Goal: Transaction & Acquisition: Book appointment/travel/reservation

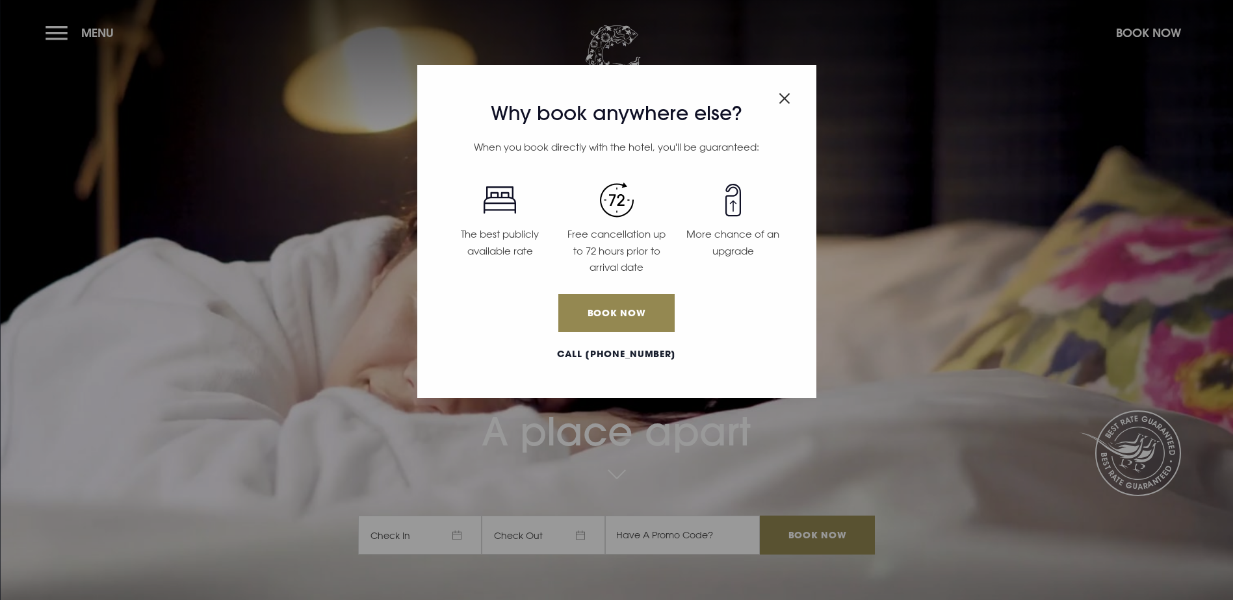
click at [785, 96] on img "Close modal" at bounding box center [785, 98] width 12 height 11
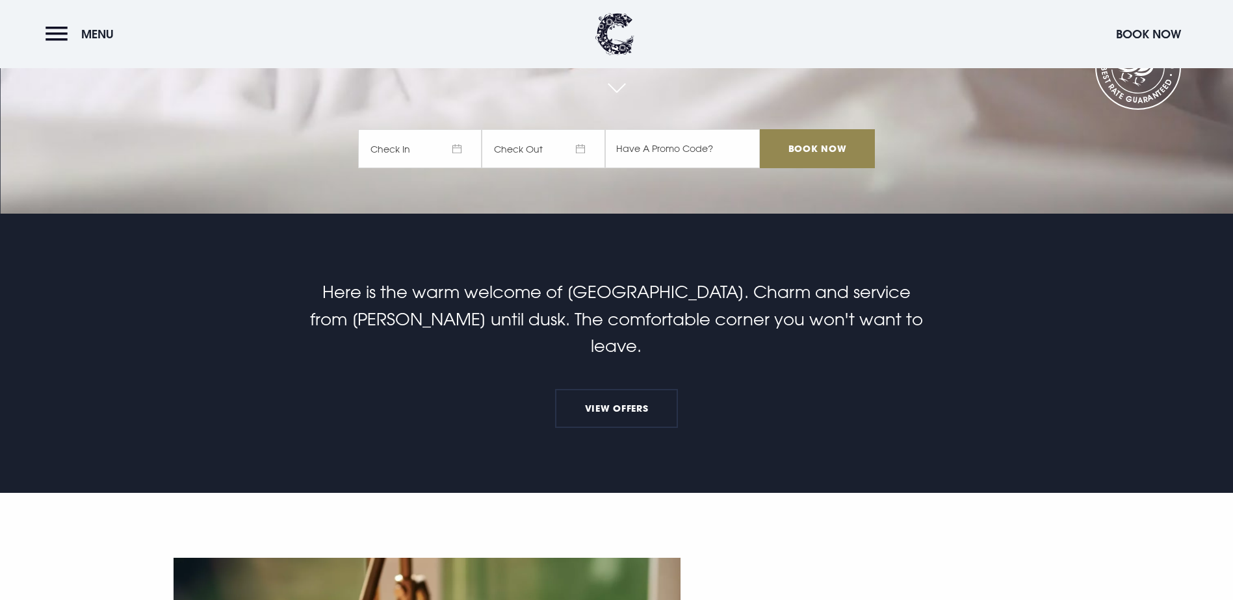
scroll to position [390, 0]
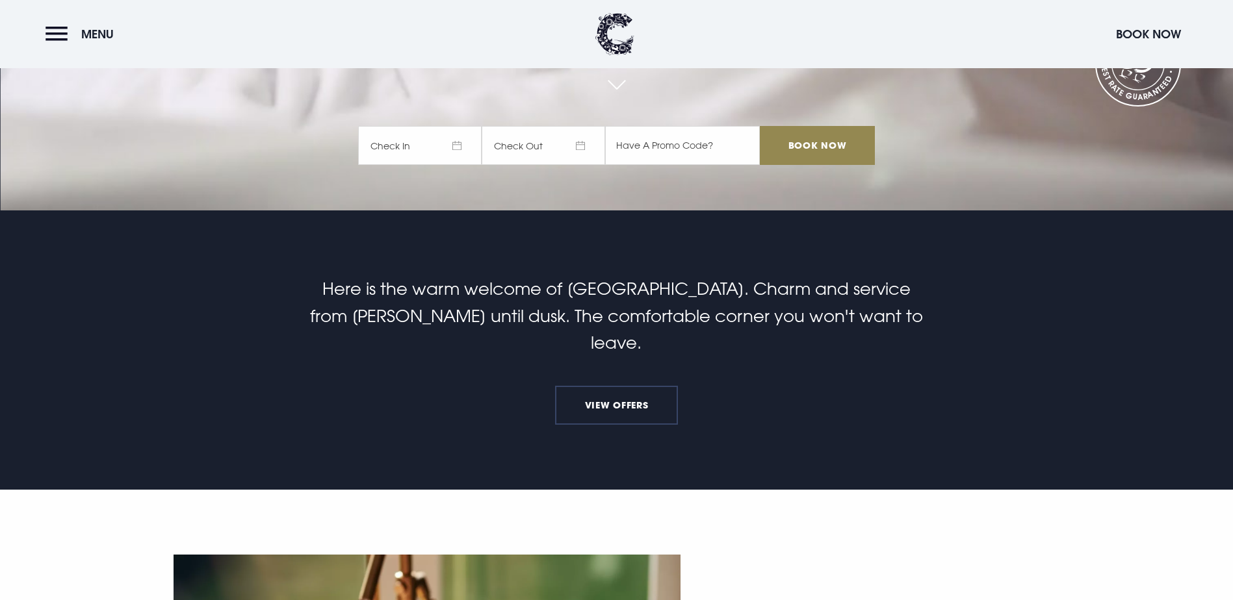
click at [628, 386] on link "View Offers" at bounding box center [616, 405] width 122 height 39
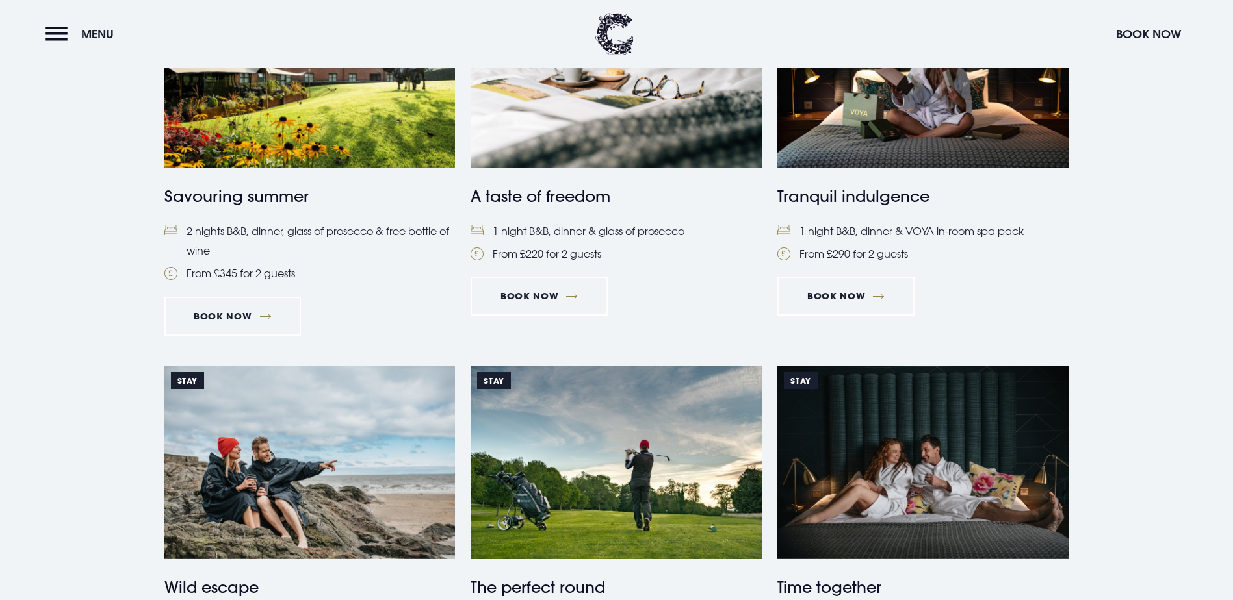
scroll to position [650, 0]
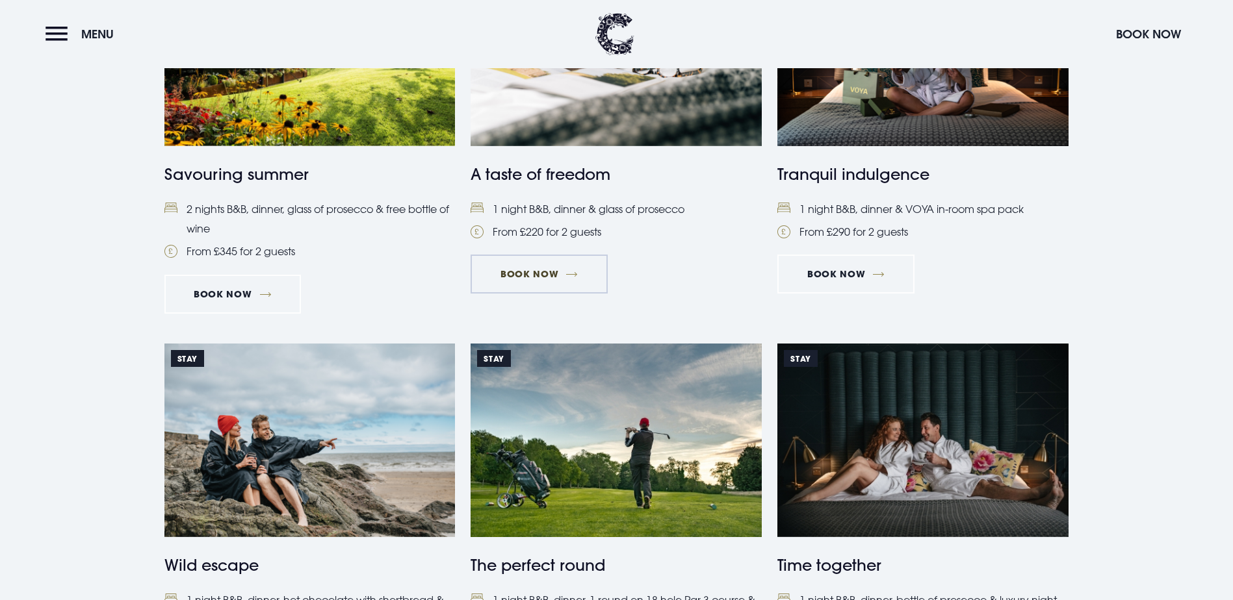
click at [547, 294] on link "Book Now" at bounding box center [539, 274] width 136 height 39
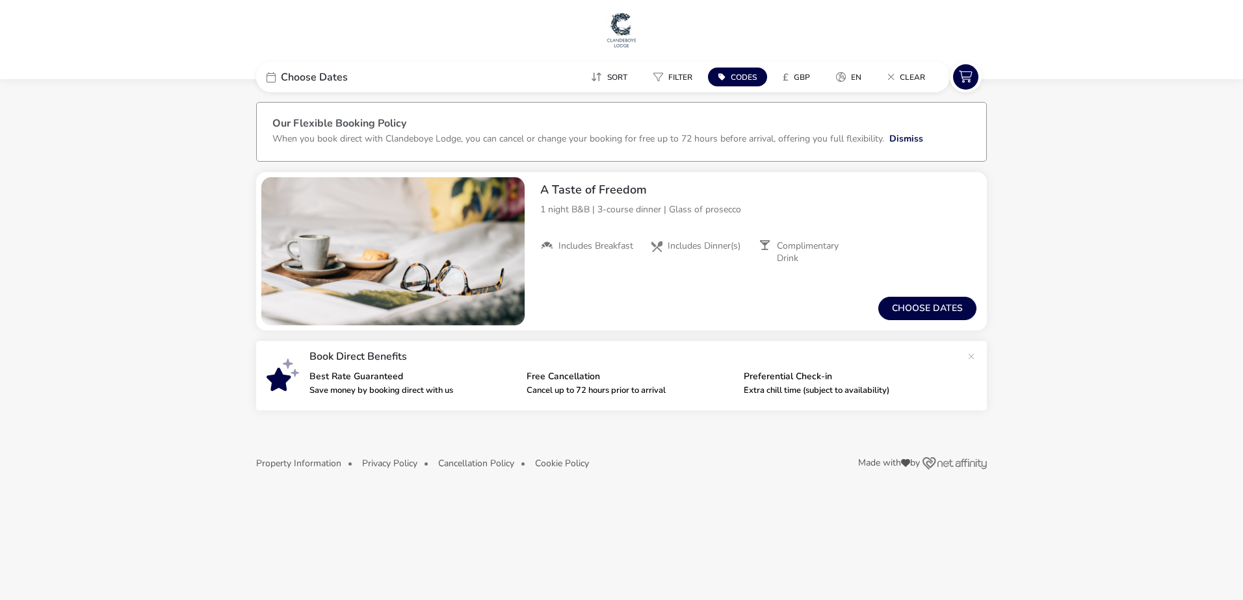
click at [305, 83] on span "Choose Dates" at bounding box center [314, 77] width 67 height 10
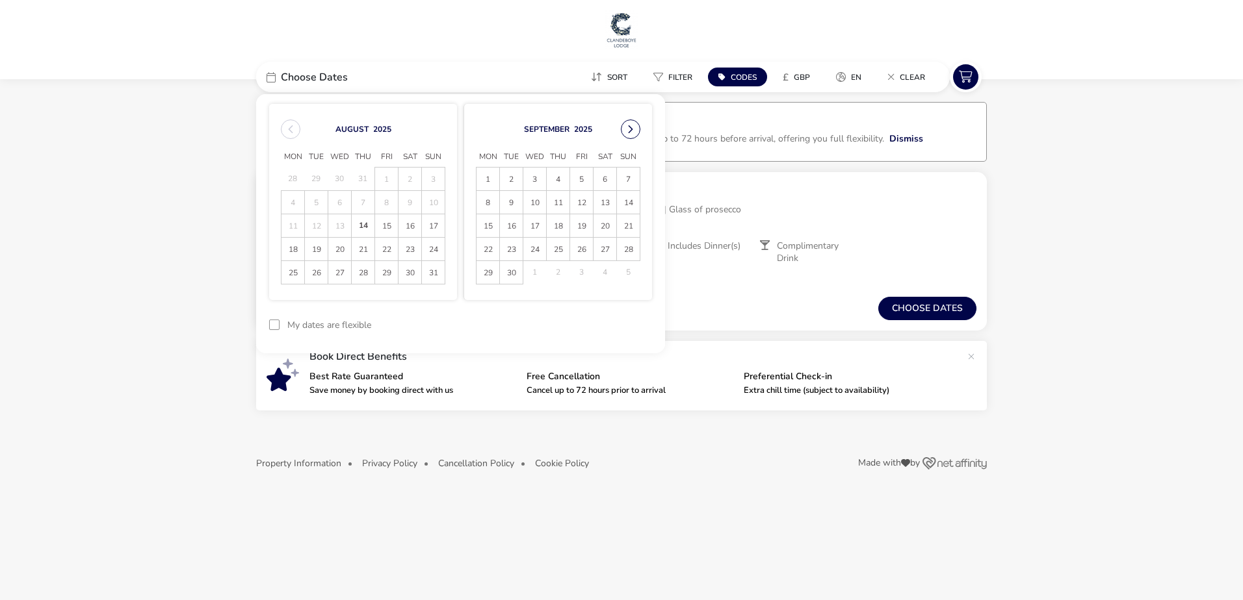
click at [631, 133] on button "Next Month" at bounding box center [630, 129] width 19 height 19
click at [628, 129] on button "Next Month" at bounding box center [630, 129] width 19 height 19
click at [577, 200] on span "9" at bounding box center [581, 202] width 23 height 23
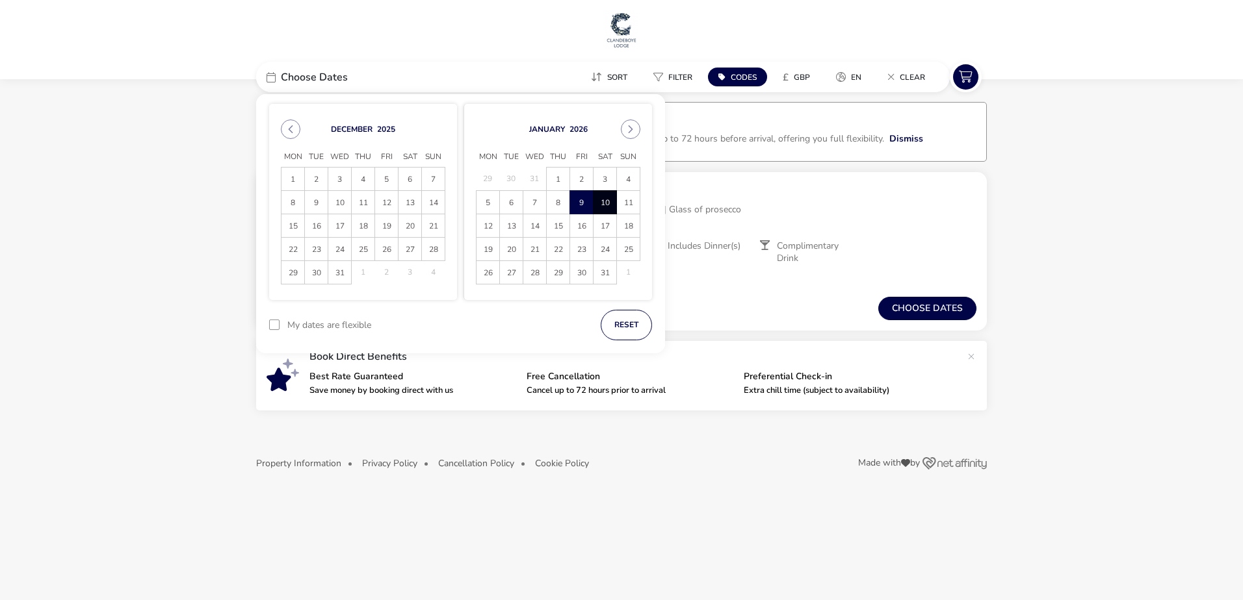
click at [600, 203] on span "10" at bounding box center [604, 202] width 23 height 23
click at [630, 329] on button "Apply Dates" at bounding box center [612, 325] width 79 height 31
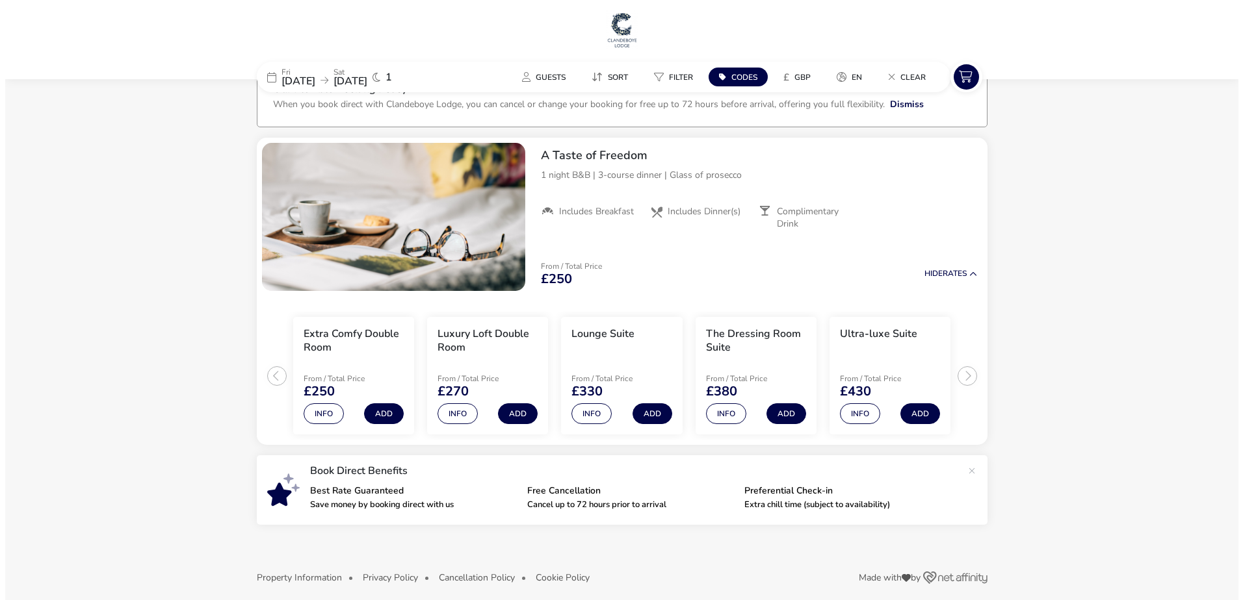
scroll to position [44, 0]
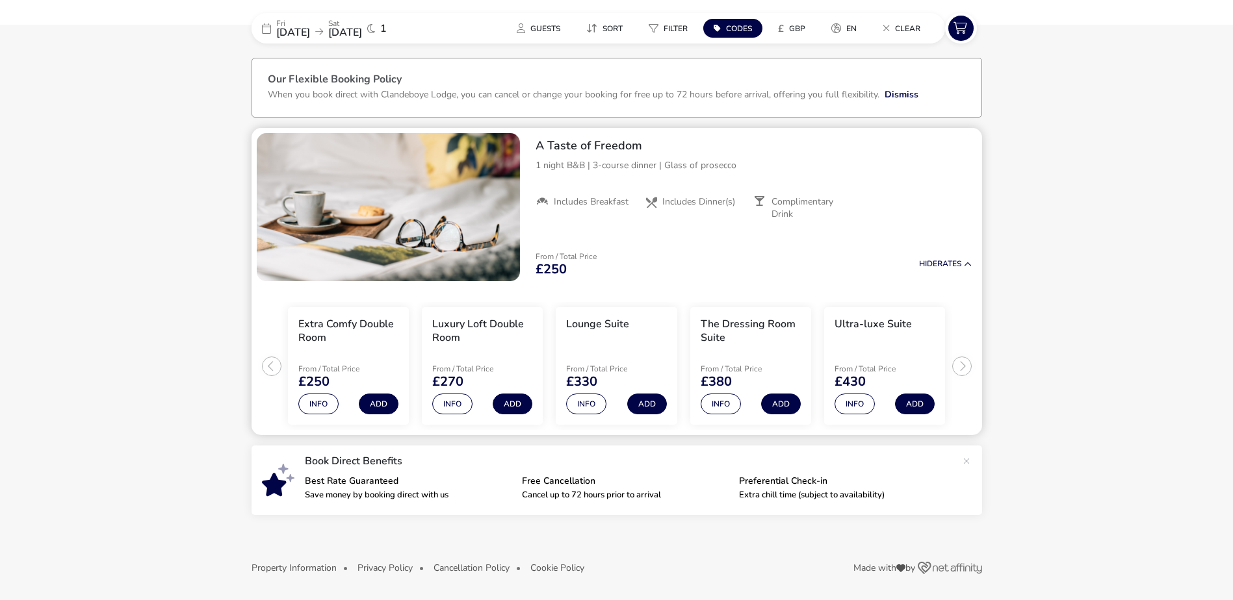
click at [474, 322] on h3 "Luxury Loft Double Room" at bounding box center [482, 331] width 100 height 27
click at [452, 404] on button "Info" at bounding box center [452, 404] width 40 height 21
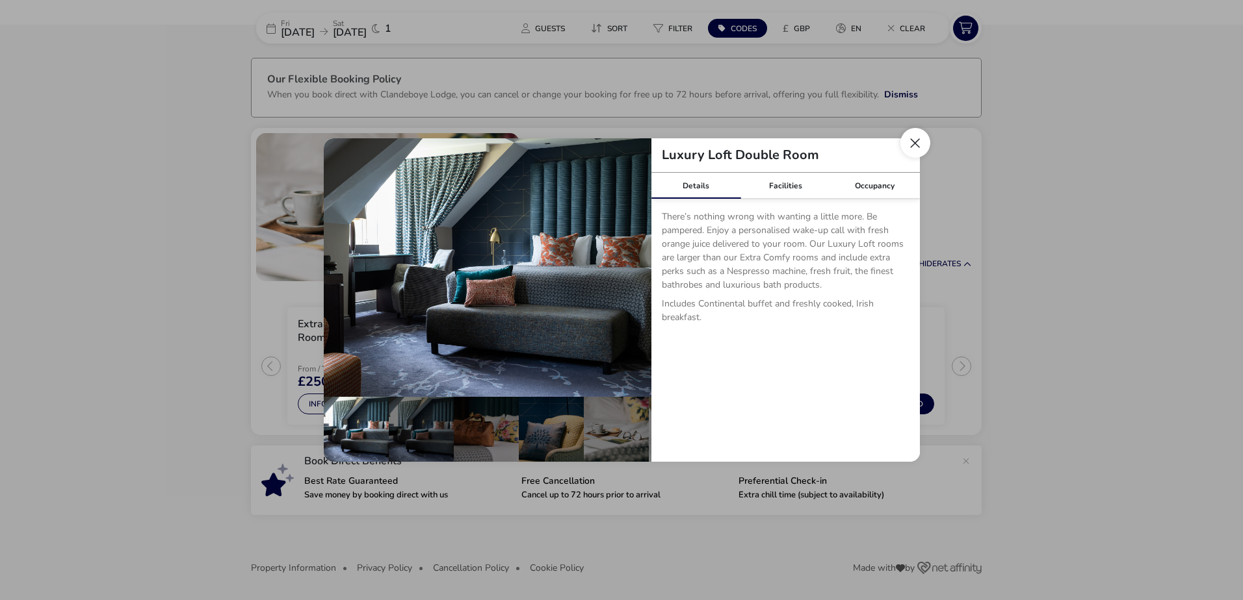
click at [916, 146] on button "Close dialog" at bounding box center [915, 143] width 30 height 30
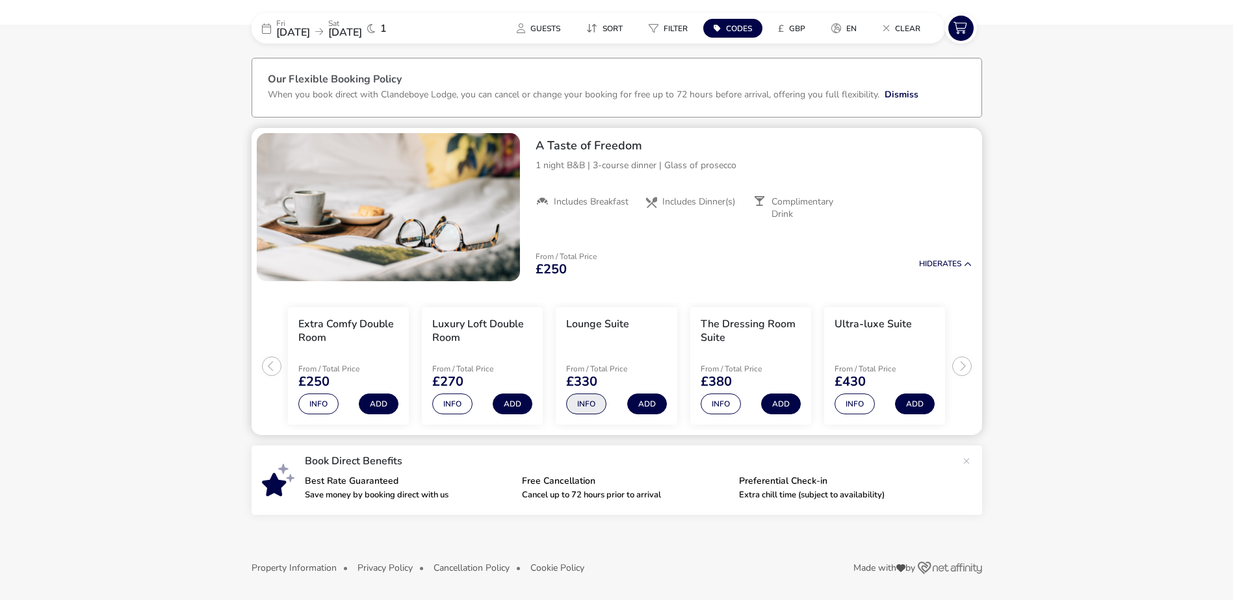
click at [584, 409] on button "Info" at bounding box center [586, 404] width 40 height 21
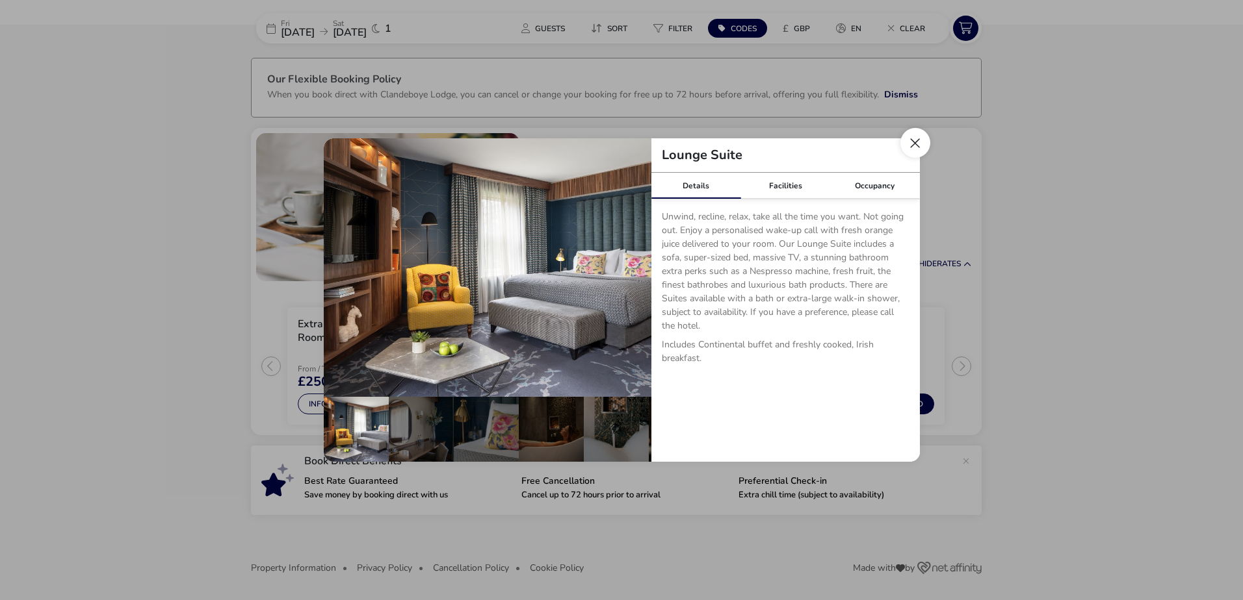
click at [921, 146] on button "Close dialog" at bounding box center [915, 143] width 30 height 30
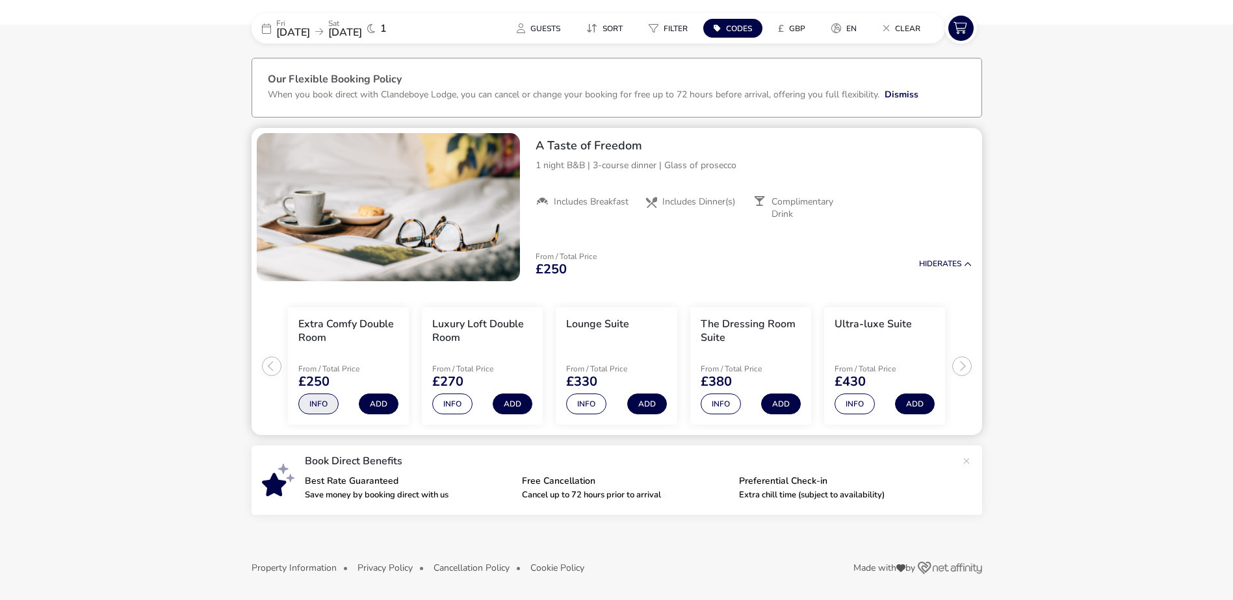
click at [324, 406] on button "Info" at bounding box center [318, 404] width 40 height 21
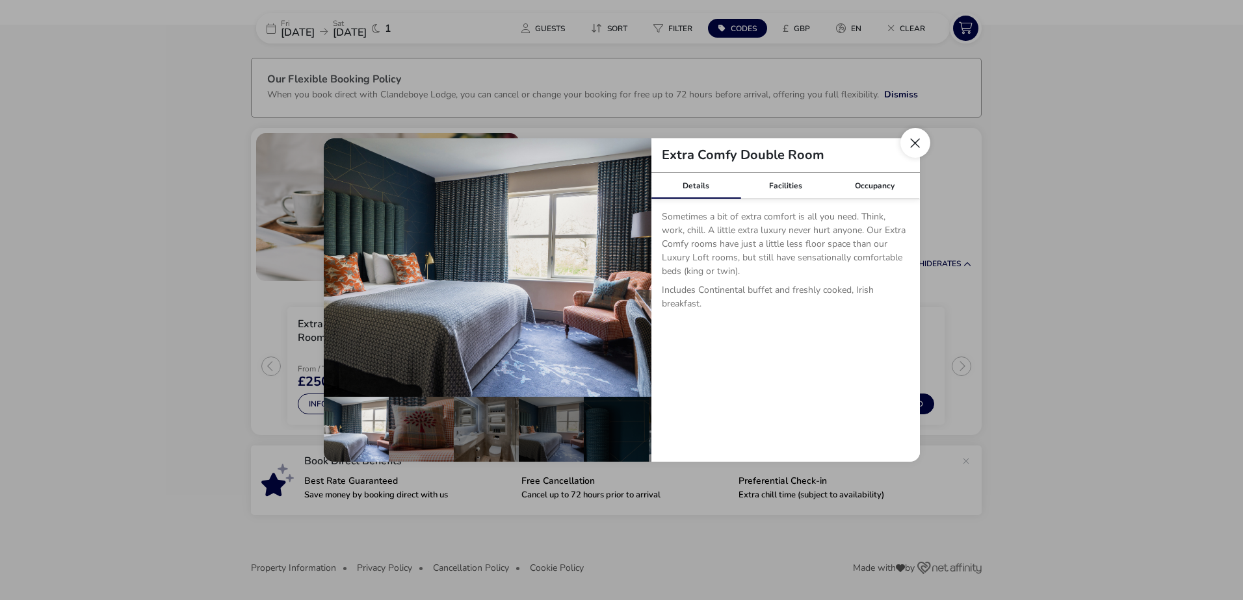
click at [914, 144] on button "Close dialog" at bounding box center [915, 143] width 30 height 30
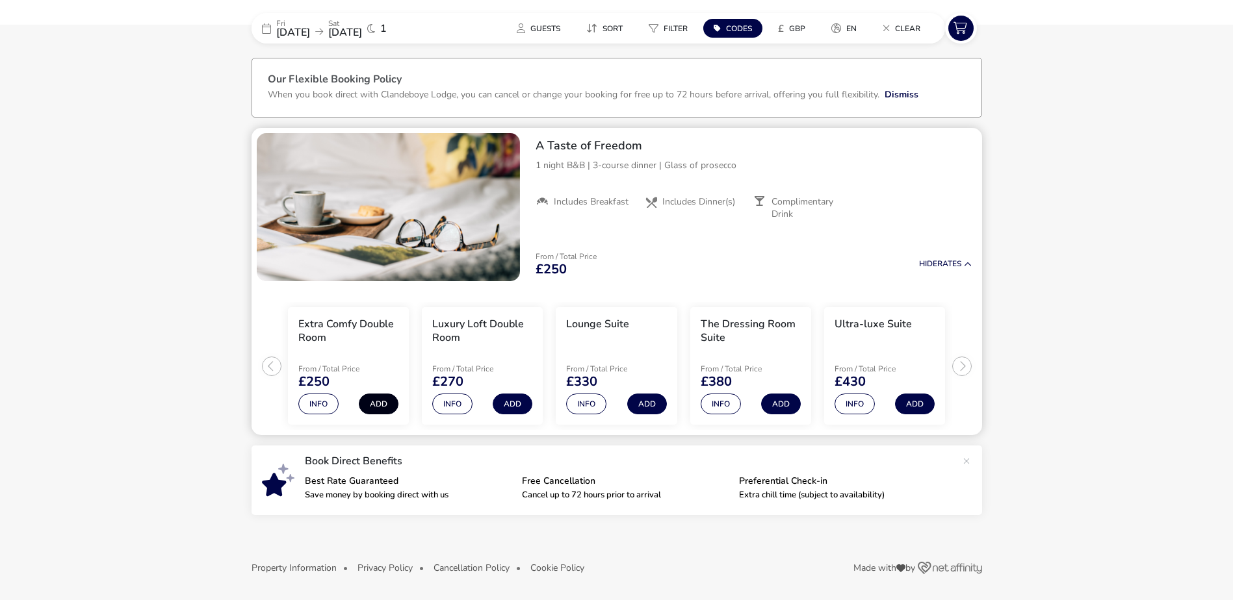
click at [385, 409] on button "Add" at bounding box center [379, 404] width 40 height 21
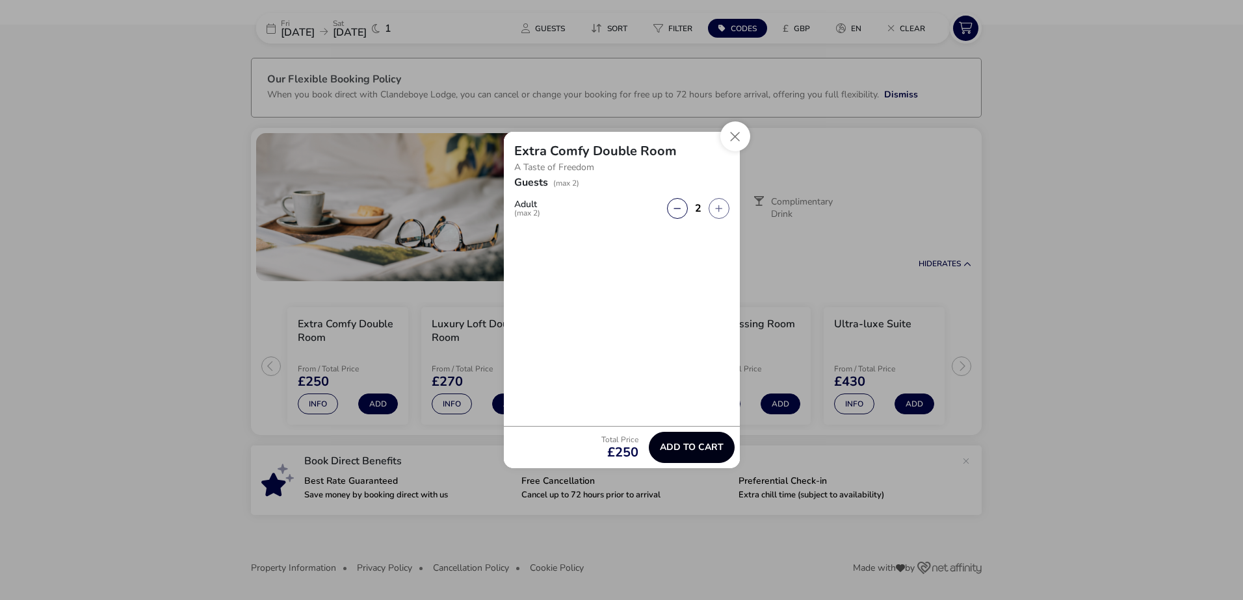
click at [701, 455] on button "Add to cart" at bounding box center [692, 447] width 86 height 31
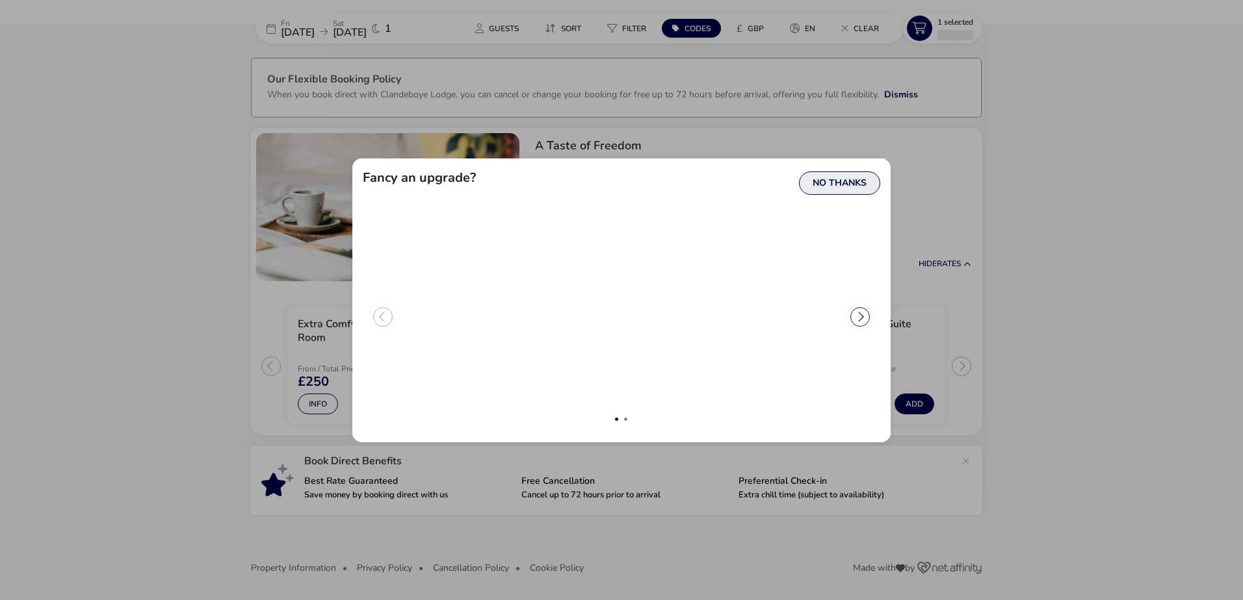
click at [822, 183] on button "No Thanks" at bounding box center [839, 183] width 81 height 23
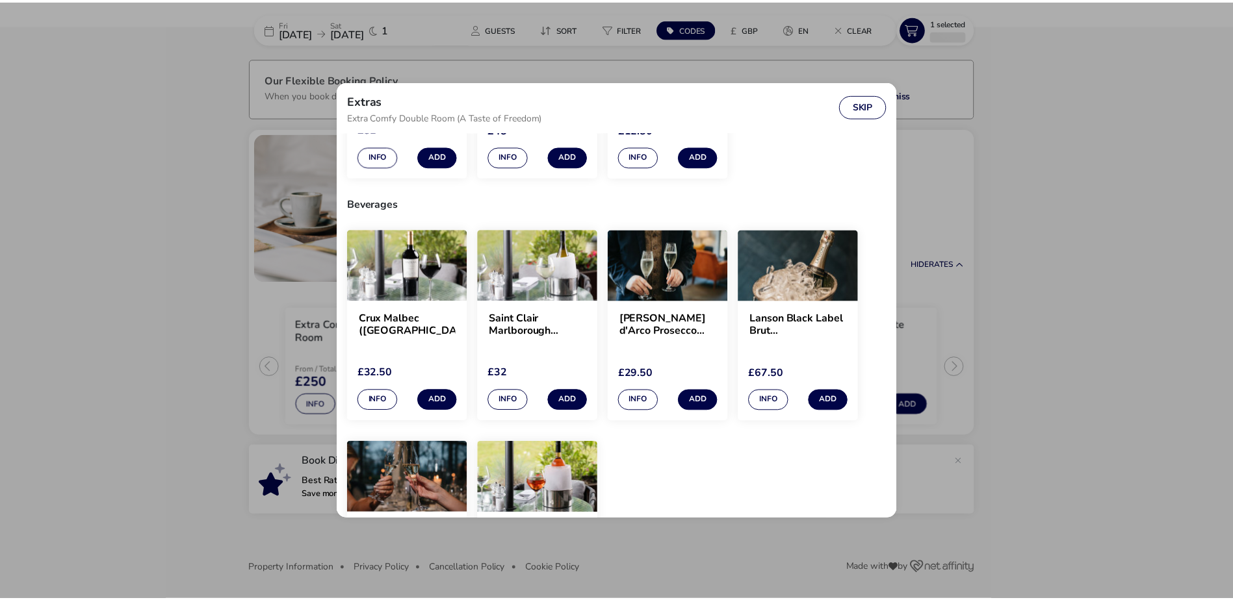
scroll to position [260, 0]
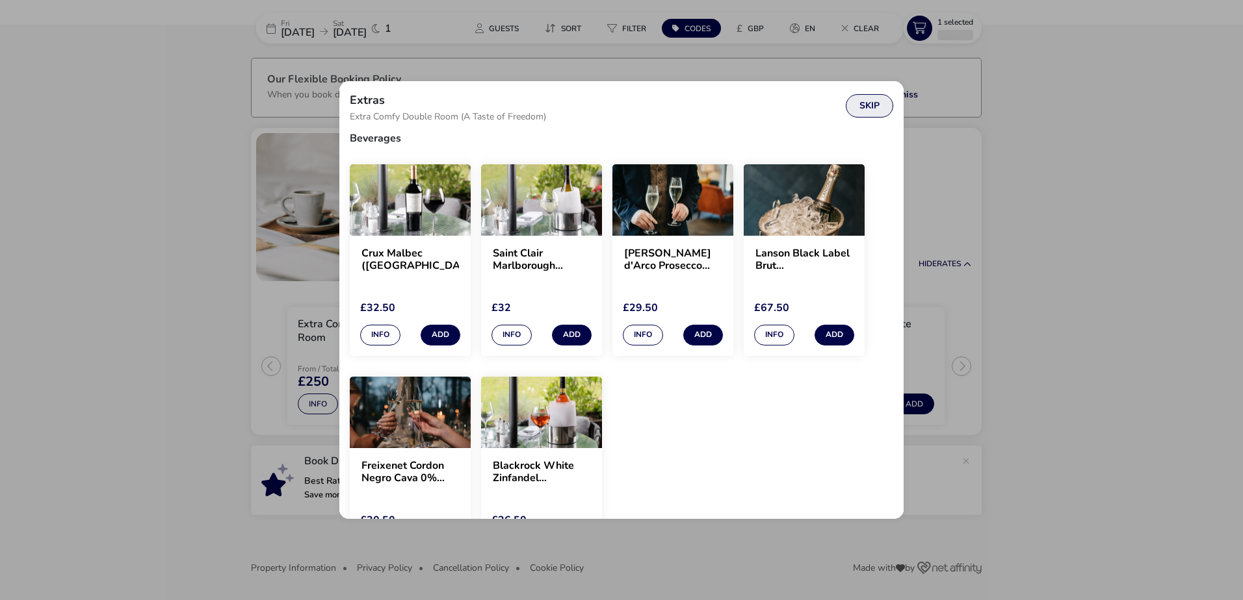
click at [855, 107] on button "Skip" at bounding box center [868, 105] width 47 height 23
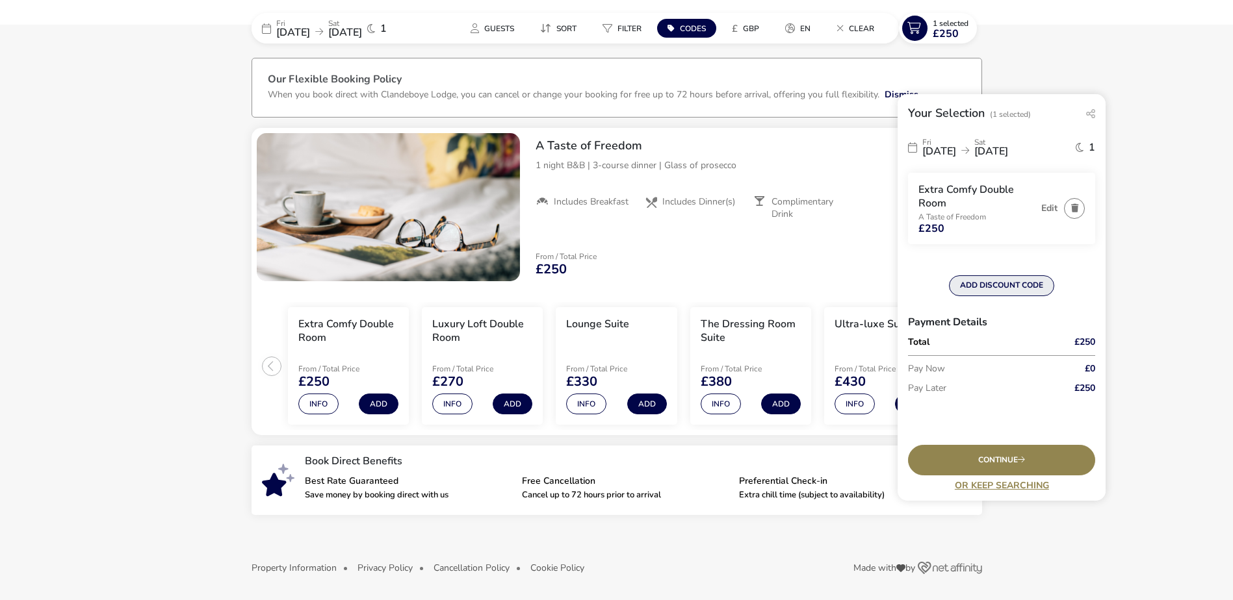
click at [966, 281] on button "ADD DISCOUNT CODE" at bounding box center [1001, 286] width 105 height 21
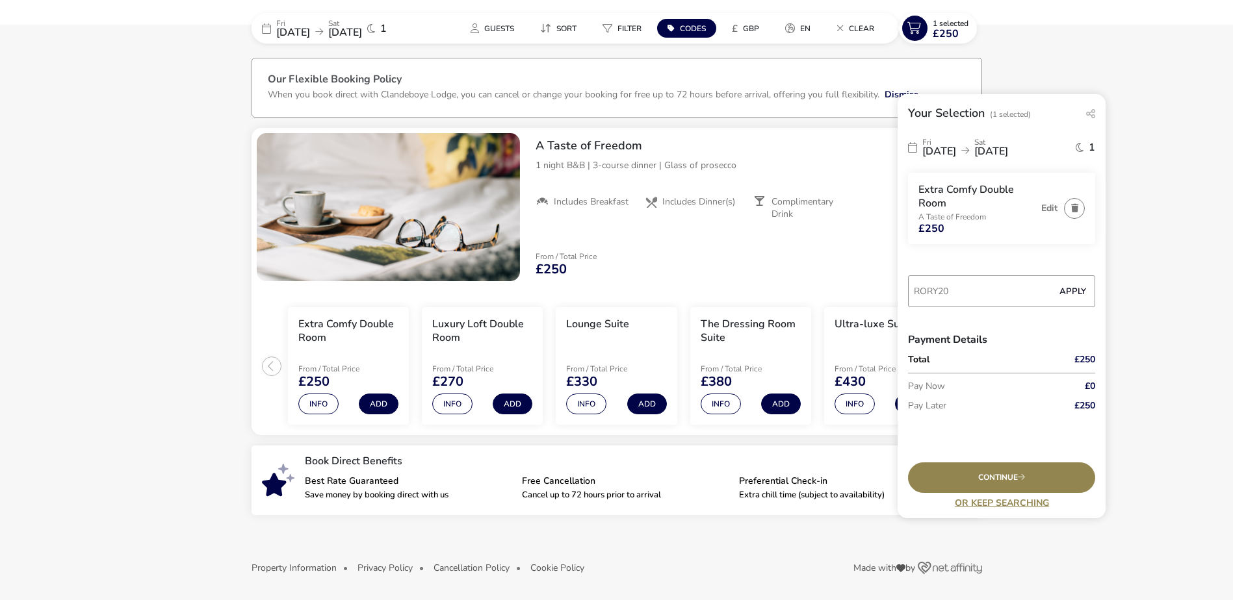
type input "RORY20"
click at [1072, 295] on button "Apply" at bounding box center [1073, 291] width 40 height 27
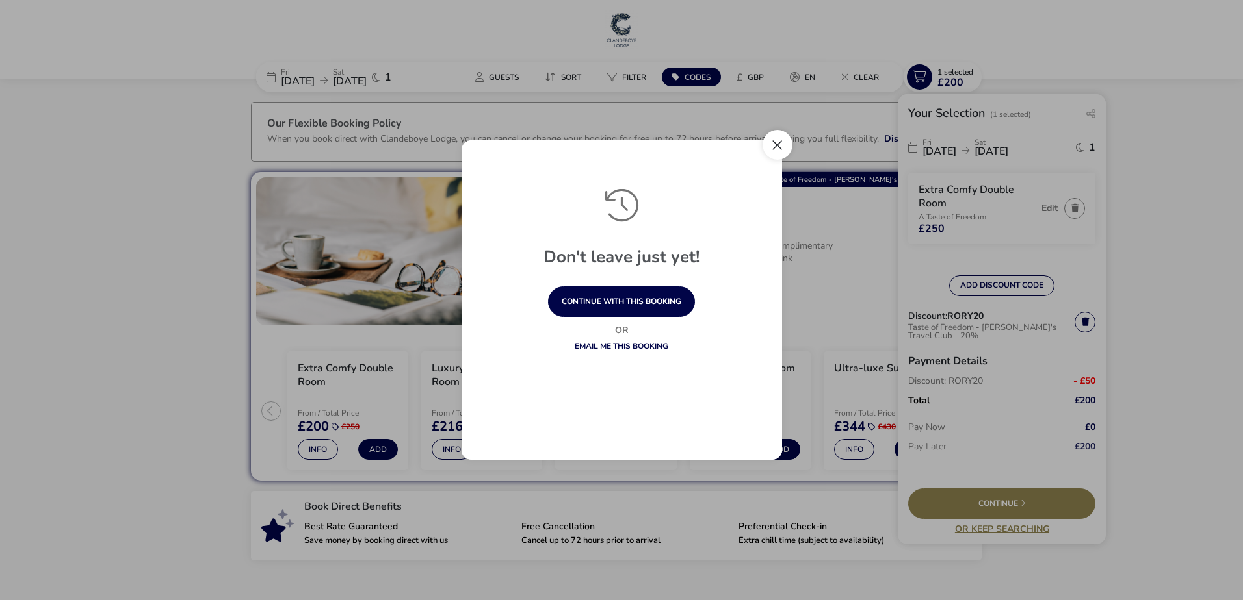
click at [777, 153] on button "Close" at bounding box center [777, 145] width 30 height 30
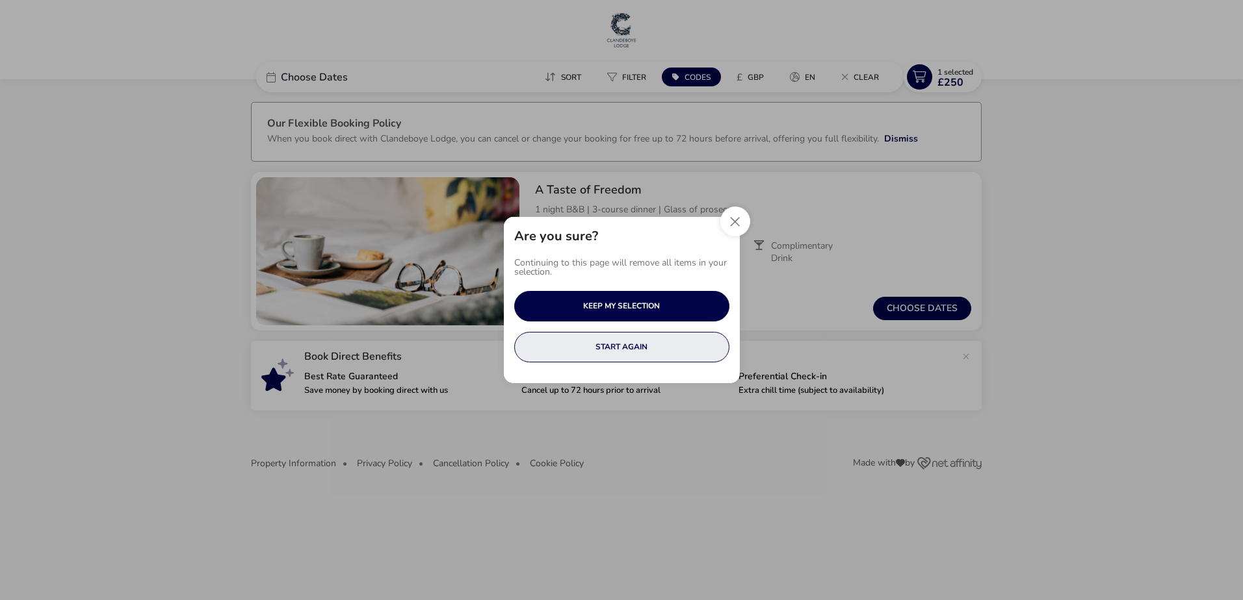
click at [662, 346] on button "START AGAIN" at bounding box center [621, 347] width 215 height 31
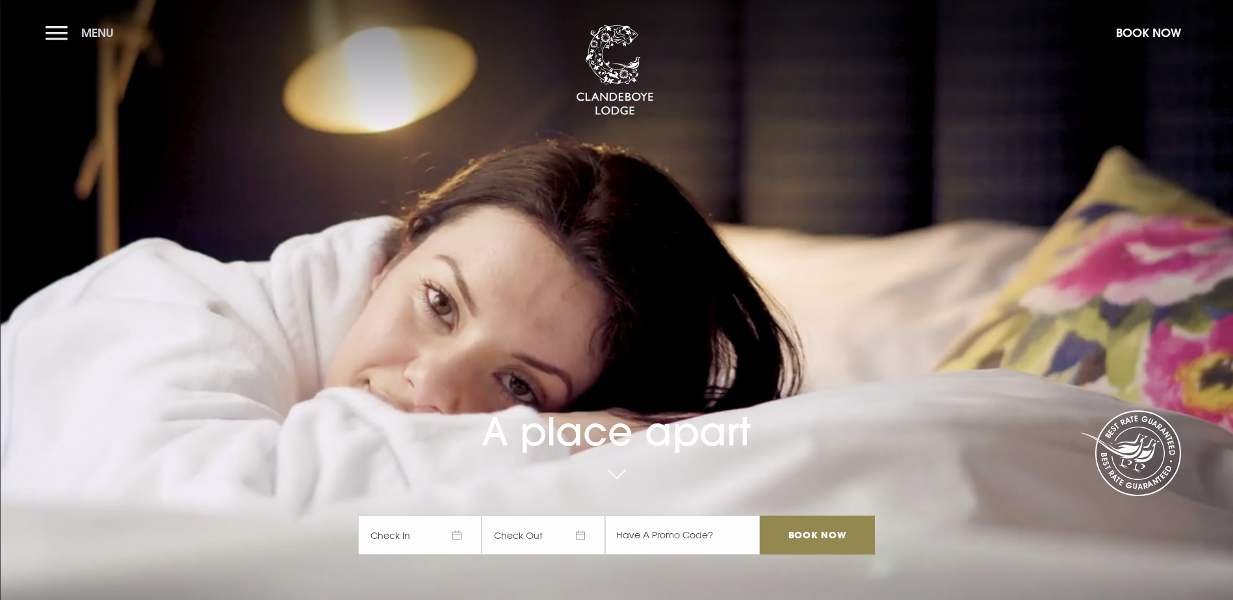
click at [93, 41] on button "Menu" at bounding box center [82, 33] width 75 height 28
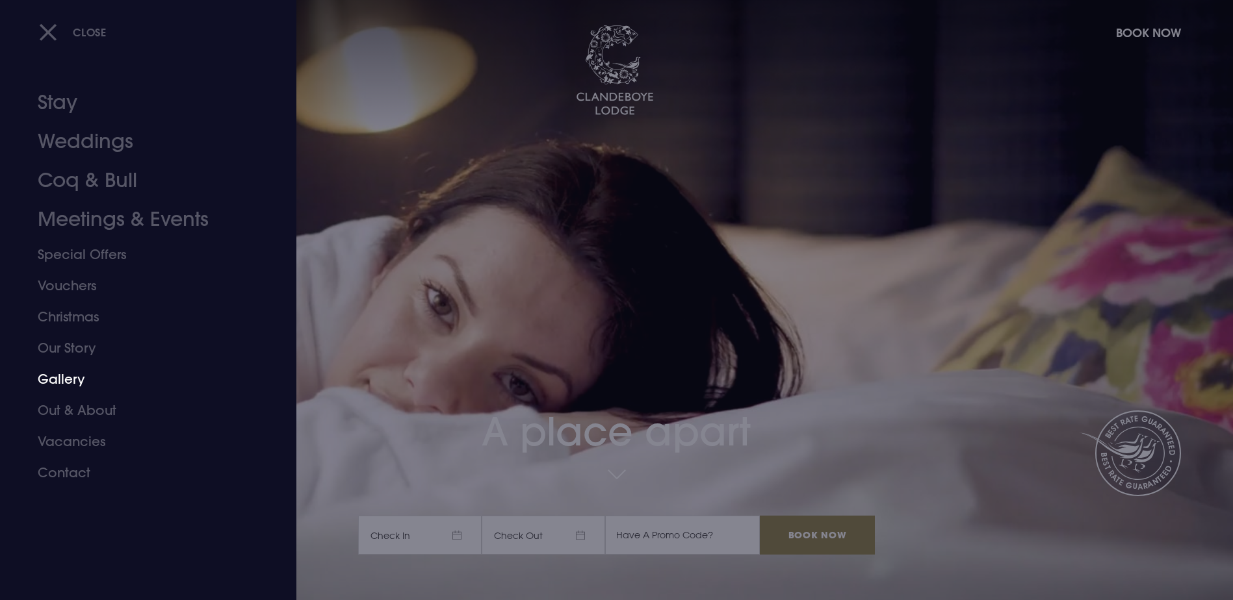
click at [59, 373] on link "Gallery" at bounding box center [140, 379] width 205 height 31
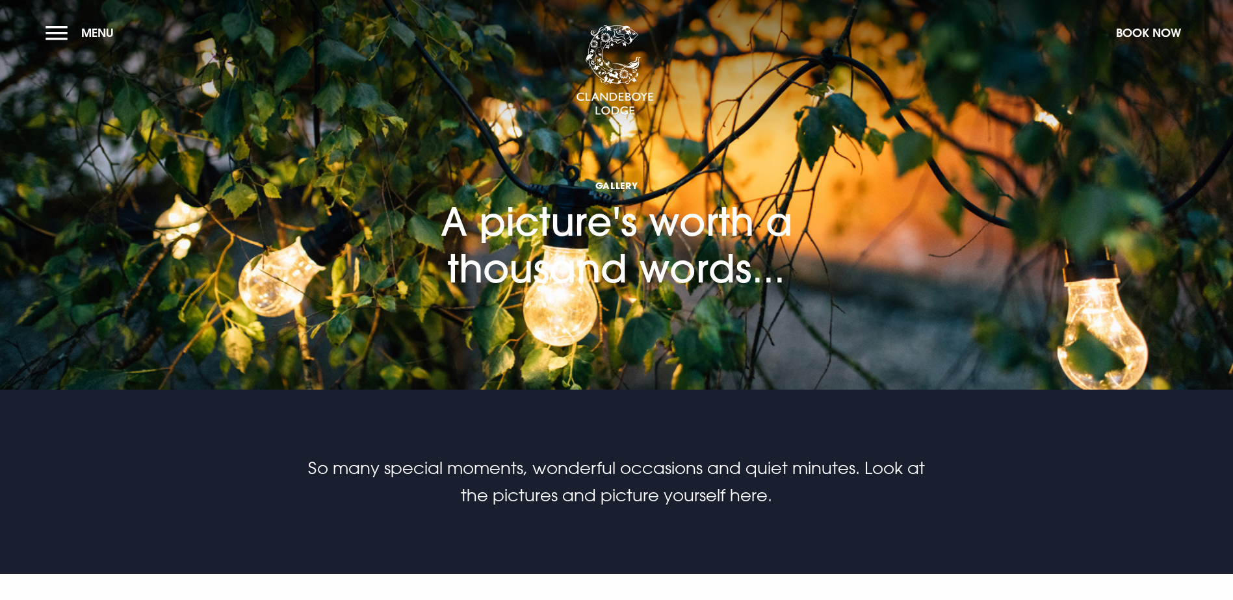
click at [1182, 283] on section "Gallery A picture's worth a thousand words..." at bounding box center [616, 195] width 1233 height 390
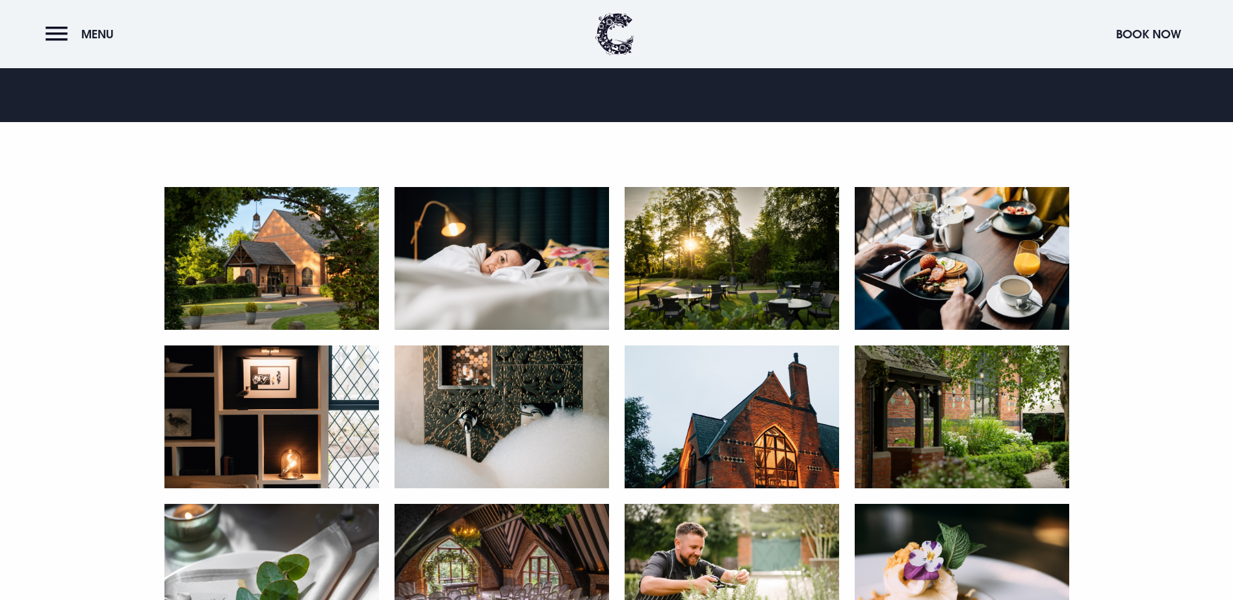
scroll to position [455, 0]
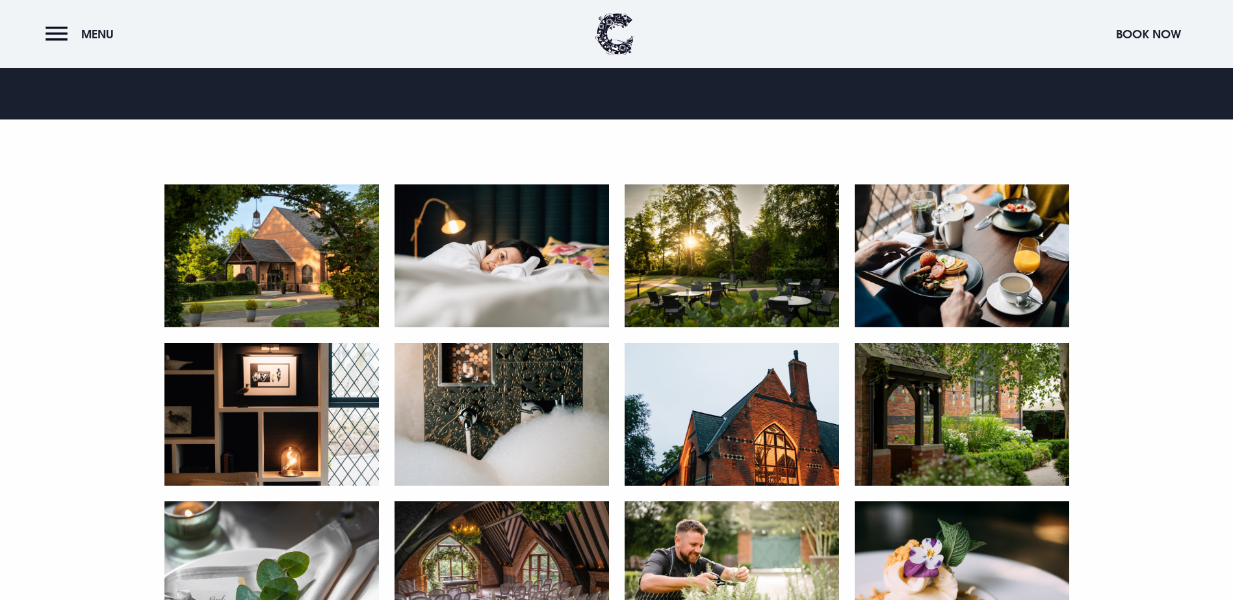
click at [289, 328] on img at bounding box center [271, 256] width 214 height 143
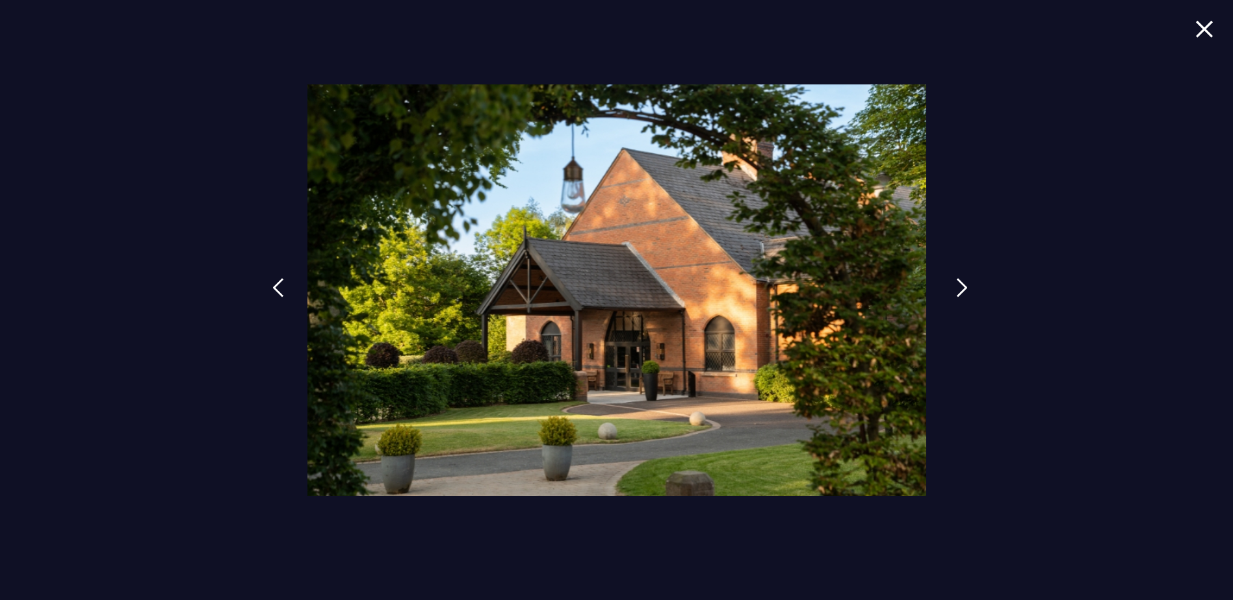
click at [957, 286] on img at bounding box center [962, 287] width 12 height 19
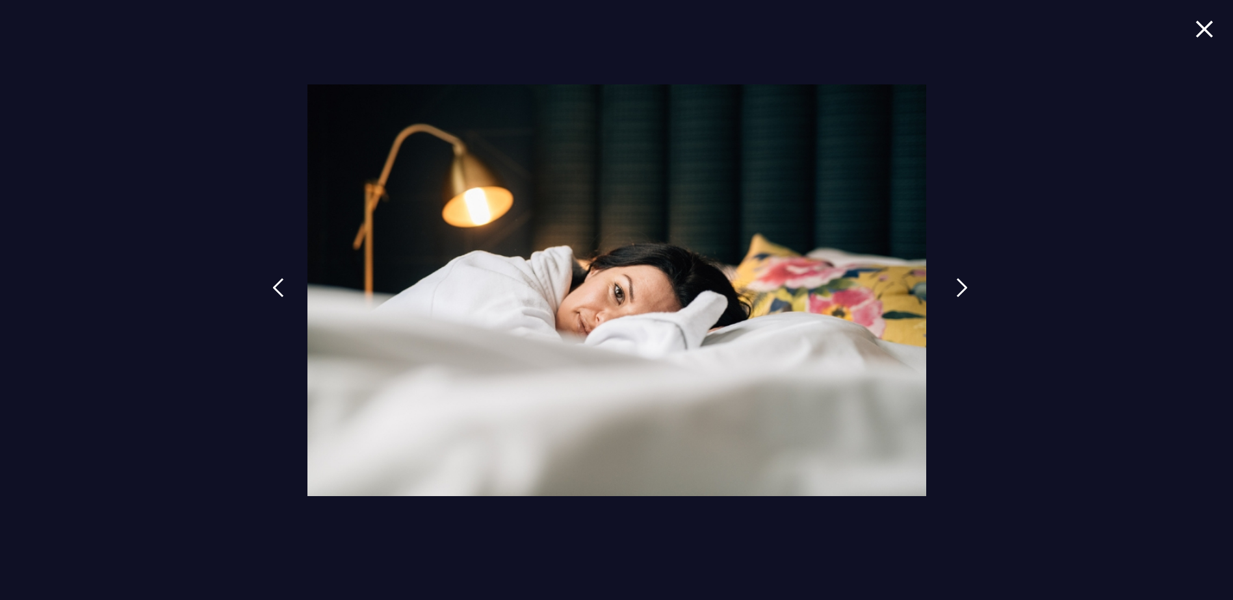
click at [957, 286] on img at bounding box center [962, 287] width 12 height 19
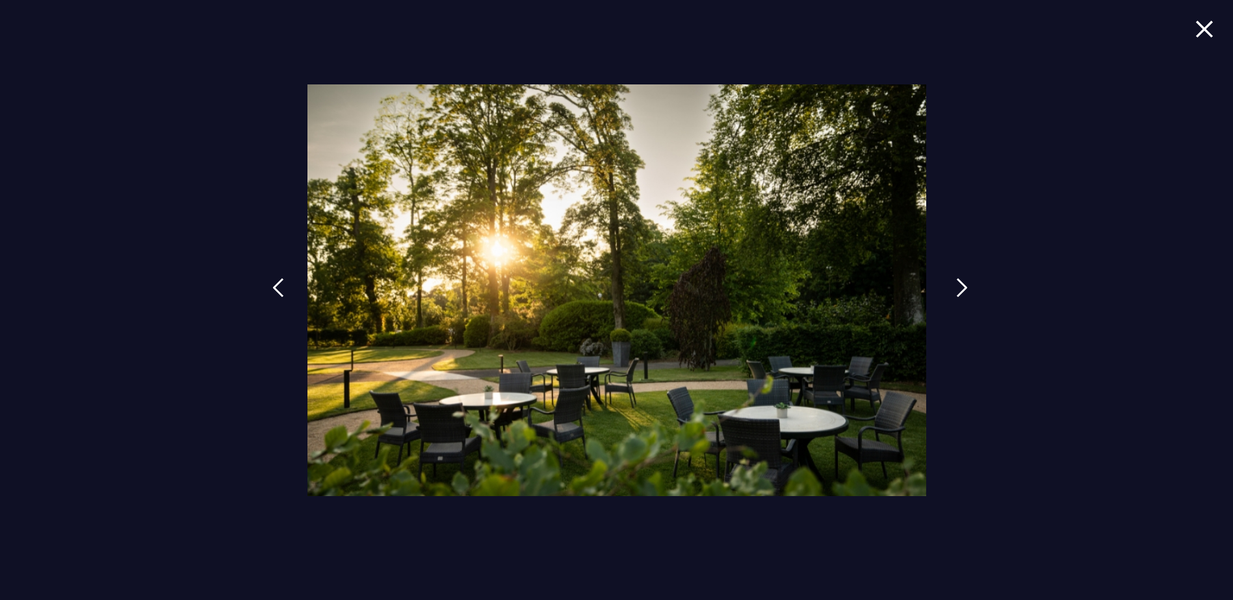
click at [957, 286] on img at bounding box center [962, 287] width 12 height 19
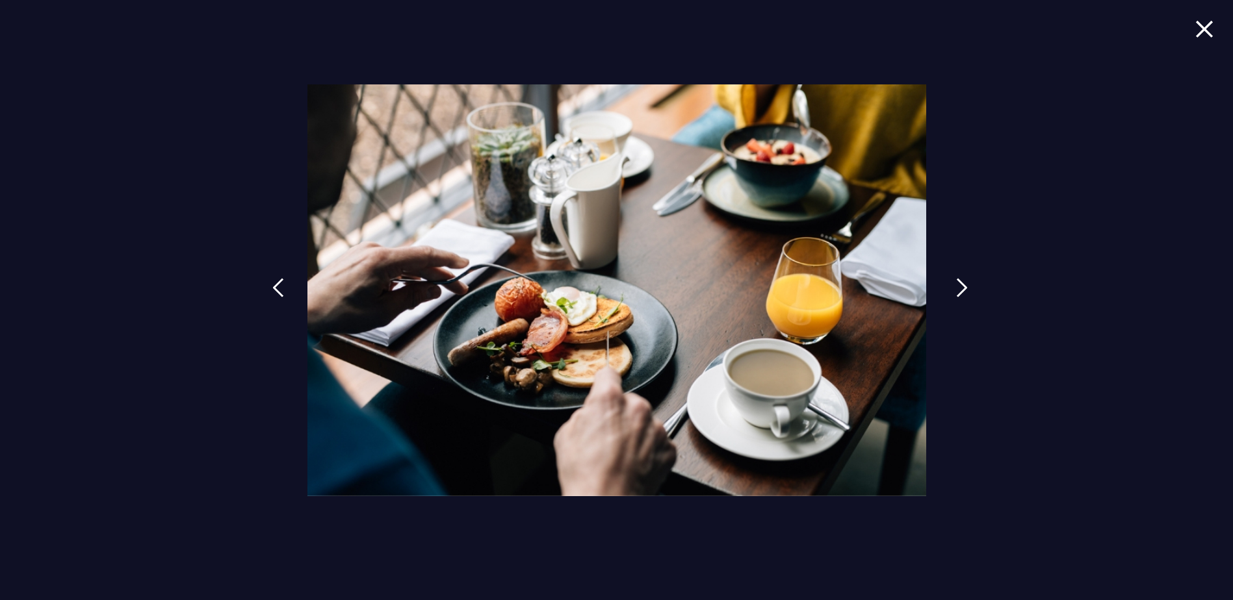
click at [957, 286] on img at bounding box center [962, 287] width 12 height 19
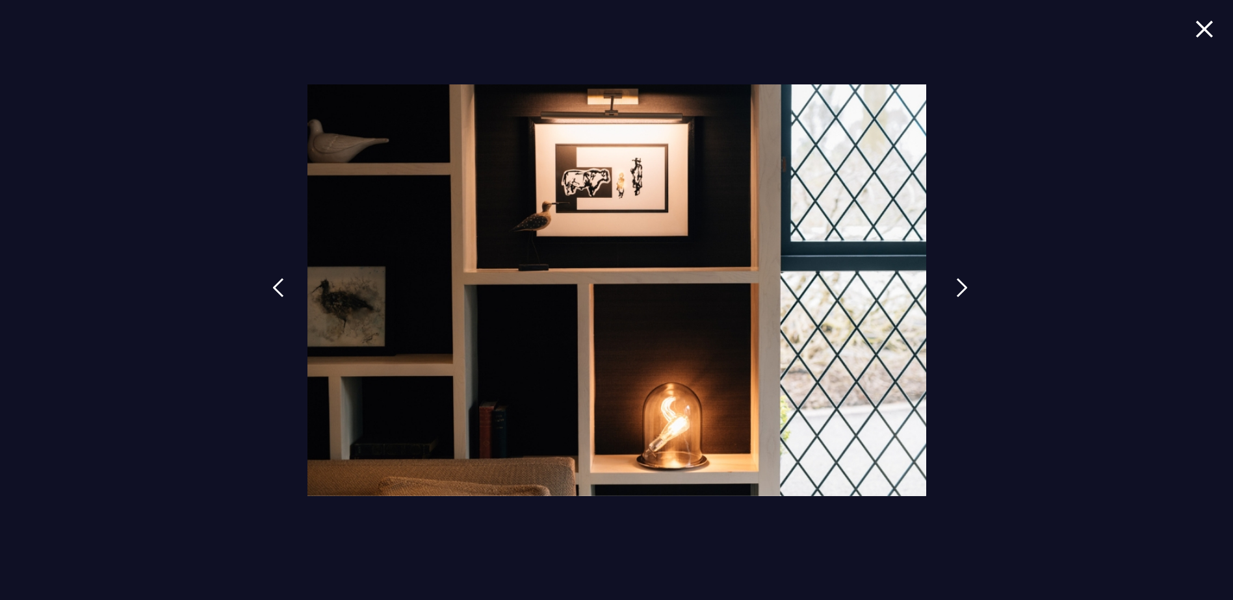
click at [957, 286] on img at bounding box center [962, 287] width 12 height 19
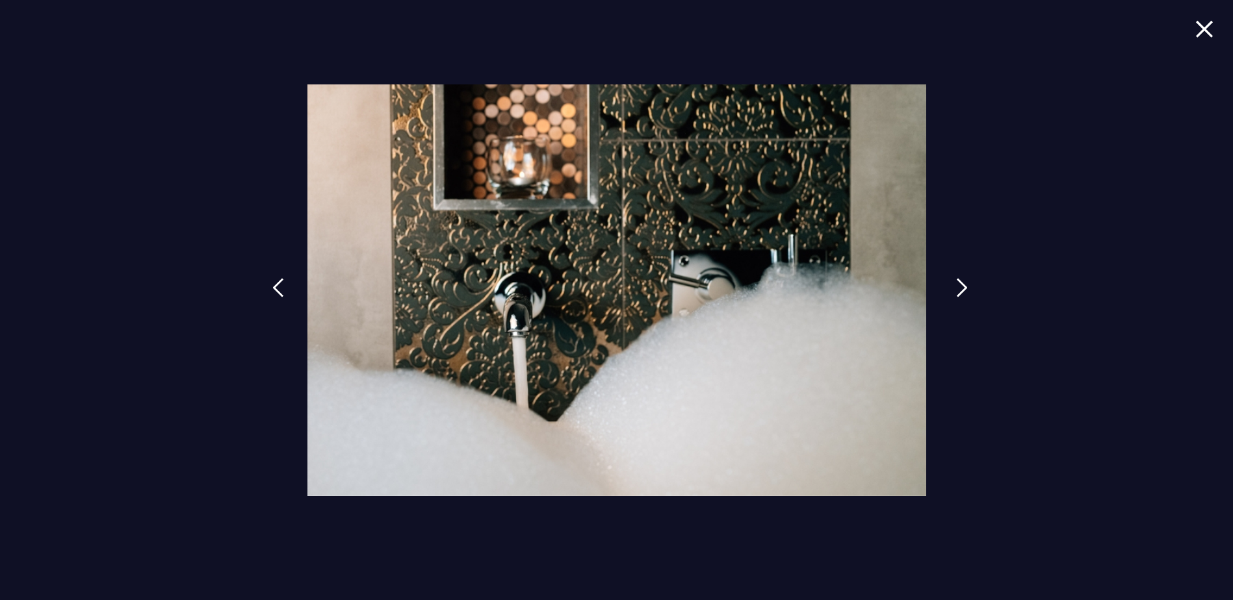
click at [957, 286] on img at bounding box center [962, 287] width 12 height 19
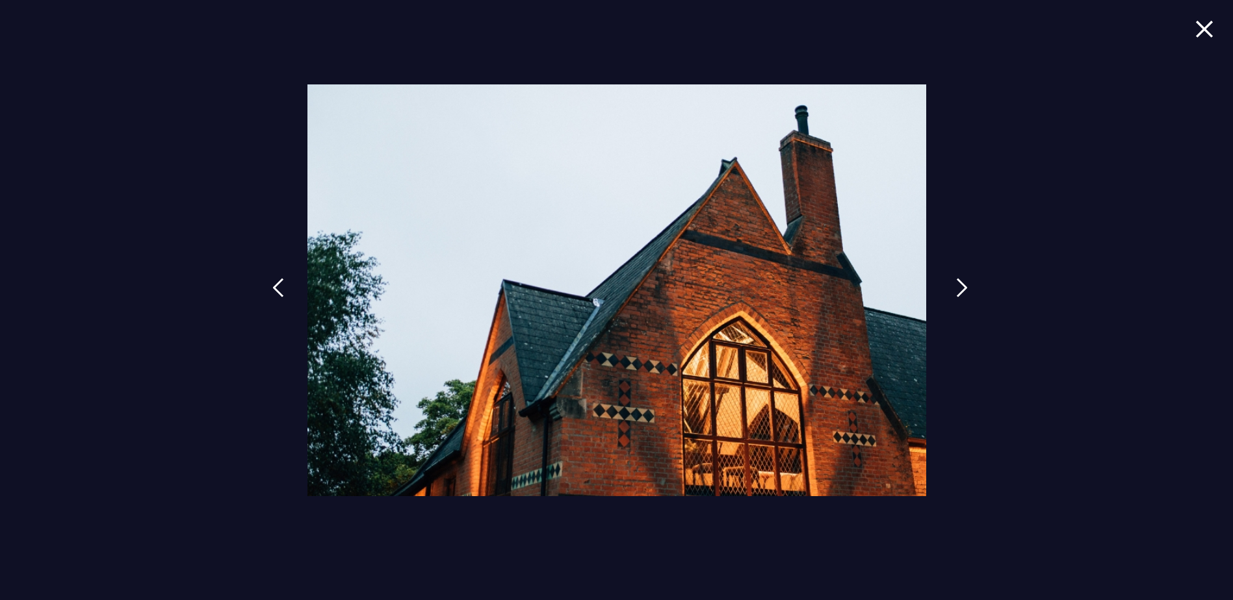
click at [957, 286] on img at bounding box center [962, 287] width 12 height 19
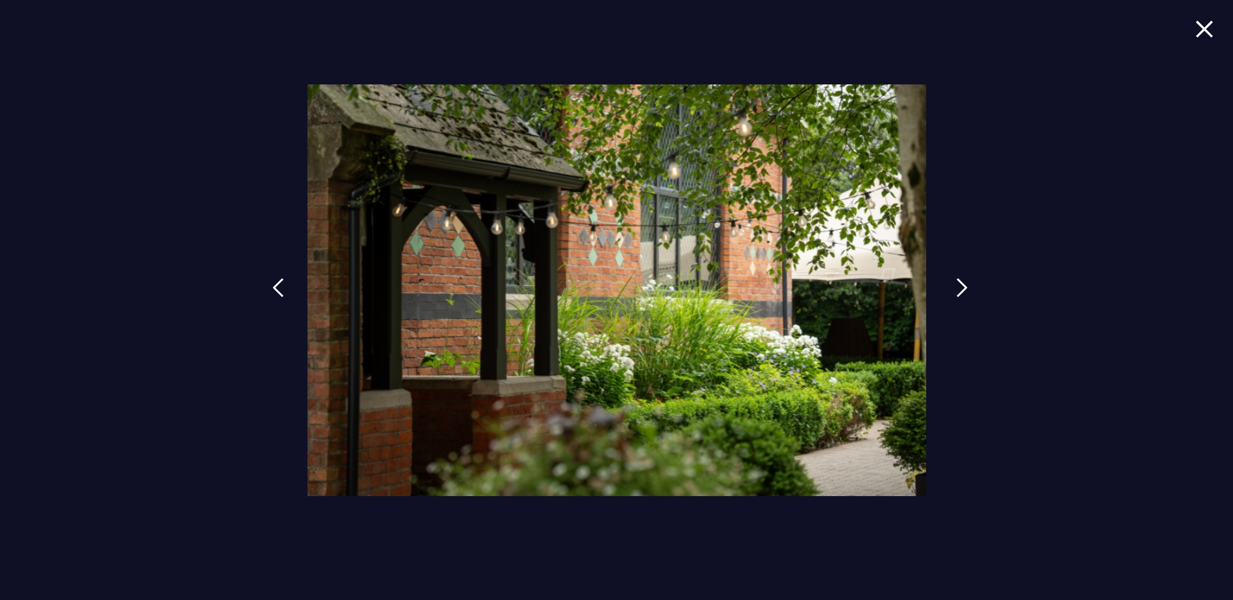
click at [957, 286] on img at bounding box center [962, 287] width 12 height 19
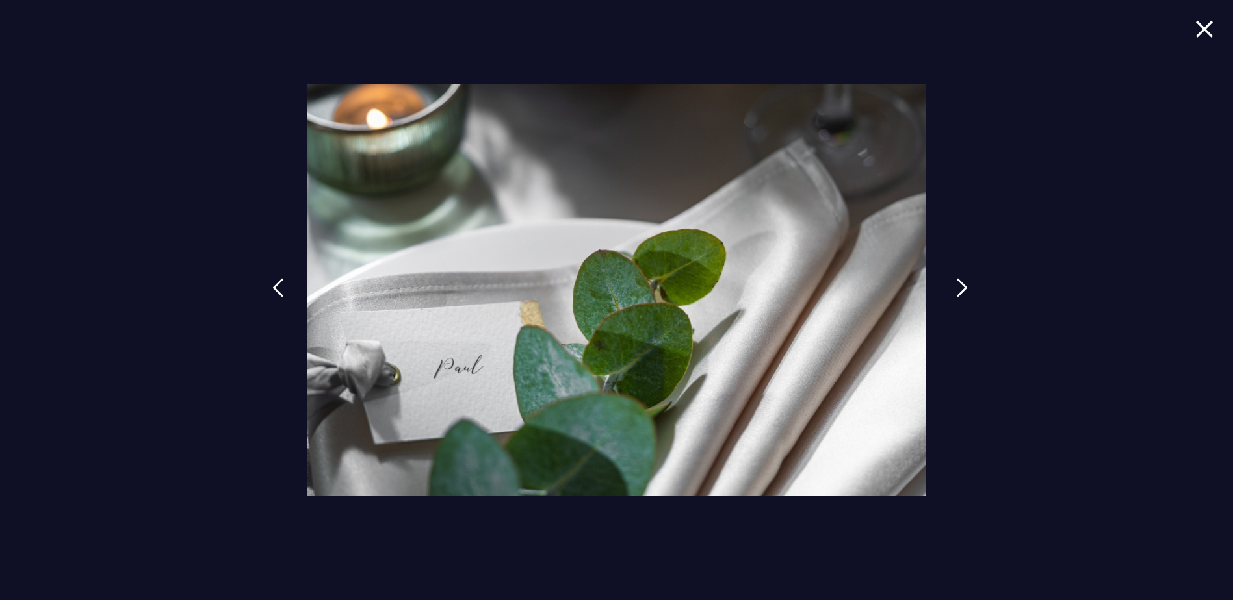
click at [957, 286] on img at bounding box center [962, 287] width 12 height 19
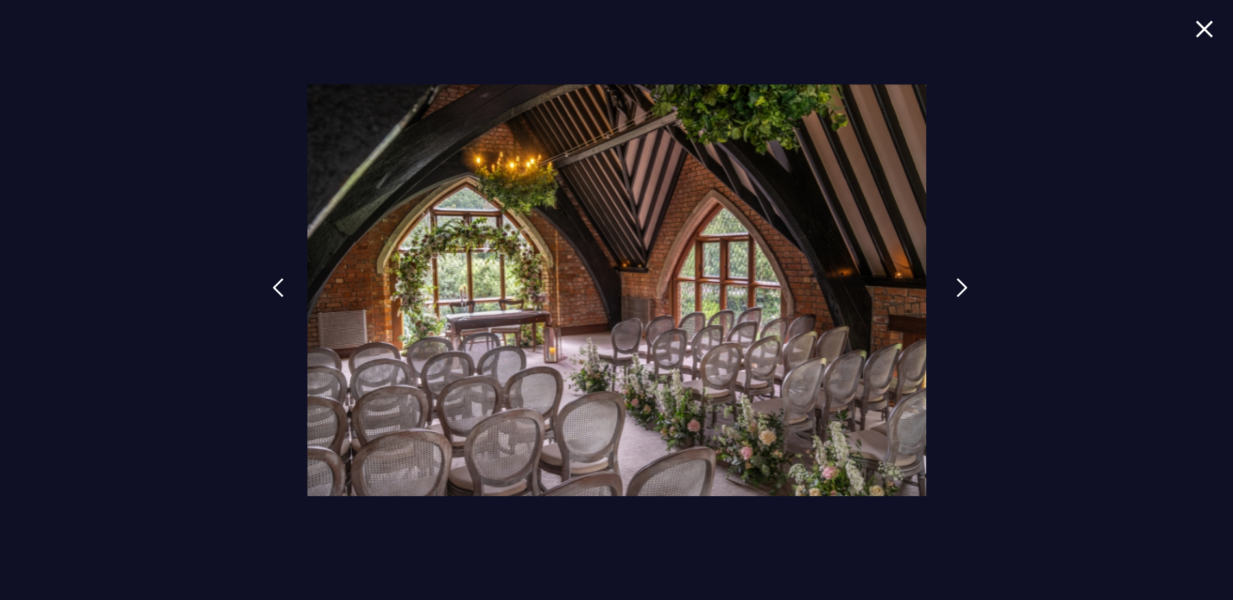
click at [955, 285] on link at bounding box center [962, 298] width 32 height 60
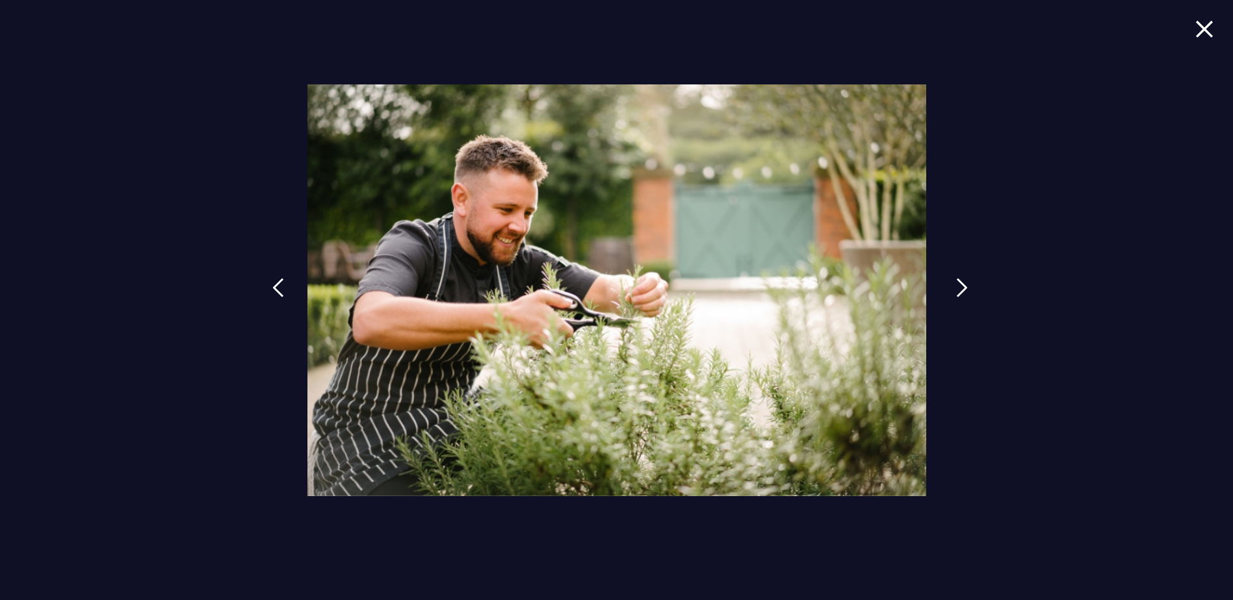
click at [956, 285] on img at bounding box center [962, 287] width 12 height 19
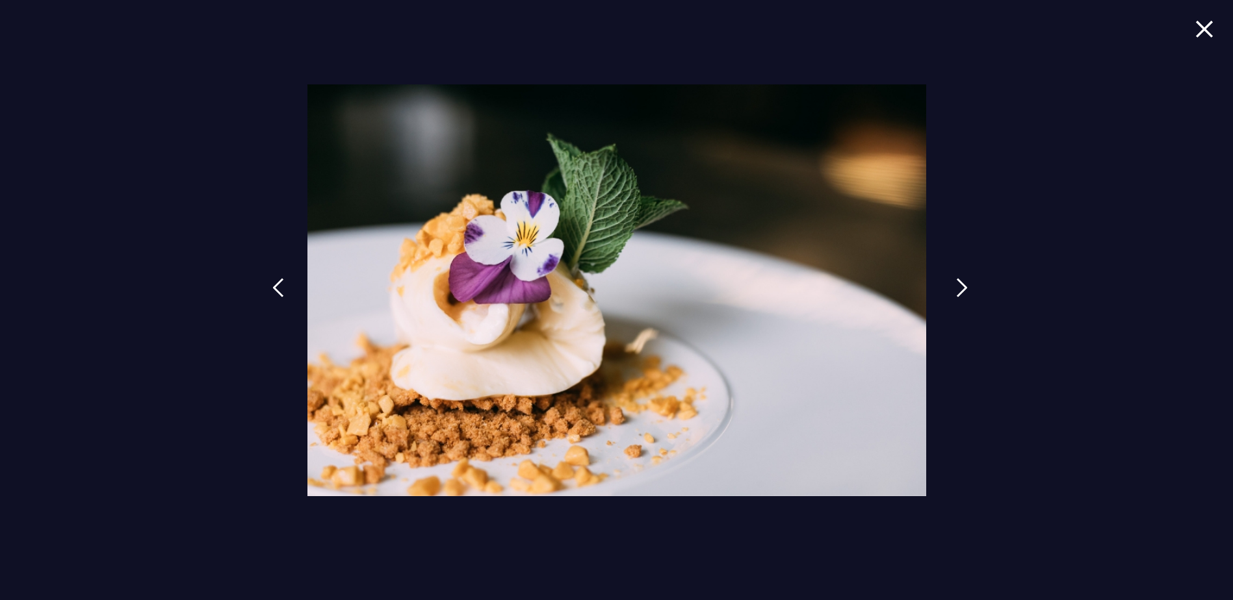
click at [957, 285] on img at bounding box center [962, 287] width 12 height 19
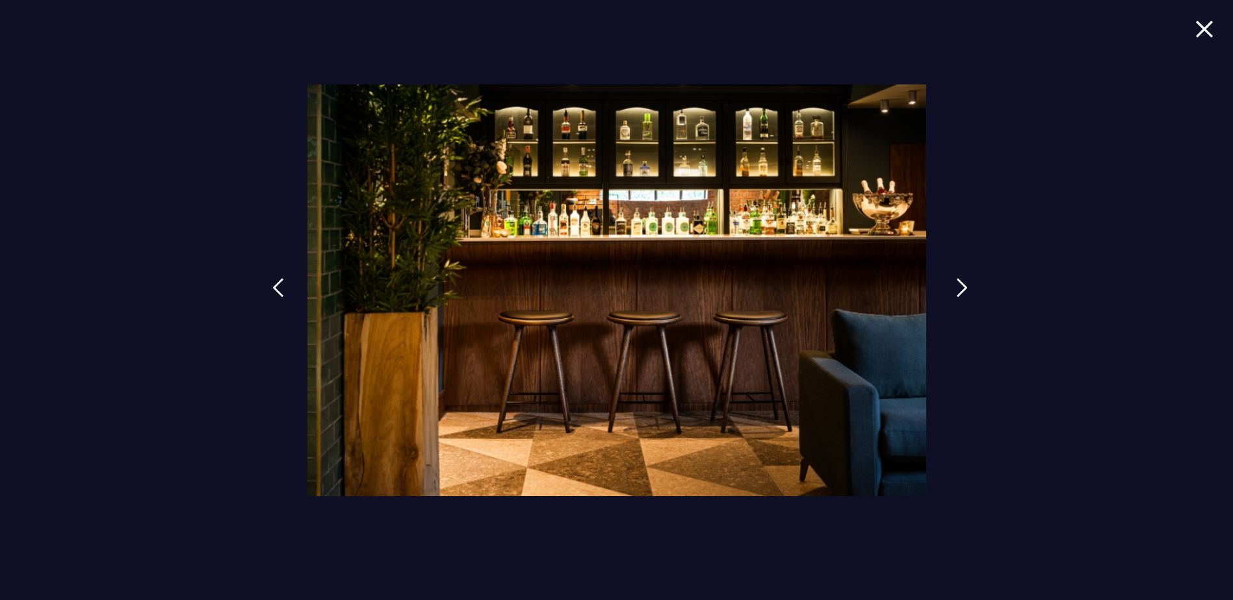
click at [961, 291] on img at bounding box center [962, 287] width 12 height 19
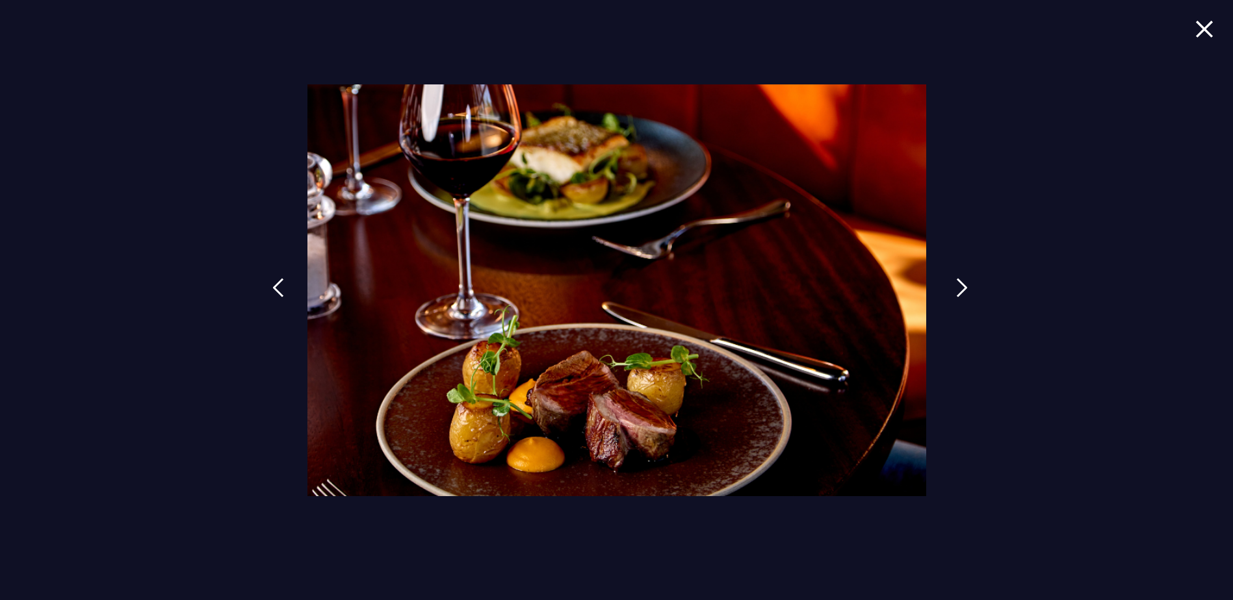
click at [961, 291] on img at bounding box center [962, 287] width 12 height 19
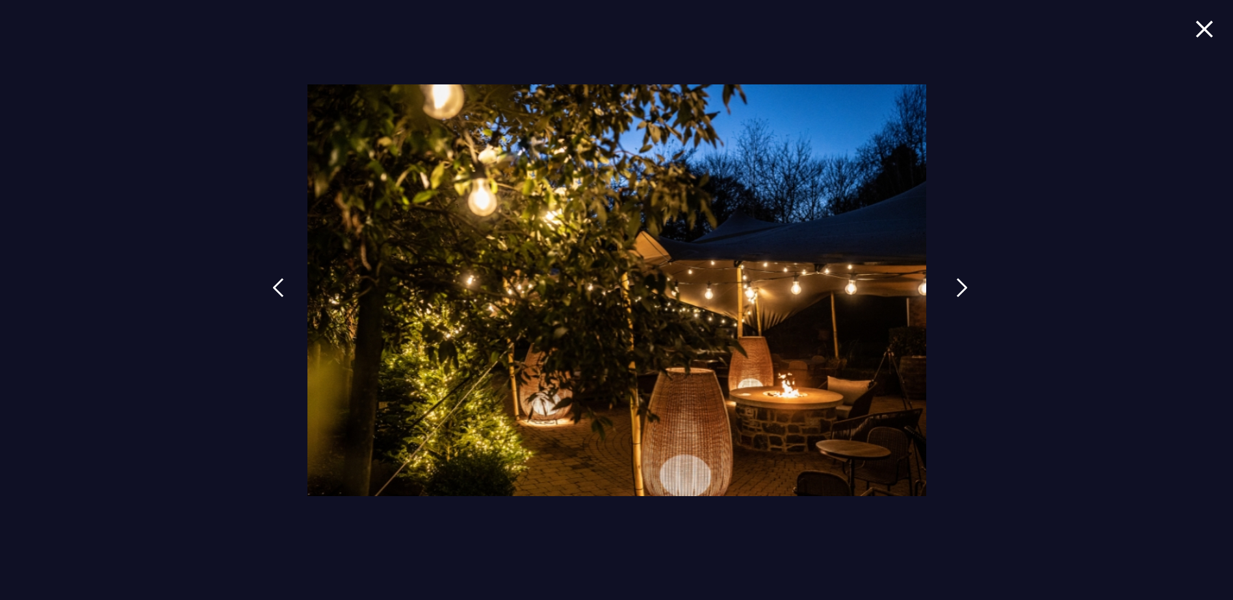
click at [961, 291] on img at bounding box center [962, 287] width 12 height 19
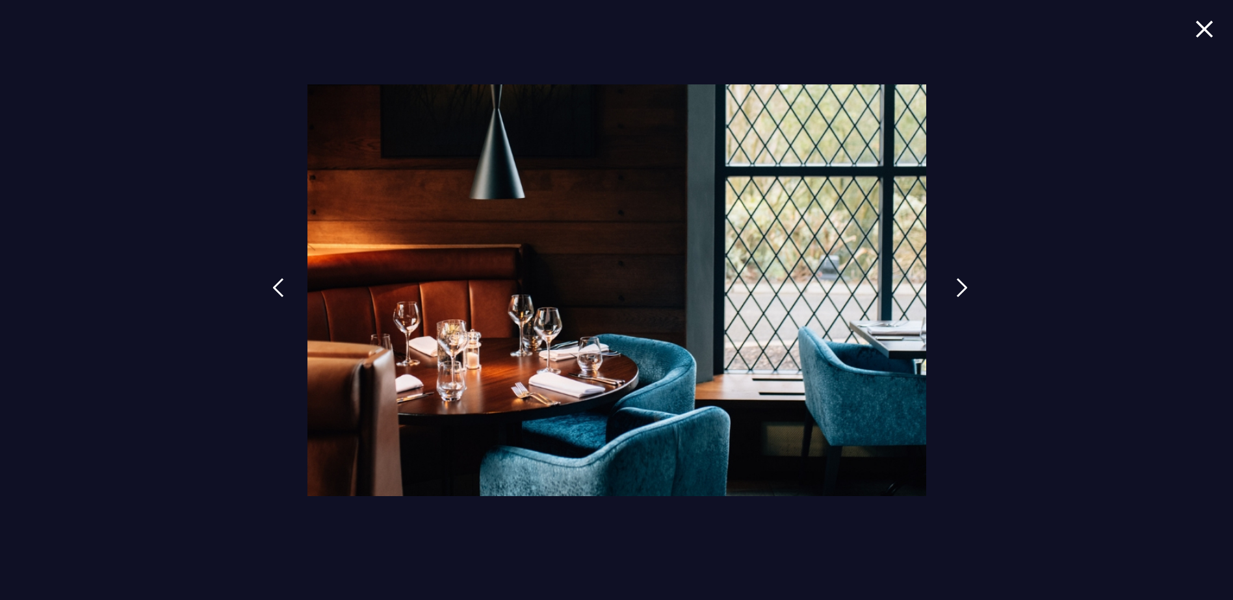
click at [961, 291] on img at bounding box center [962, 287] width 12 height 19
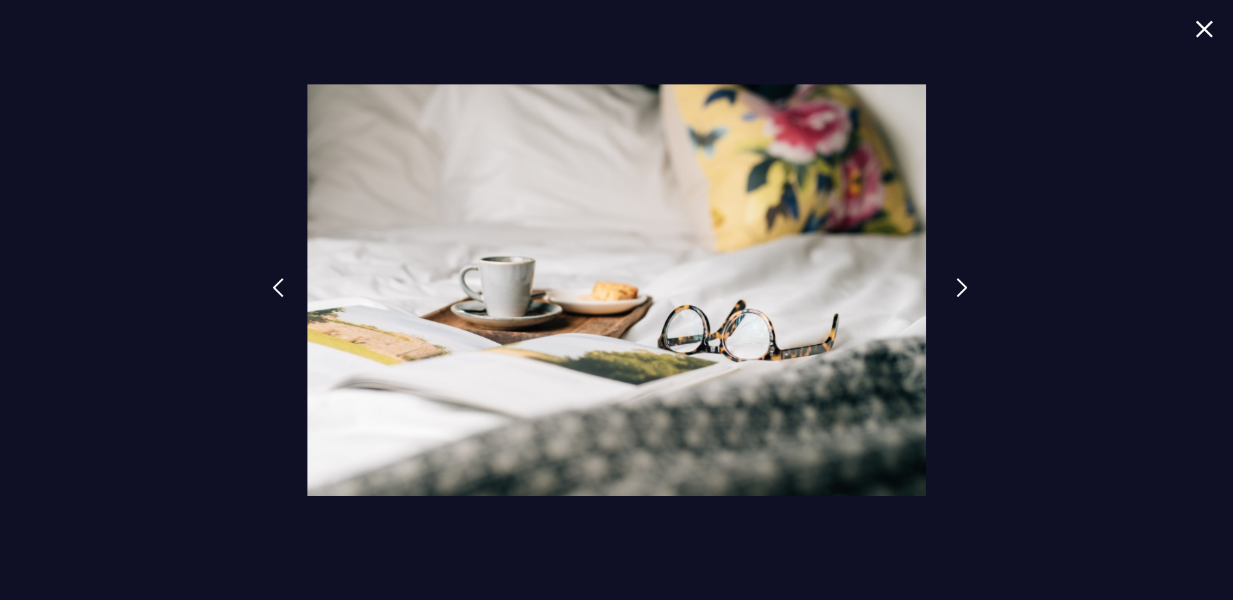
click at [961, 291] on img at bounding box center [962, 287] width 12 height 19
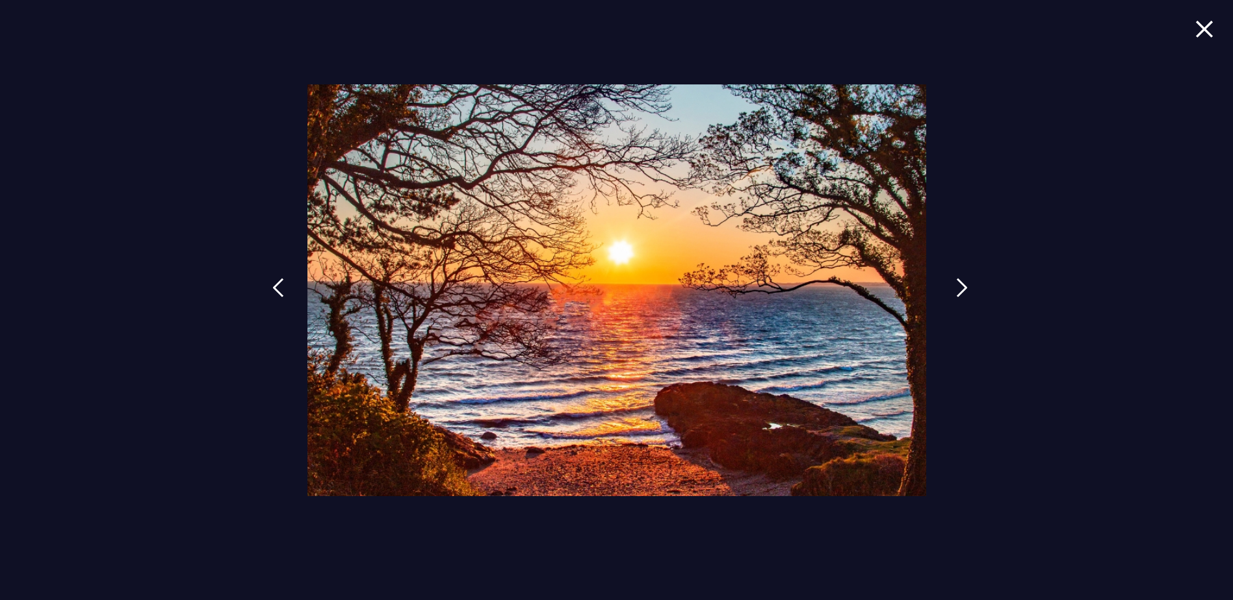
click at [961, 291] on img at bounding box center [962, 287] width 12 height 19
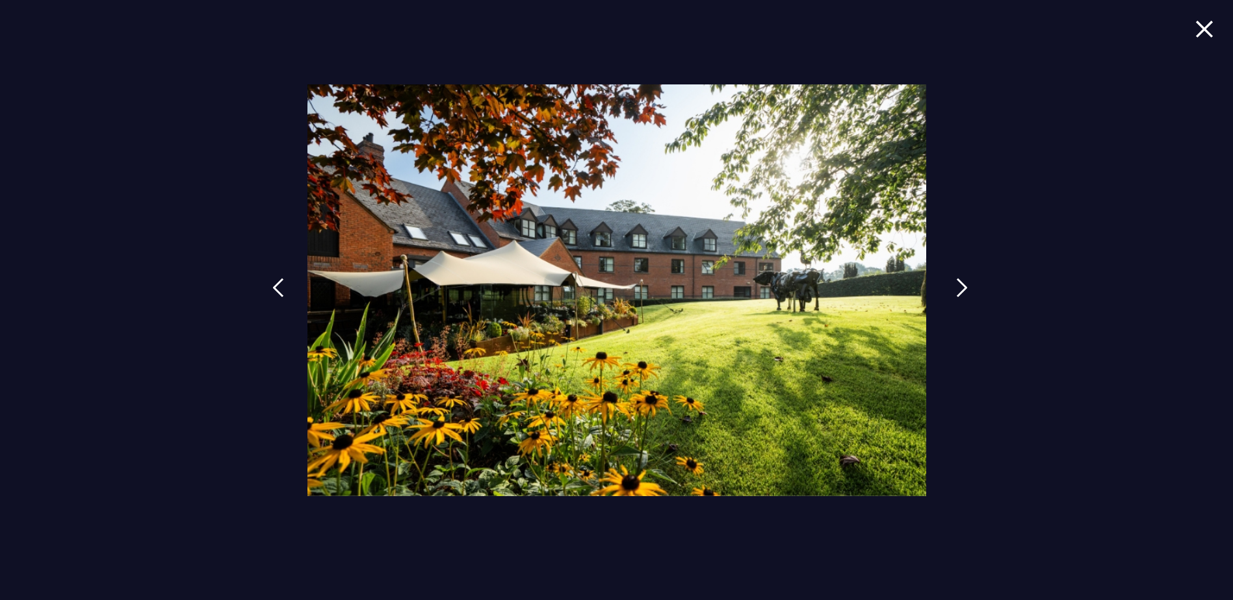
click at [961, 291] on img at bounding box center [962, 287] width 12 height 19
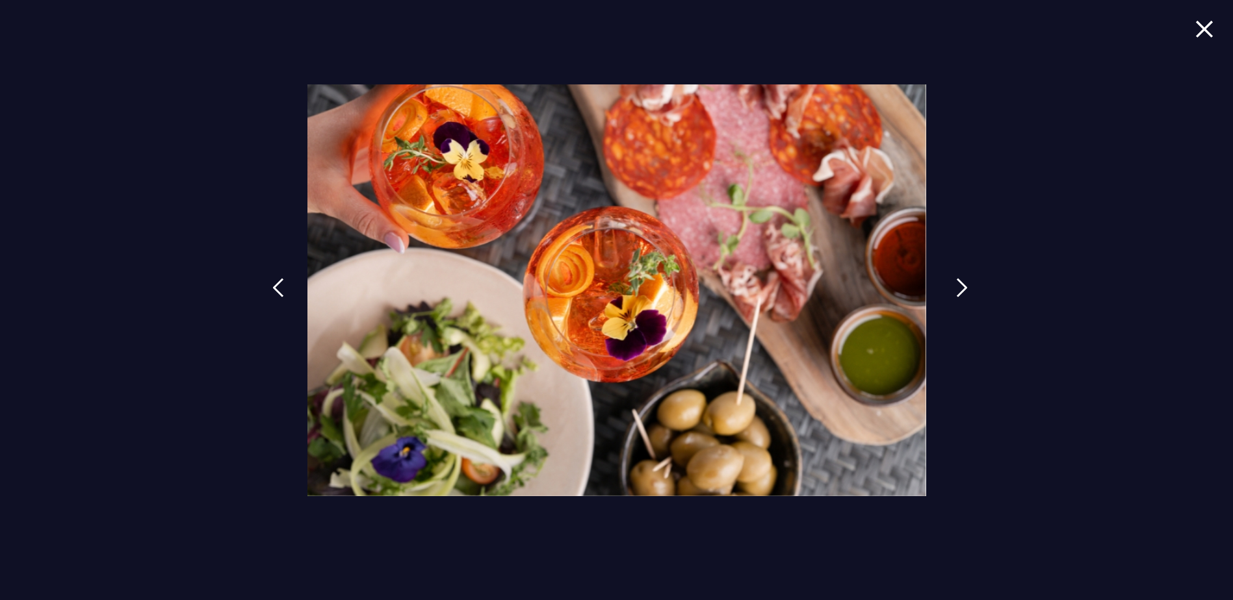
click at [961, 291] on img at bounding box center [962, 287] width 12 height 19
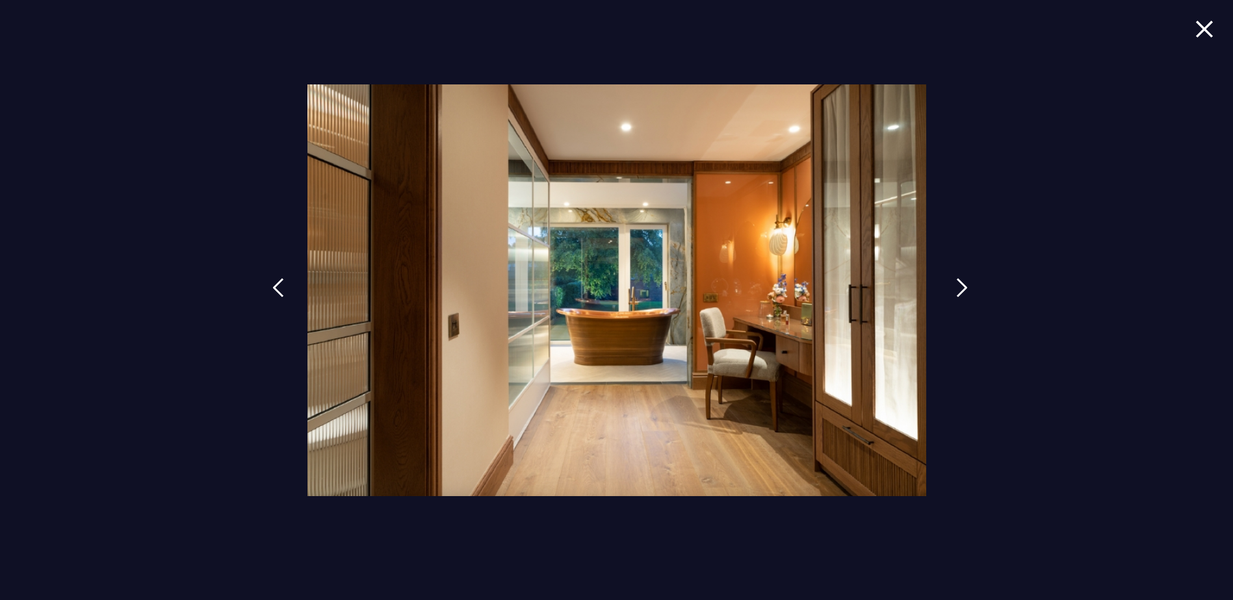
click at [961, 291] on img at bounding box center [962, 287] width 12 height 19
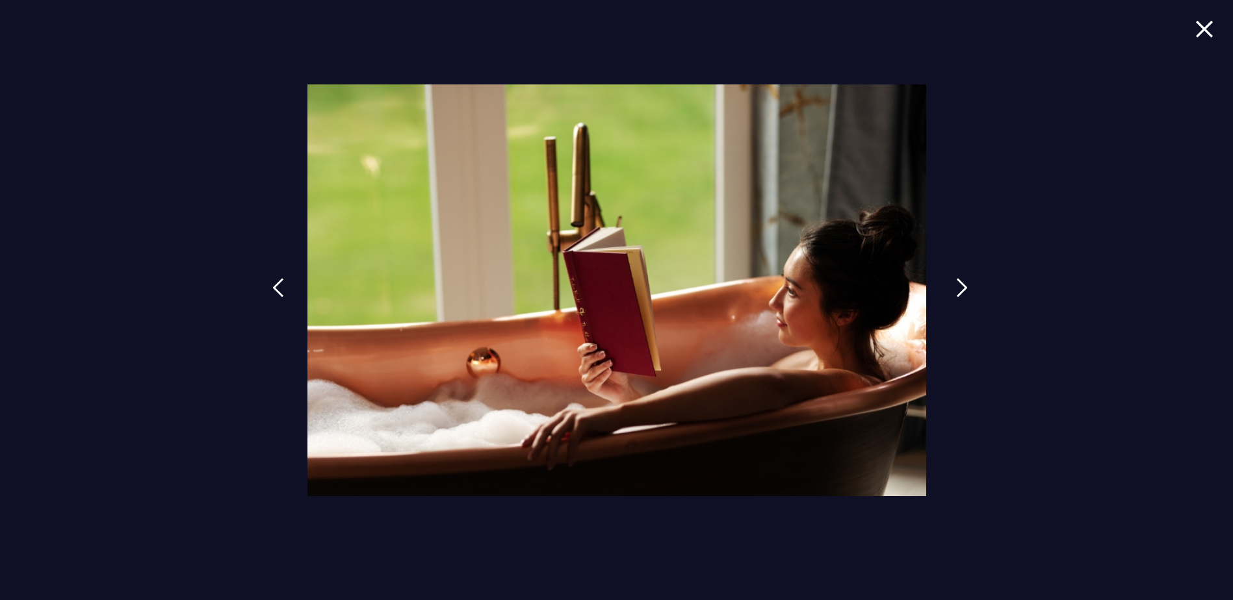
click at [961, 291] on img at bounding box center [962, 287] width 12 height 19
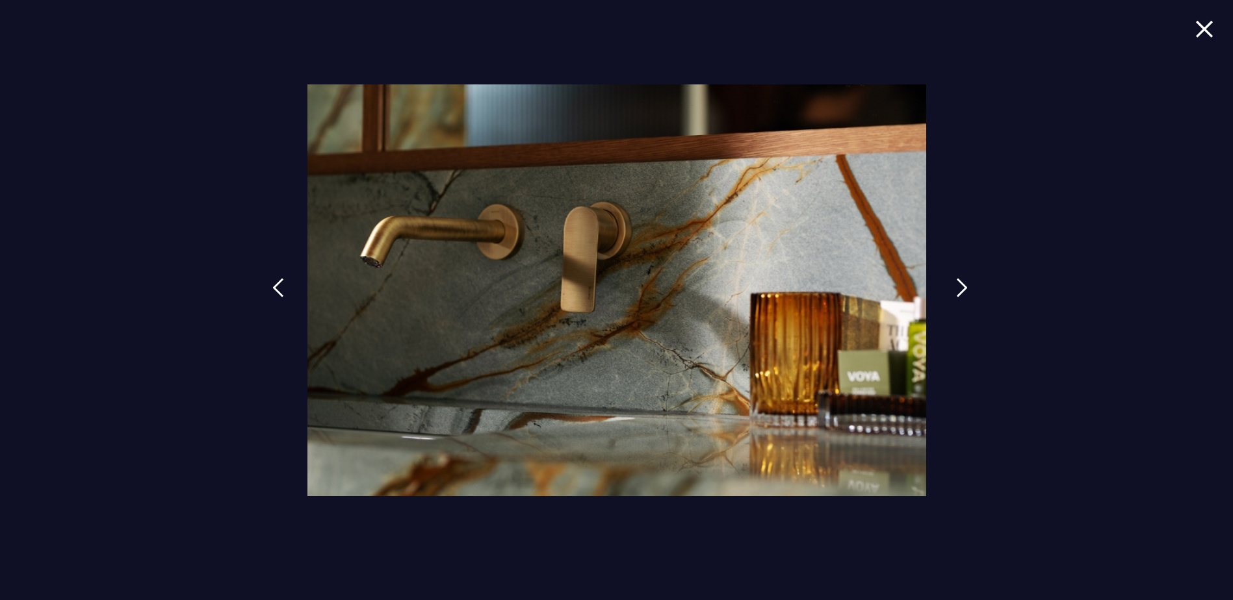
click at [961, 291] on img at bounding box center [962, 287] width 12 height 19
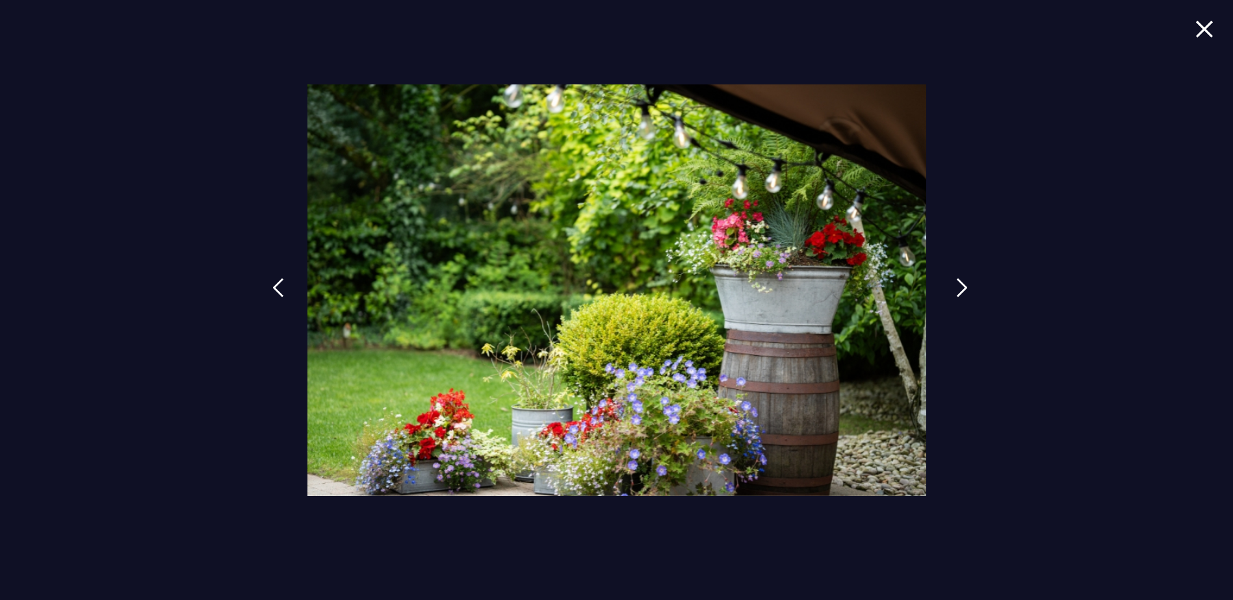
click at [961, 291] on img at bounding box center [962, 287] width 12 height 19
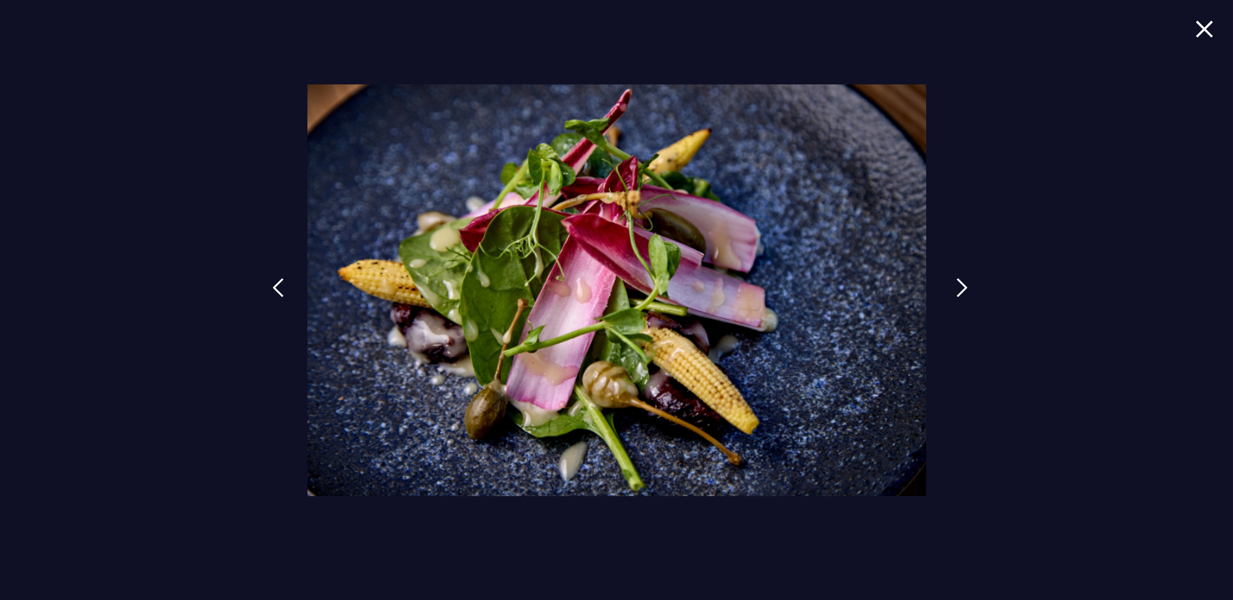
click at [961, 291] on img at bounding box center [962, 287] width 12 height 19
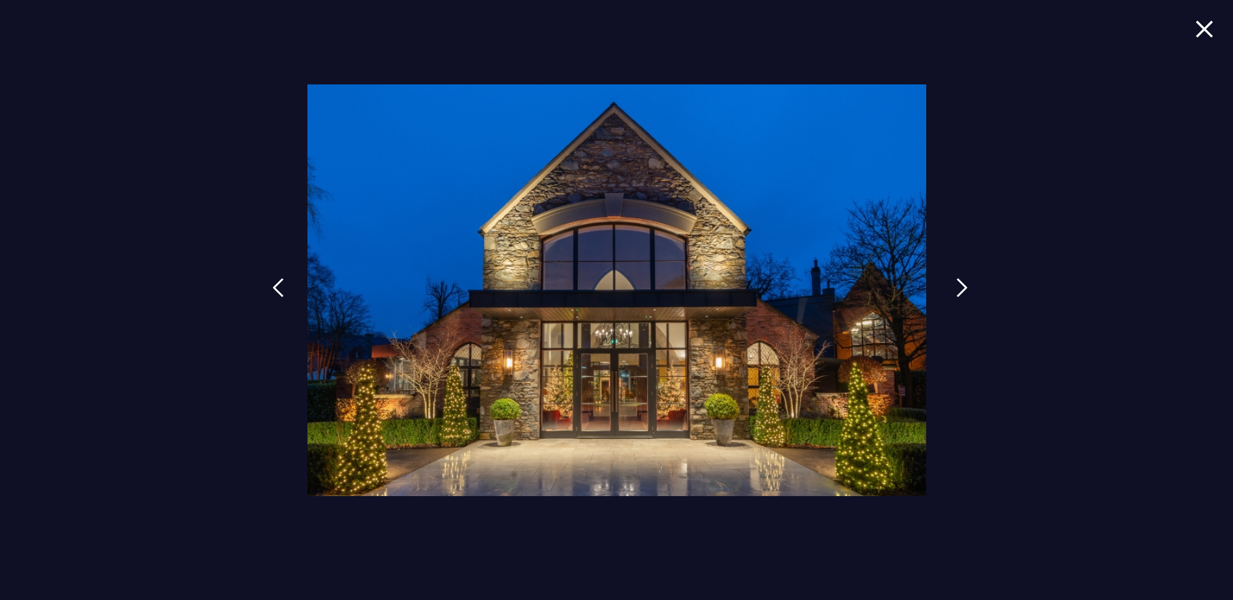
click at [961, 291] on img at bounding box center [962, 287] width 12 height 19
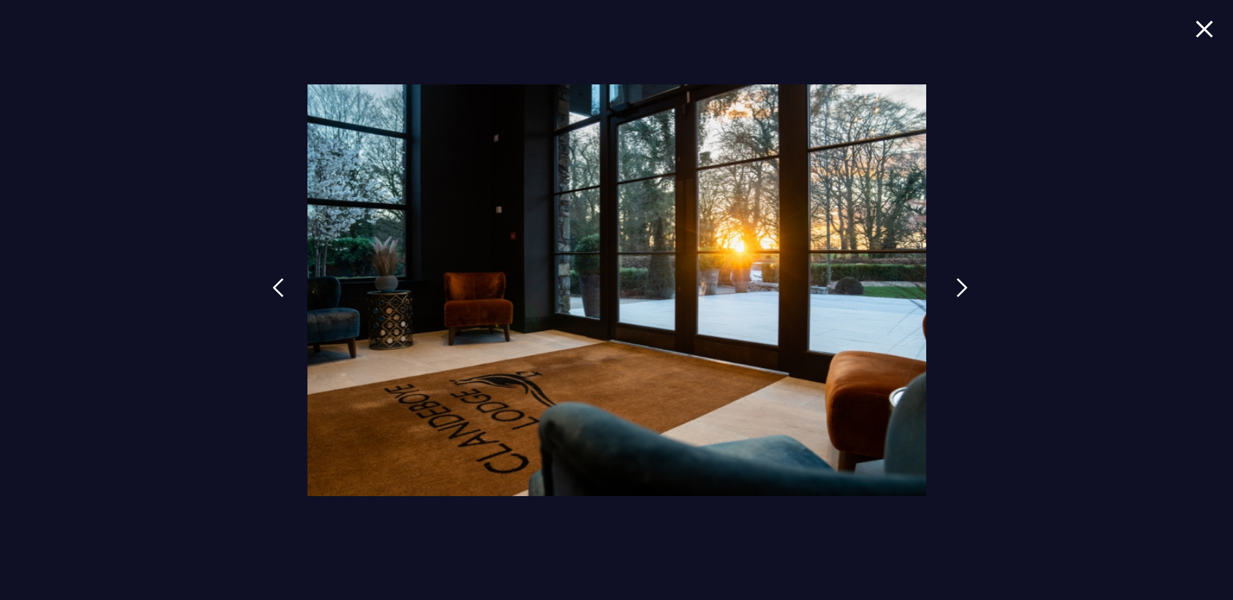
click at [961, 291] on img at bounding box center [962, 287] width 12 height 19
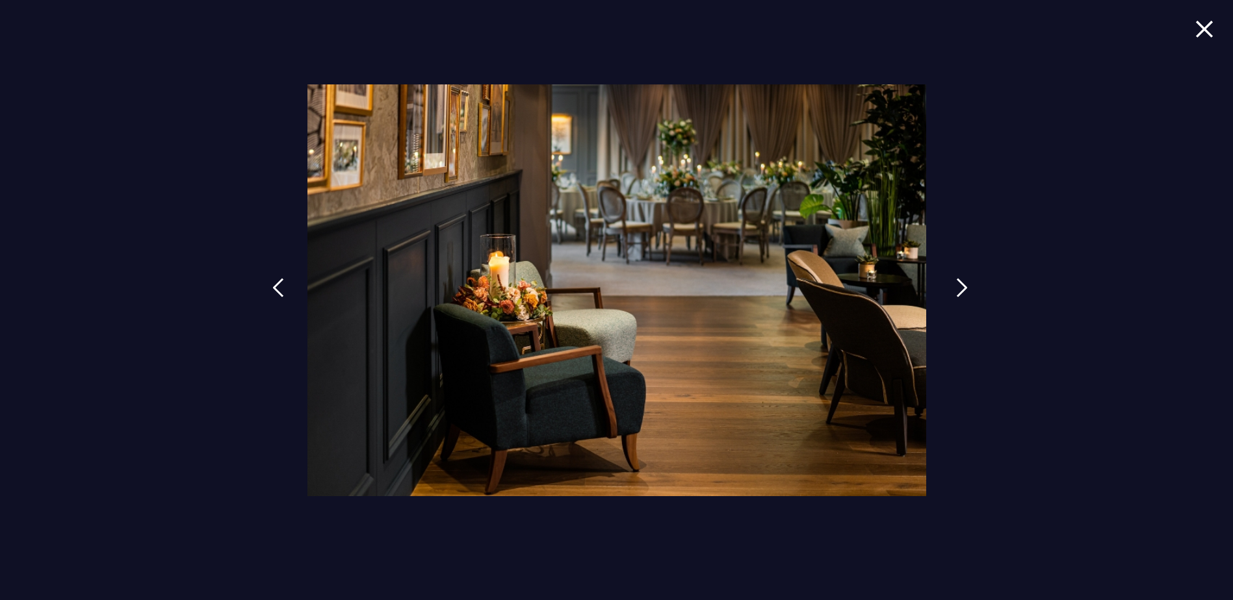
click at [961, 291] on img at bounding box center [962, 287] width 12 height 19
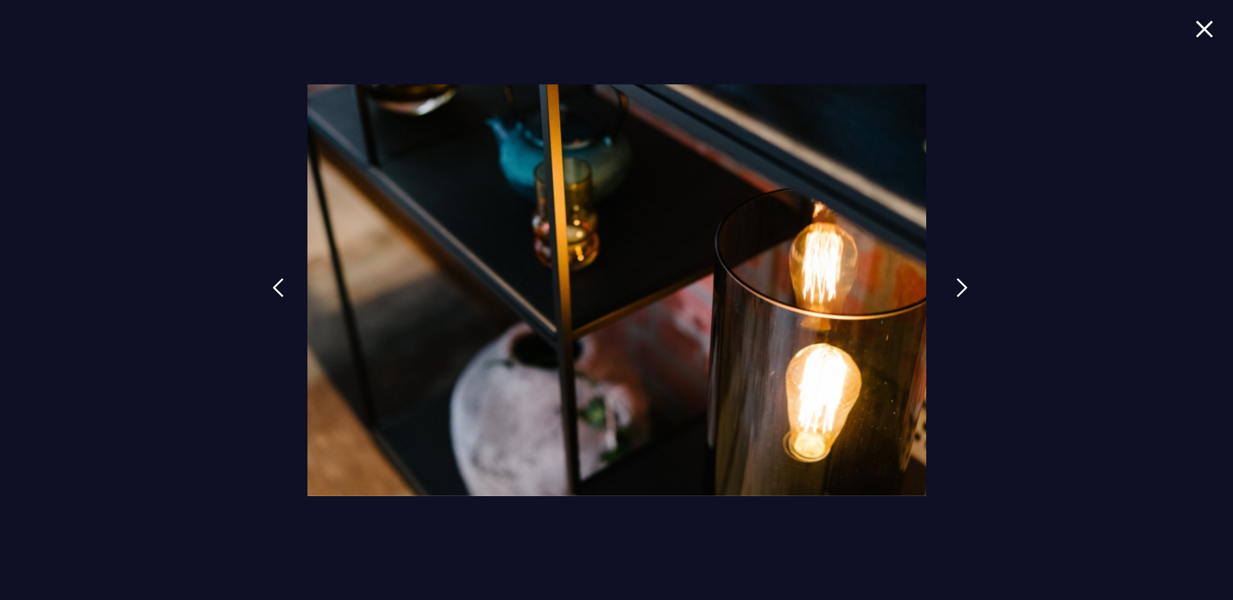
click at [961, 291] on img at bounding box center [962, 287] width 12 height 19
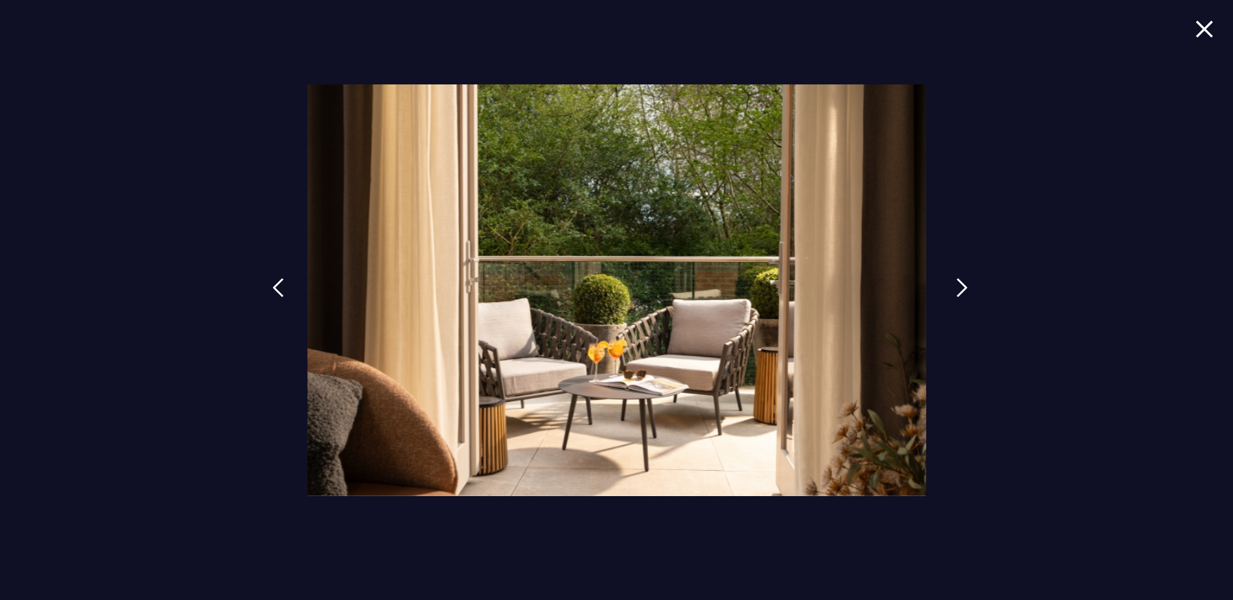
click at [961, 291] on img at bounding box center [962, 287] width 12 height 19
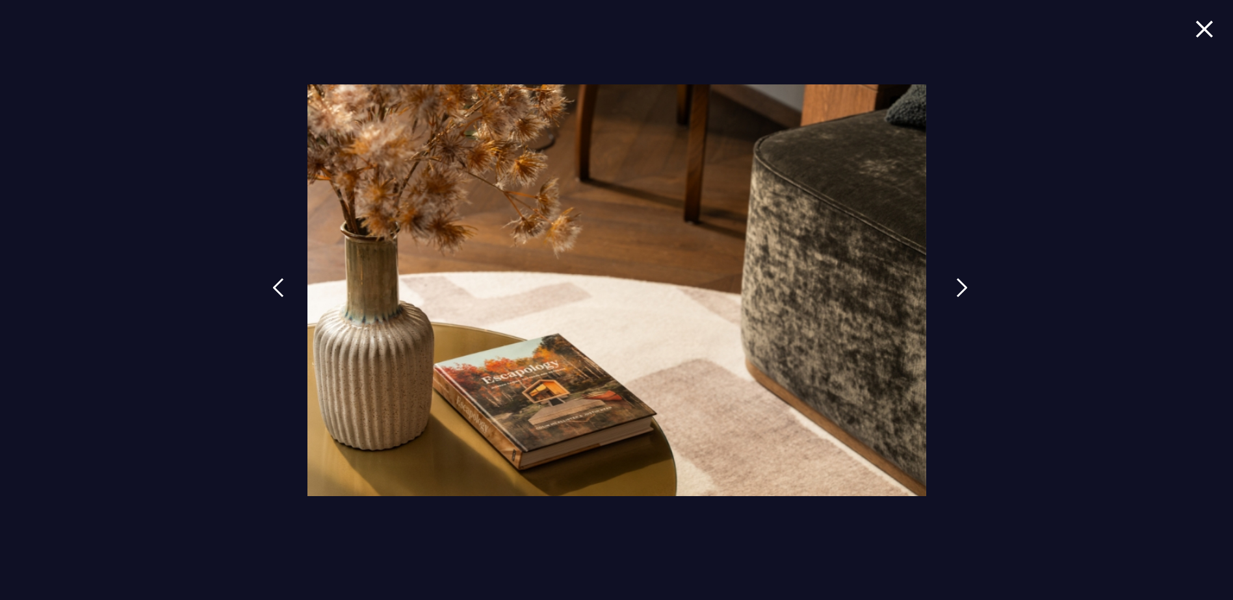
click at [961, 291] on img at bounding box center [962, 287] width 12 height 19
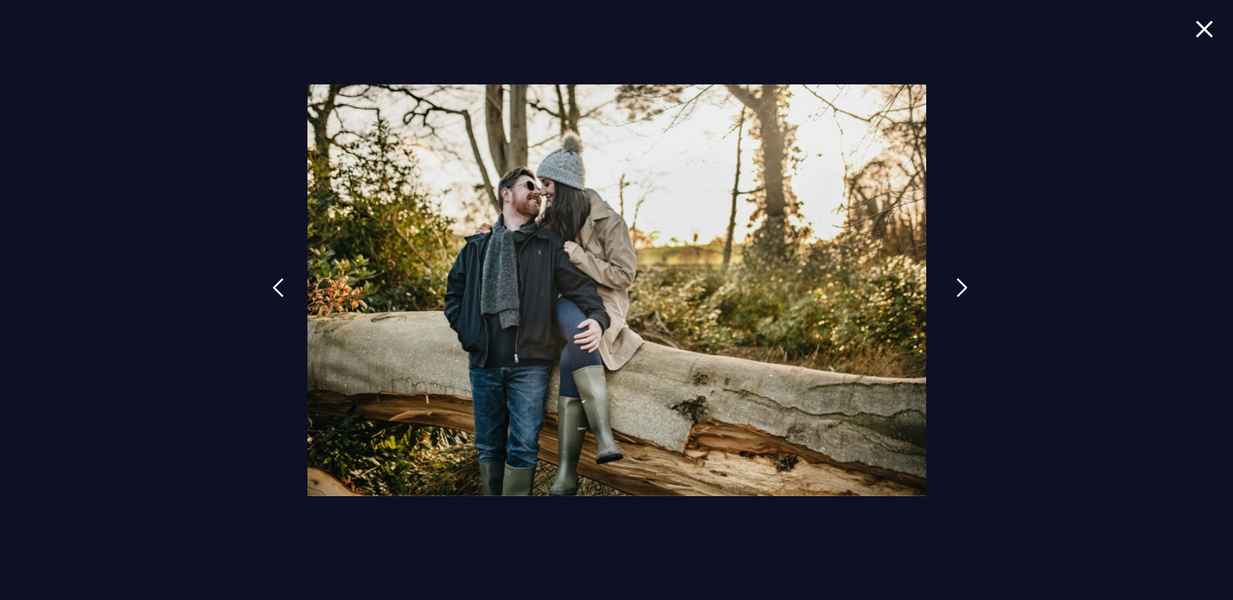
click at [961, 291] on img at bounding box center [962, 287] width 12 height 19
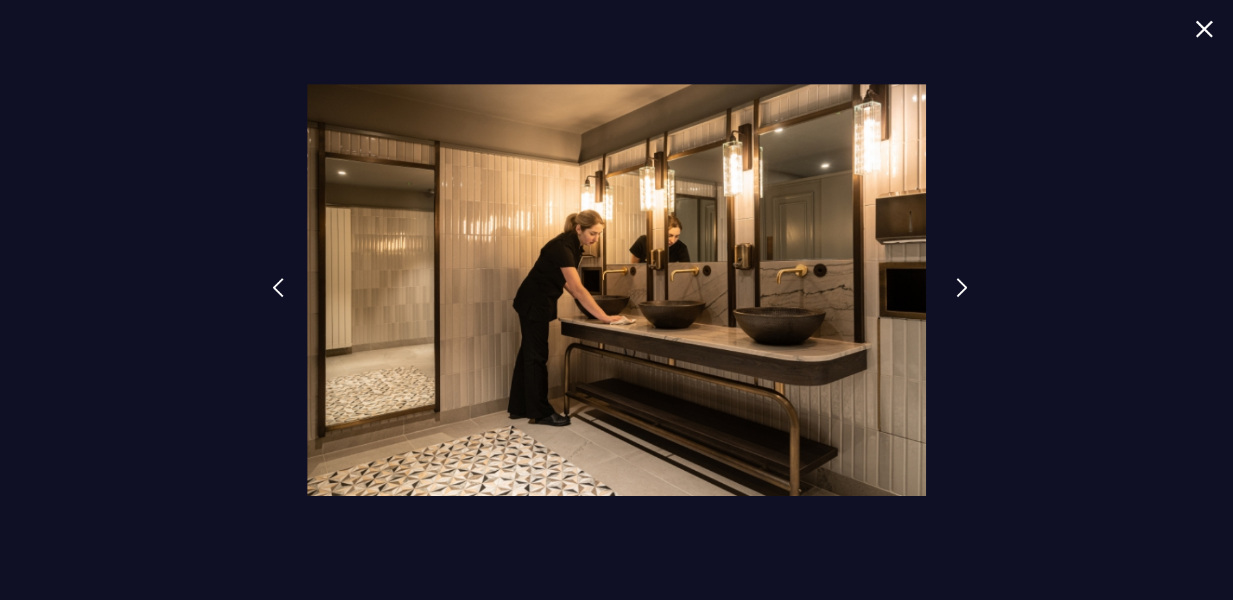
click at [961, 291] on img at bounding box center [962, 287] width 12 height 19
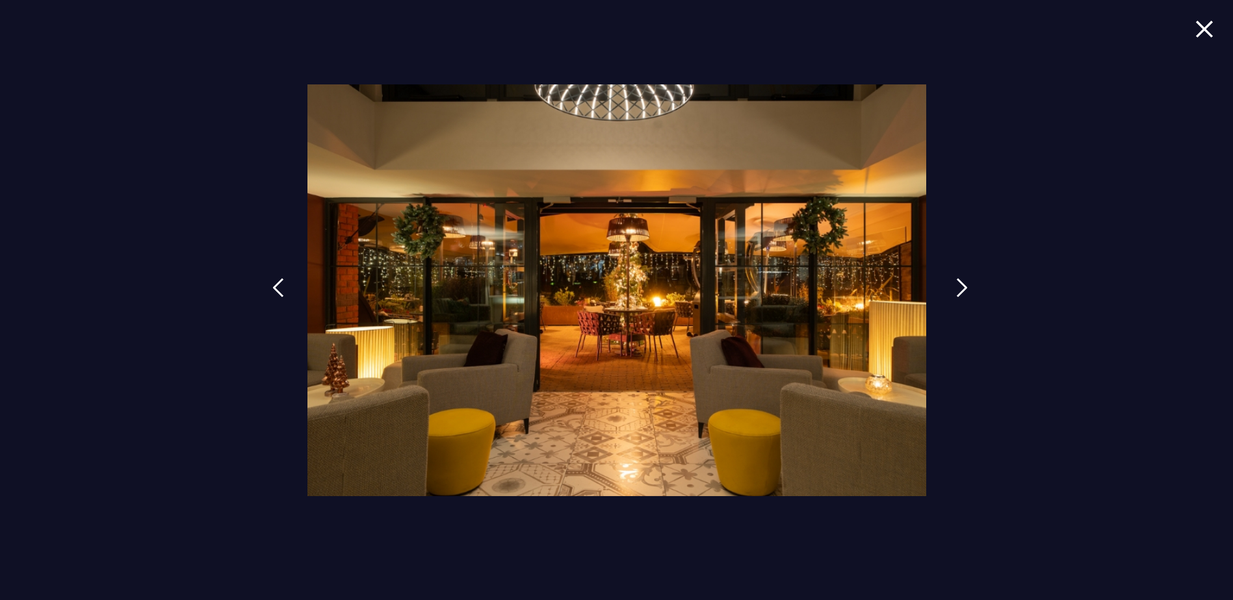
click at [961, 291] on img at bounding box center [962, 287] width 12 height 19
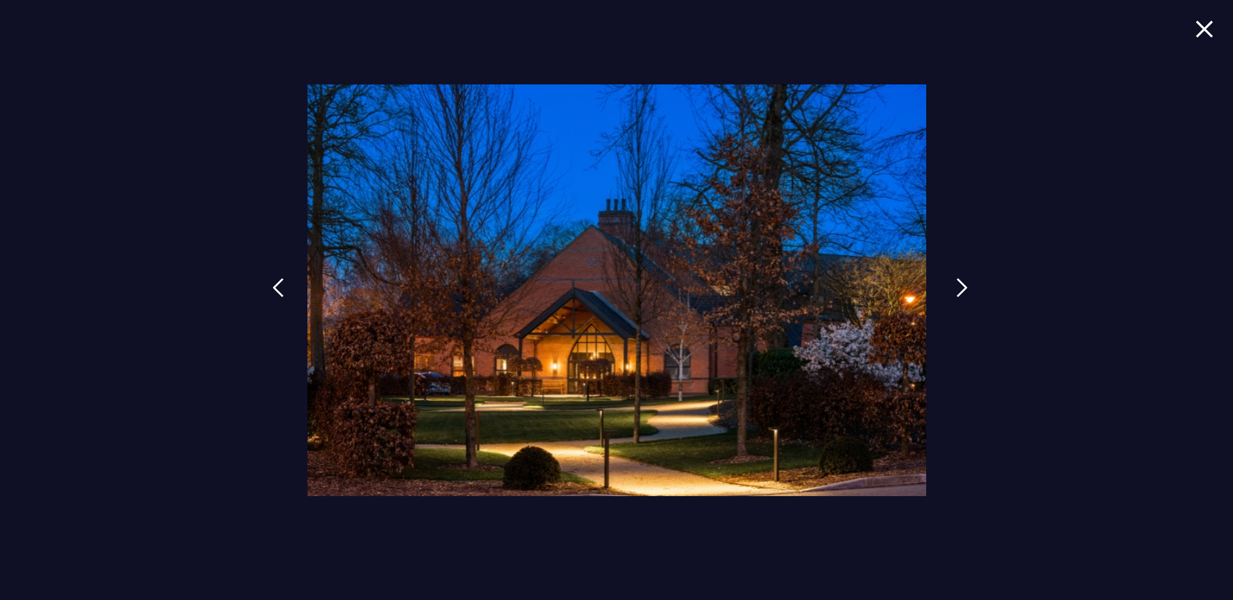
click at [961, 291] on img at bounding box center [962, 287] width 12 height 19
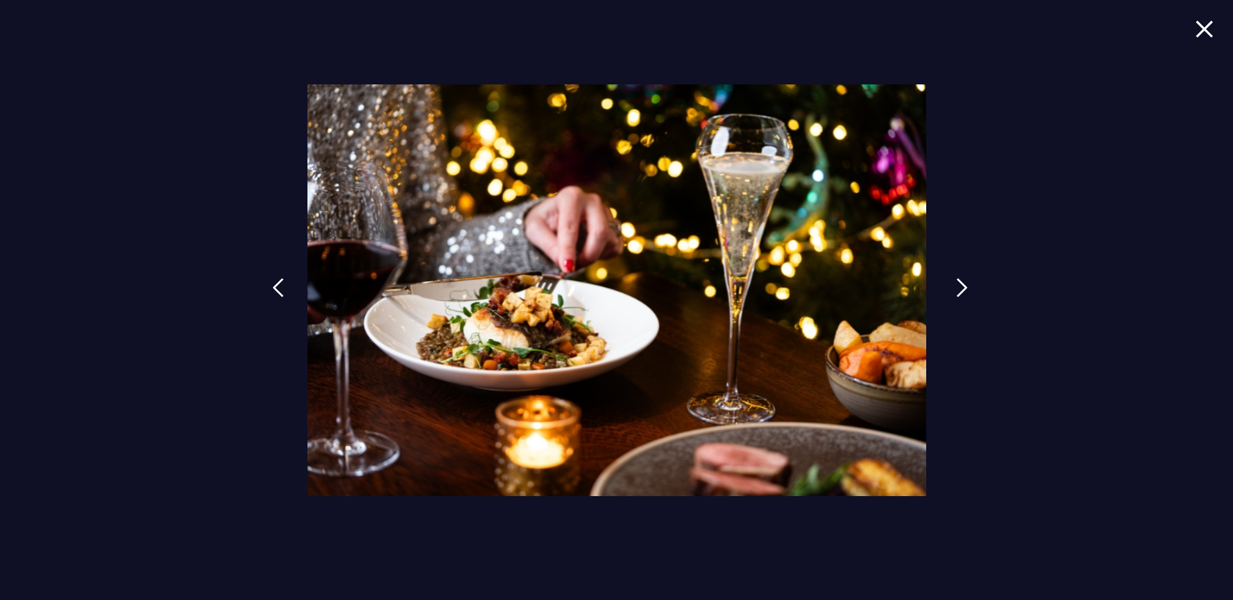
click at [961, 291] on img at bounding box center [962, 287] width 12 height 19
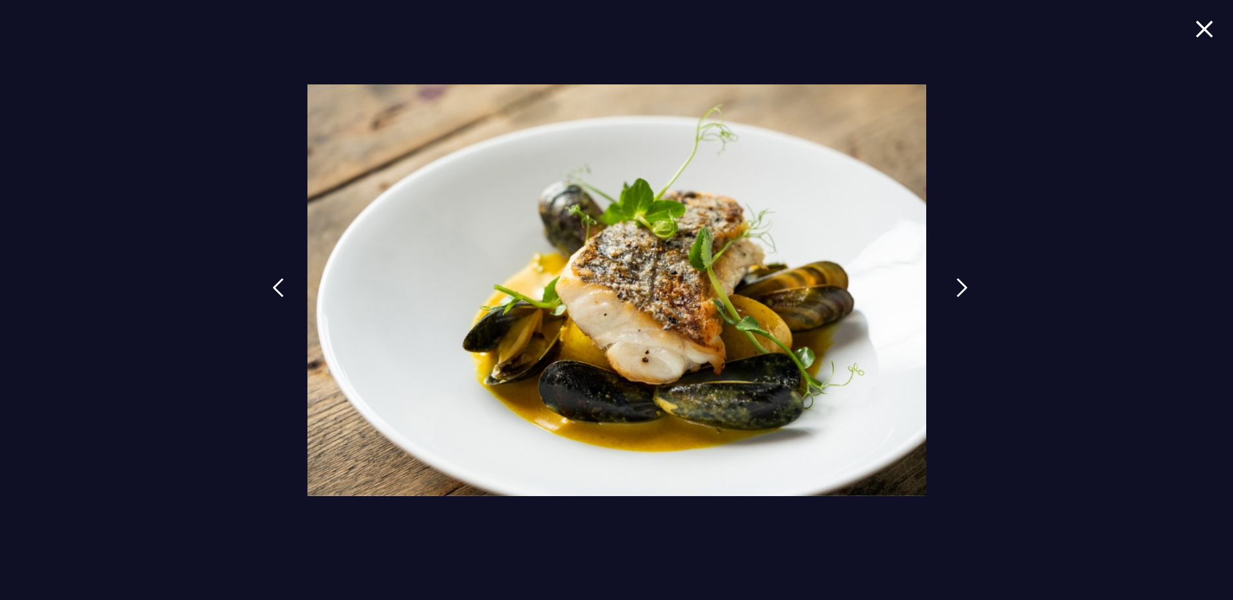
click at [961, 291] on img at bounding box center [962, 287] width 12 height 19
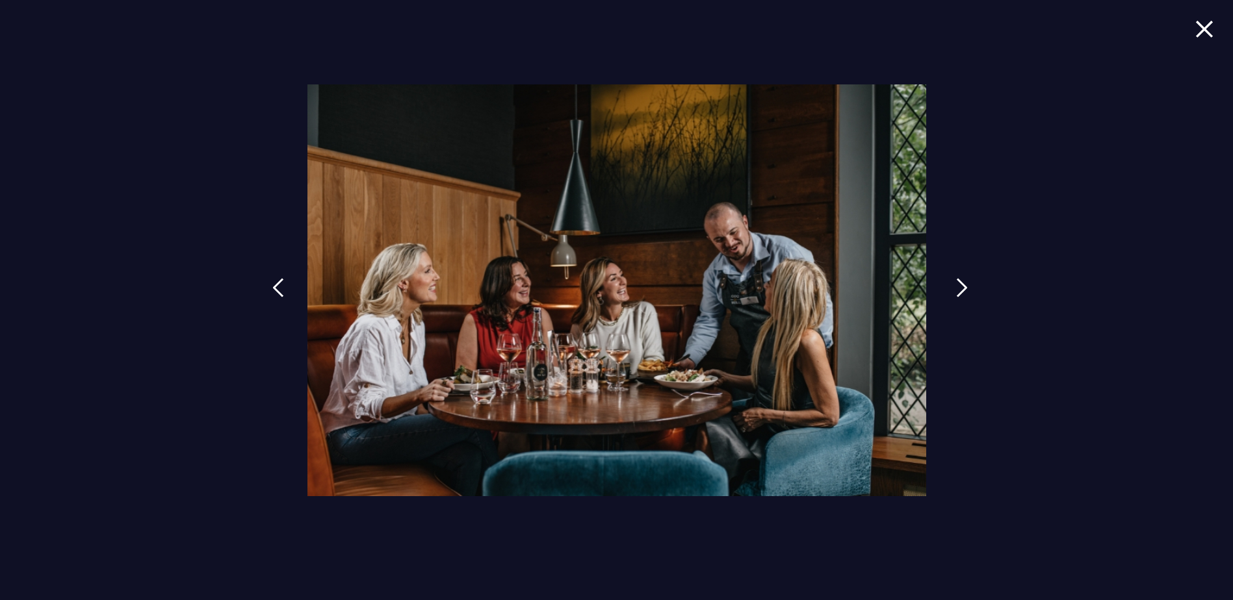
click at [961, 291] on img at bounding box center [962, 287] width 12 height 19
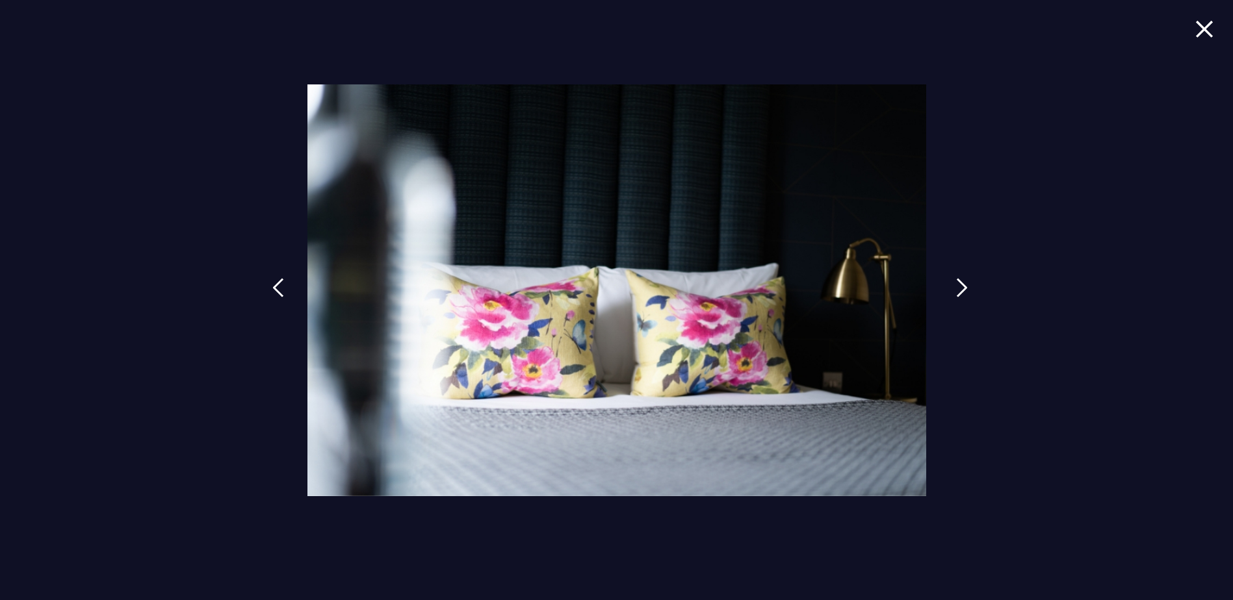
click at [961, 291] on img at bounding box center [962, 287] width 12 height 19
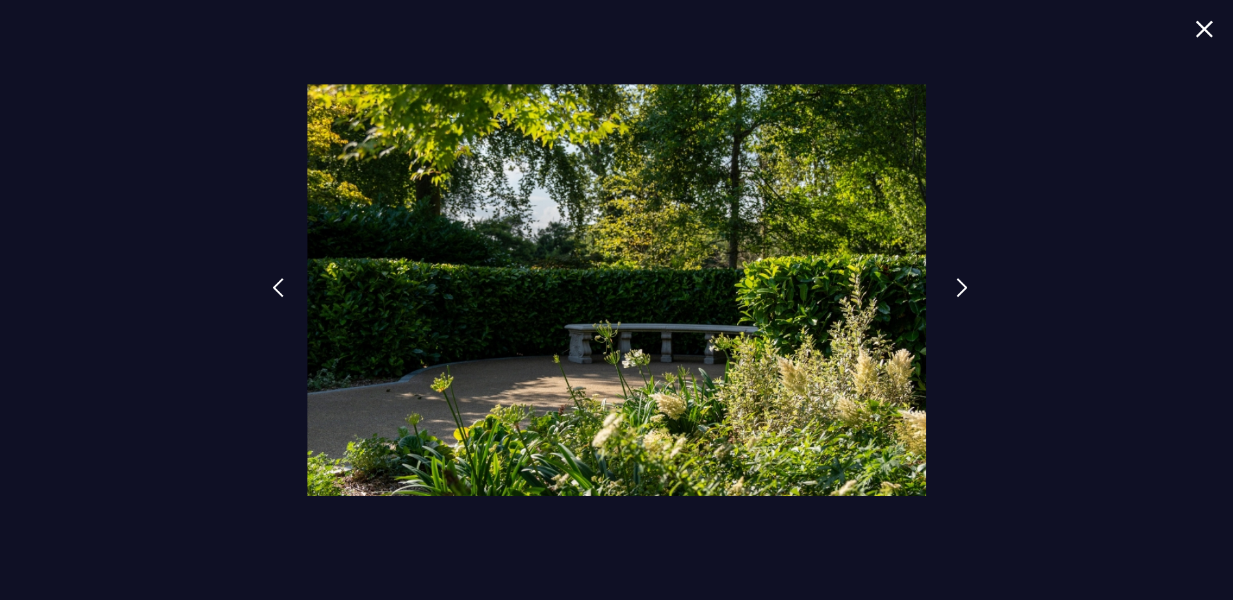
click at [961, 291] on img at bounding box center [962, 287] width 12 height 19
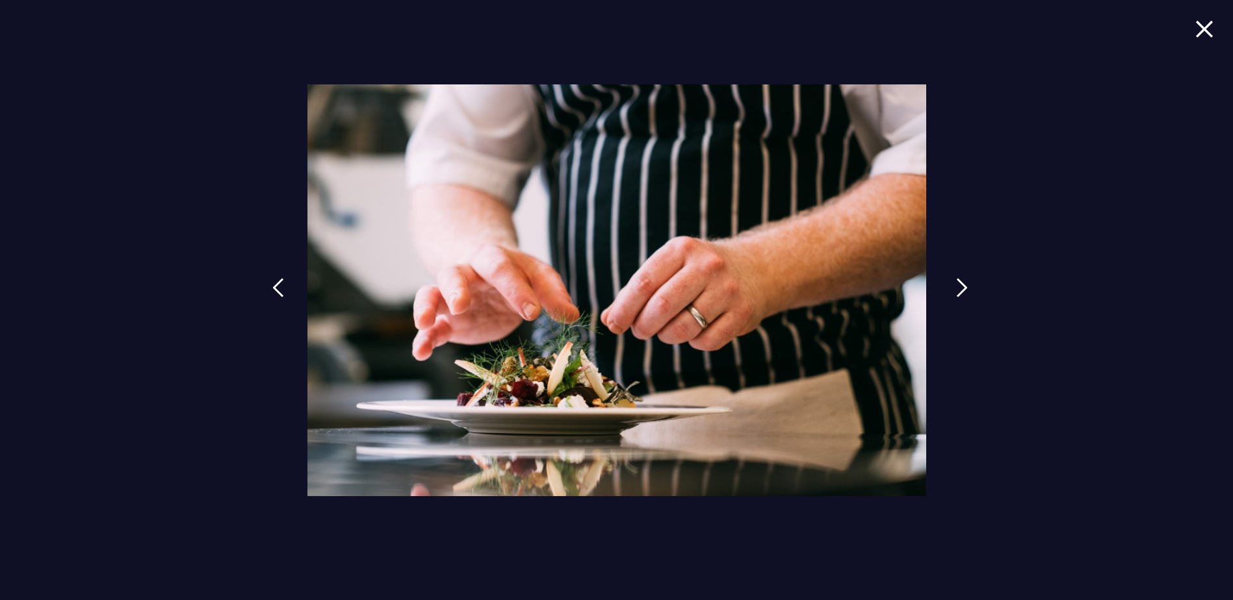
click at [961, 291] on img at bounding box center [962, 287] width 12 height 19
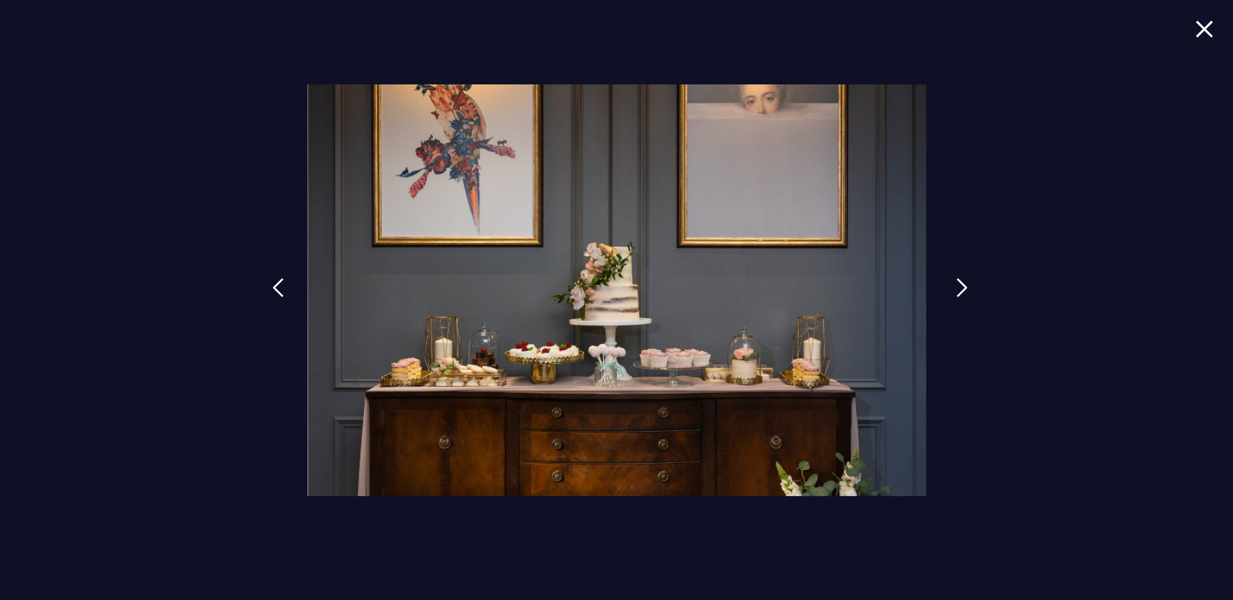
click at [961, 291] on img at bounding box center [962, 287] width 12 height 19
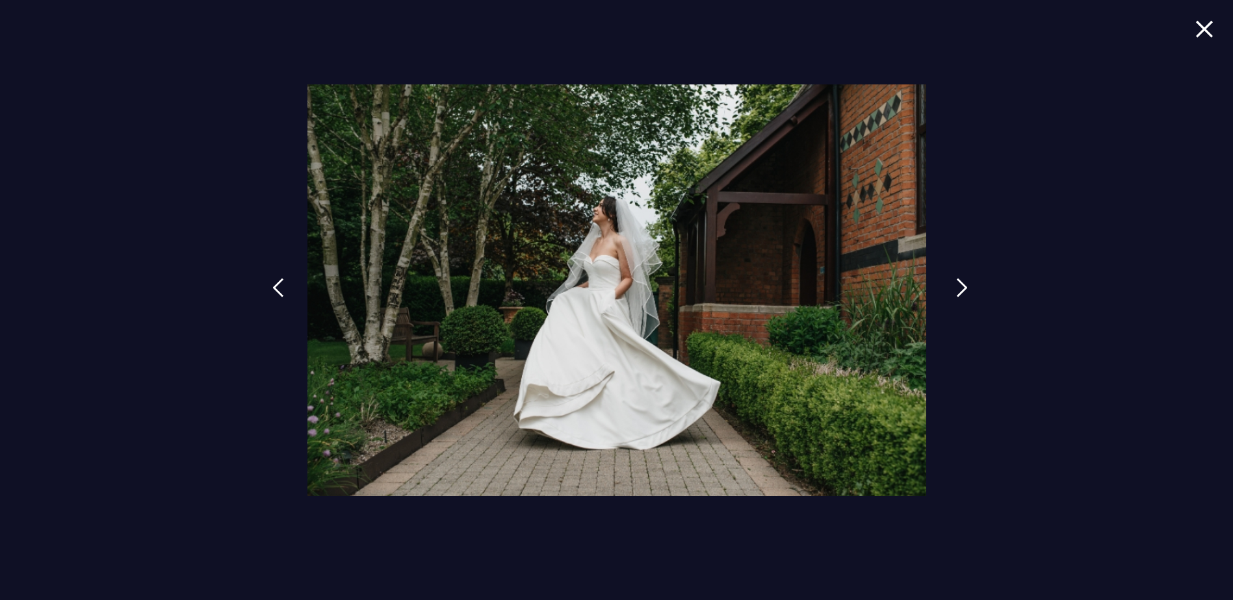
click at [961, 291] on img at bounding box center [962, 287] width 12 height 19
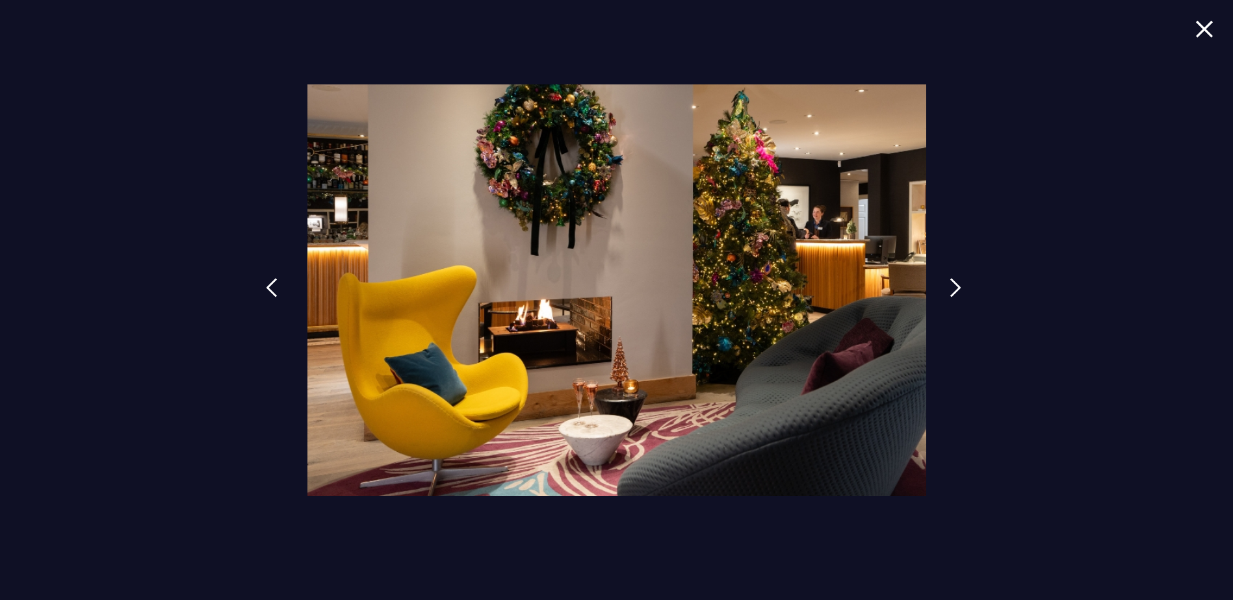
click at [275, 287] on img at bounding box center [272, 287] width 12 height 19
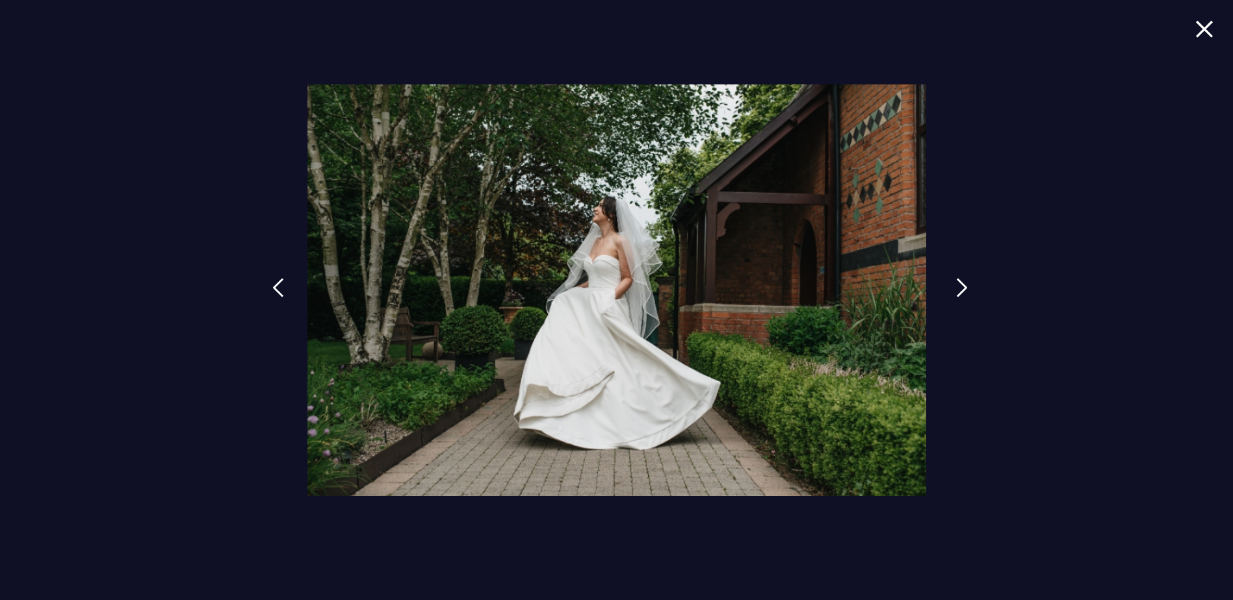
click at [956, 287] on img at bounding box center [962, 287] width 12 height 19
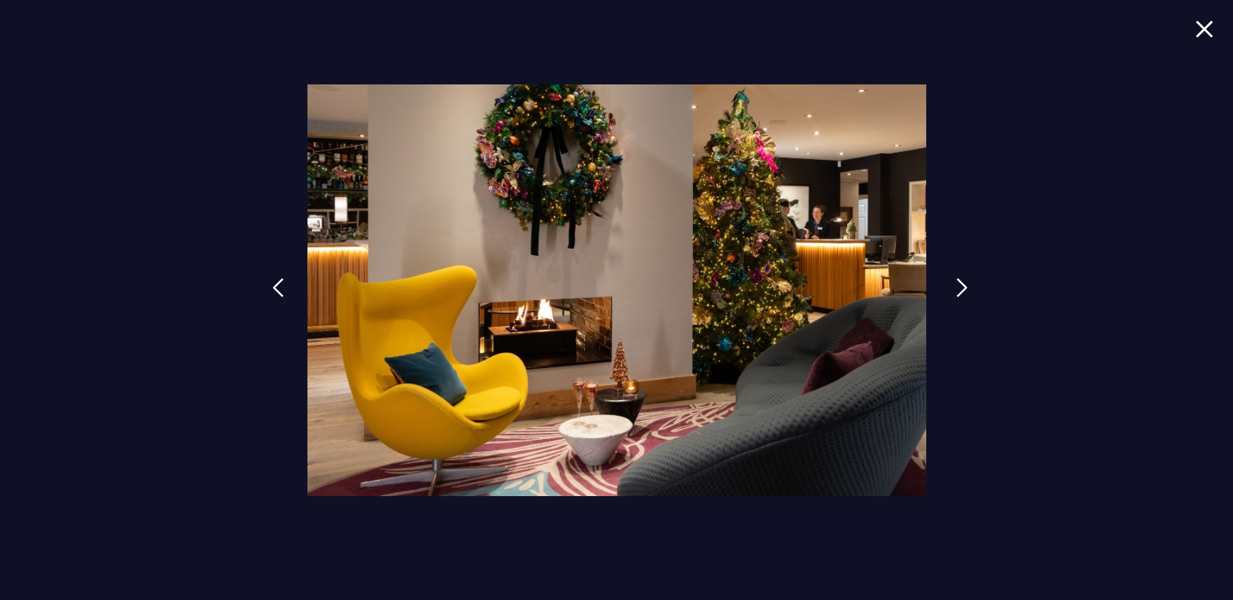
click at [956, 287] on img at bounding box center [962, 287] width 12 height 19
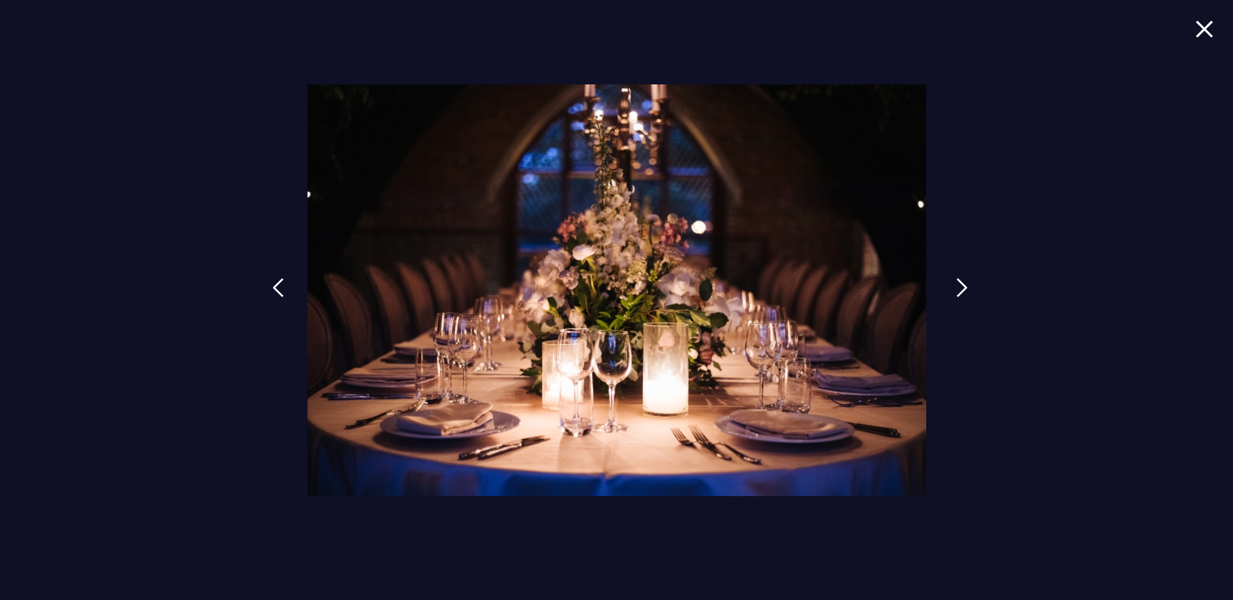
click at [956, 287] on img at bounding box center [962, 287] width 12 height 19
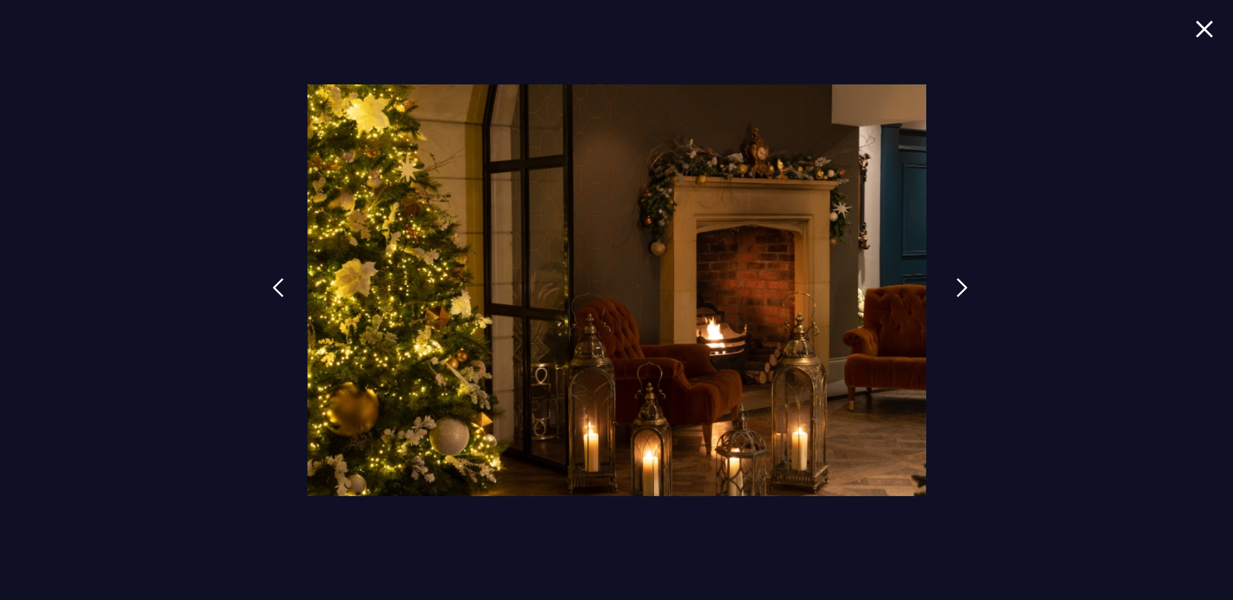
click at [956, 287] on img at bounding box center [962, 287] width 12 height 19
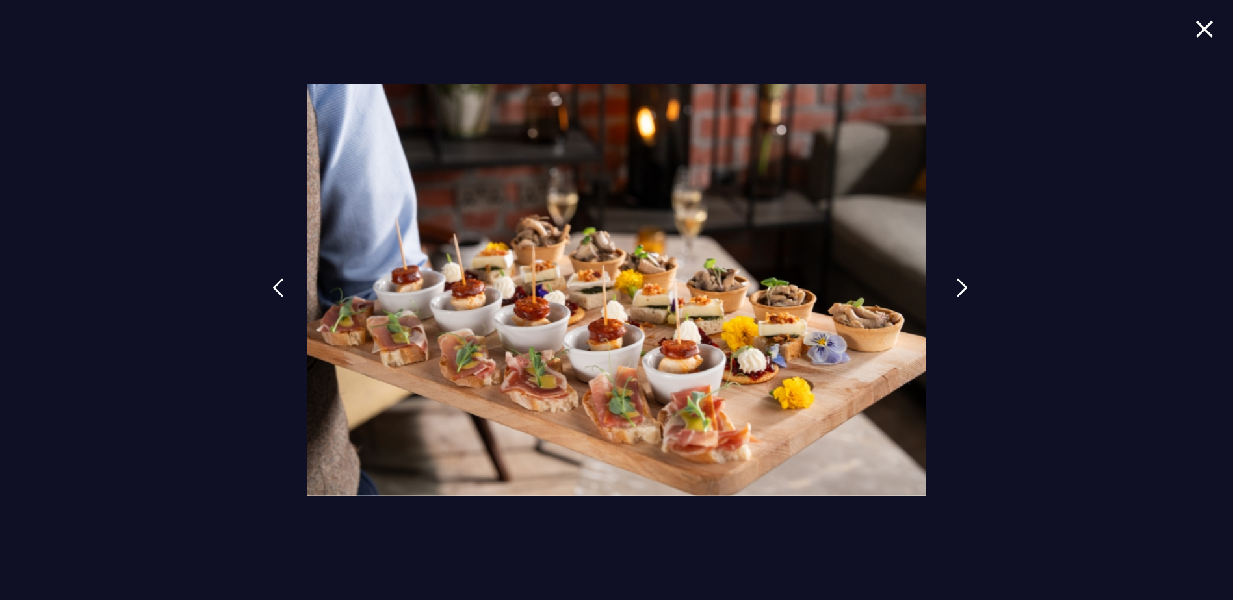
click at [956, 287] on img at bounding box center [962, 287] width 12 height 19
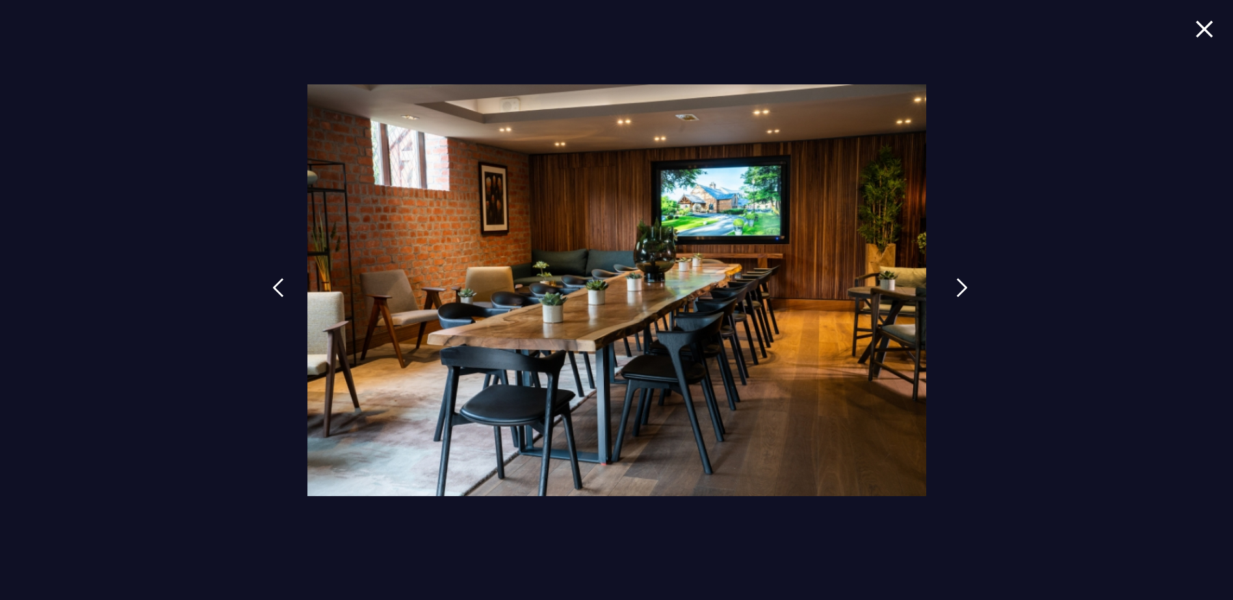
click at [956, 287] on img at bounding box center [962, 287] width 12 height 19
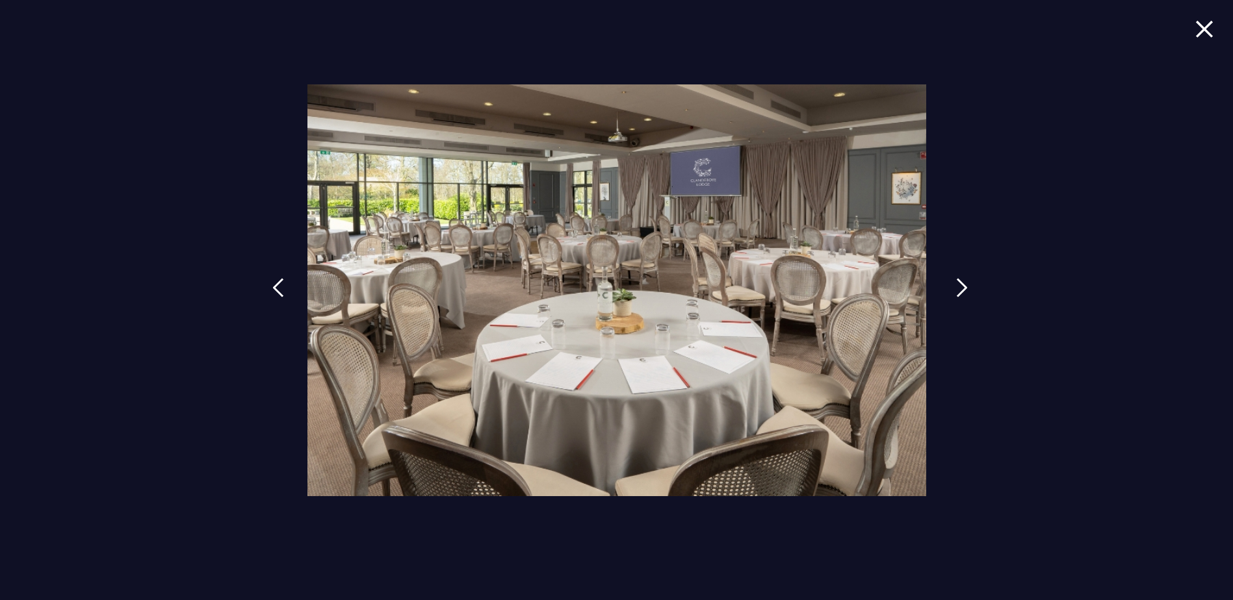
click at [956, 287] on img at bounding box center [962, 287] width 12 height 19
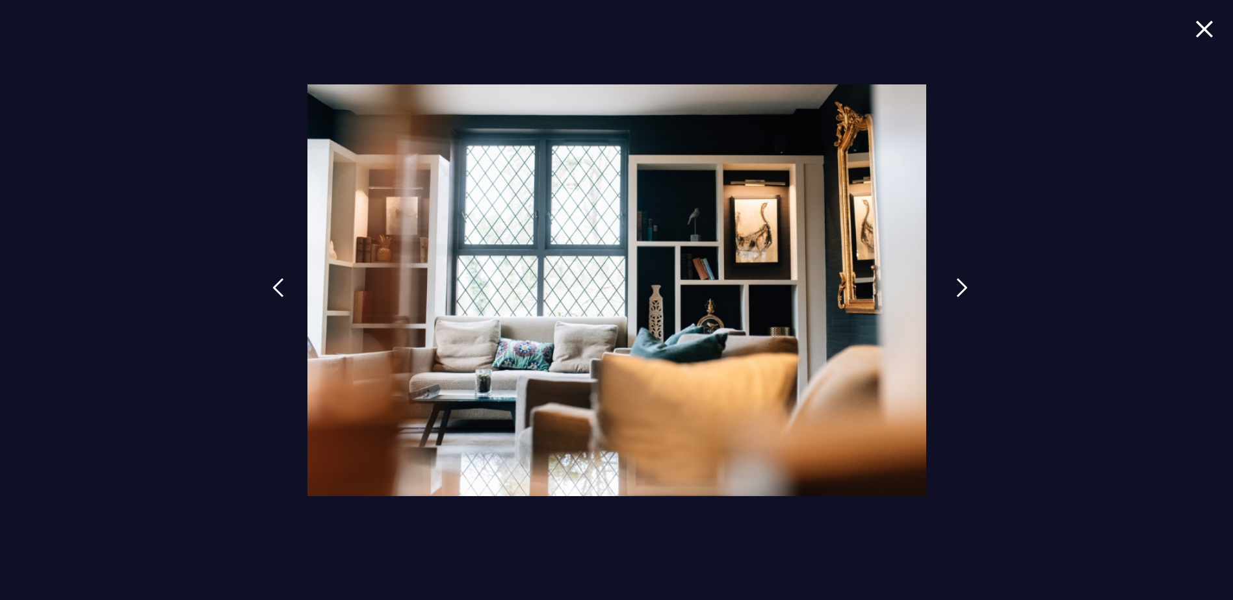
click at [956, 287] on img at bounding box center [962, 287] width 12 height 19
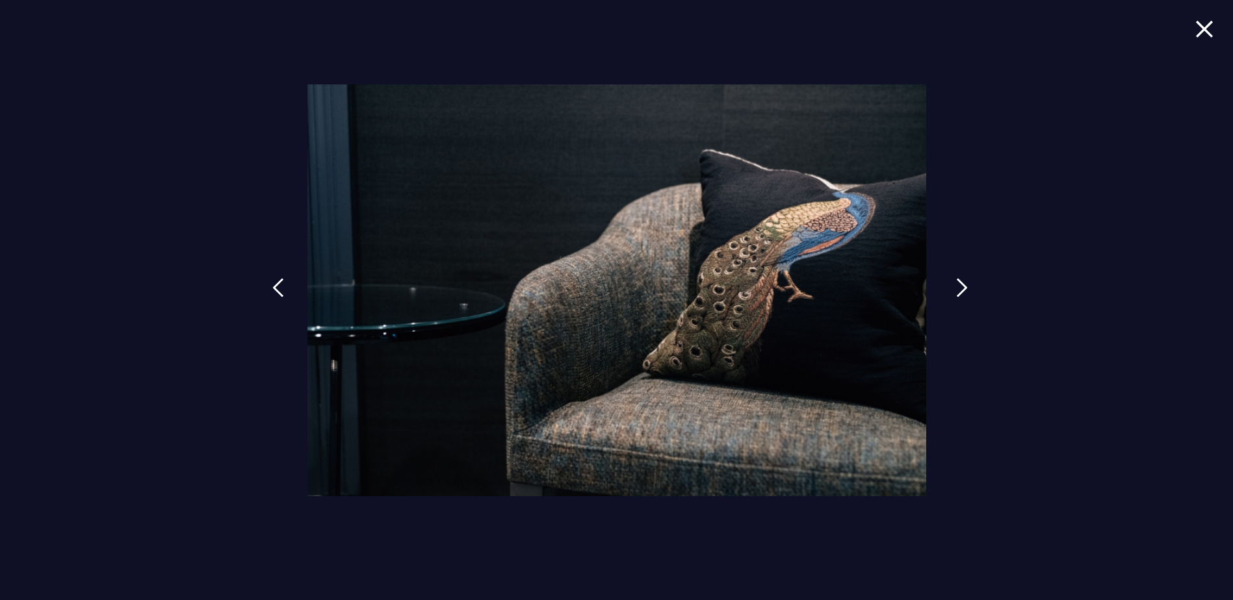
click at [956, 287] on img at bounding box center [962, 287] width 12 height 19
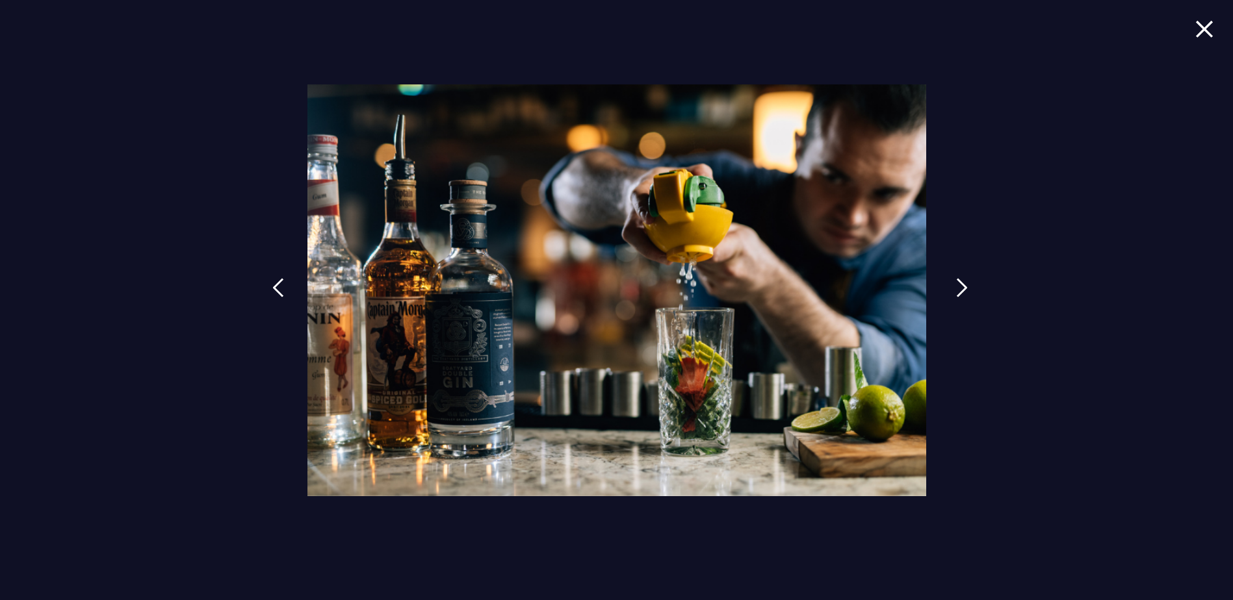
click at [956, 287] on img at bounding box center [962, 287] width 12 height 19
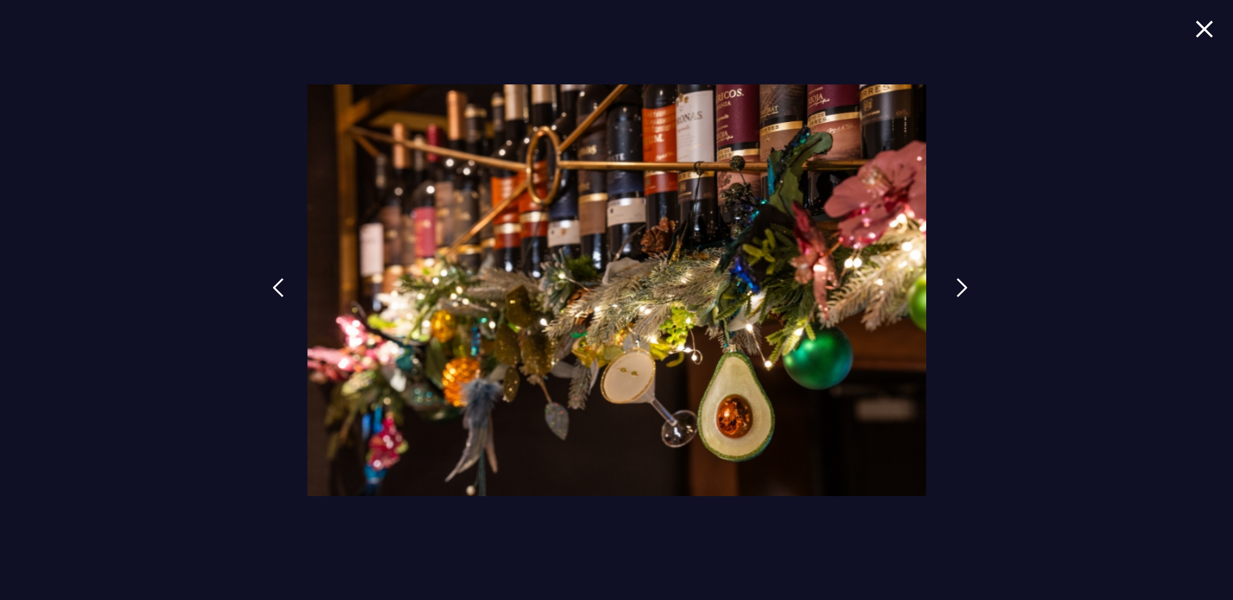
click at [956, 287] on img at bounding box center [962, 287] width 12 height 19
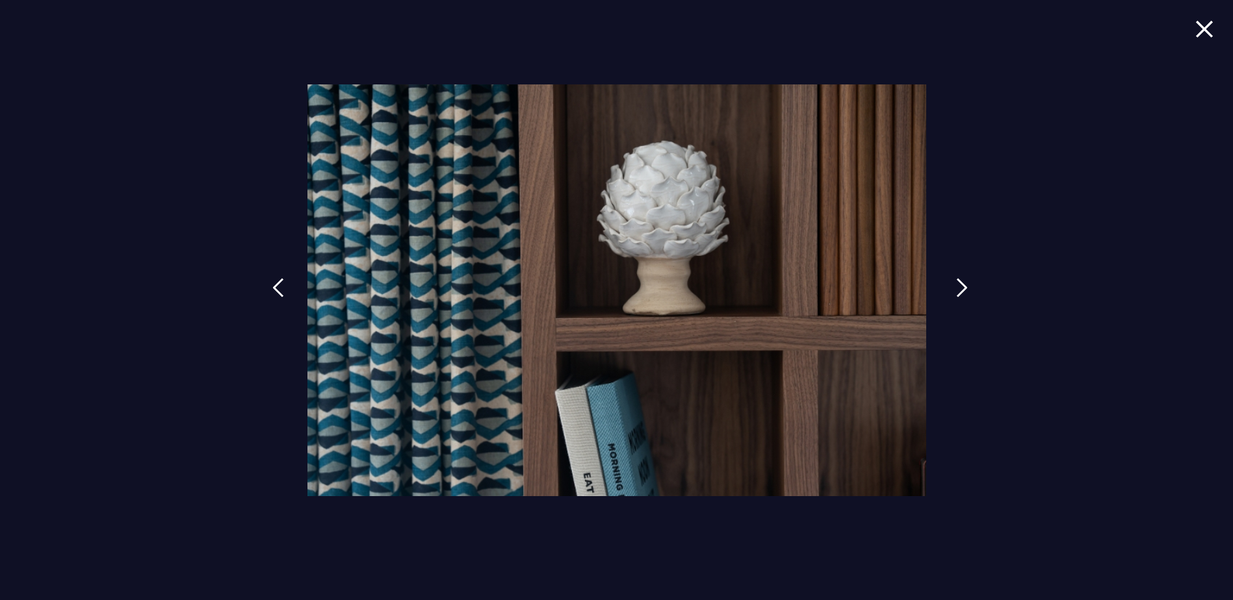
click at [956, 287] on img at bounding box center [962, 287] width 12 height 19
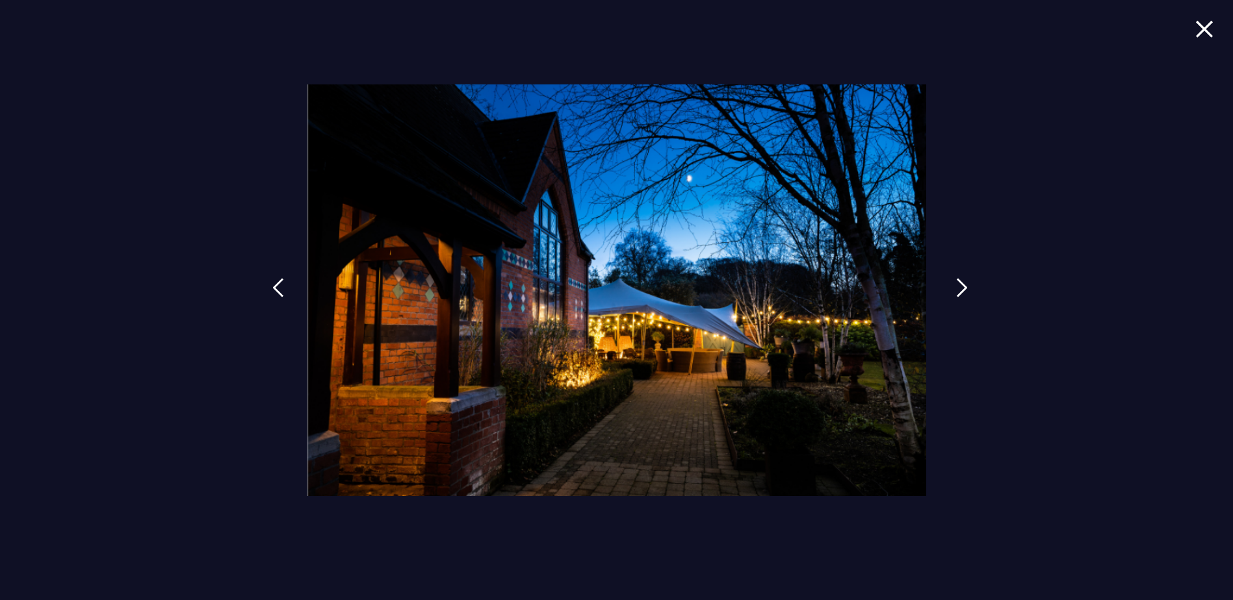
click at [956, 287] on img at bounding box center [962, 287] width 12 height 19
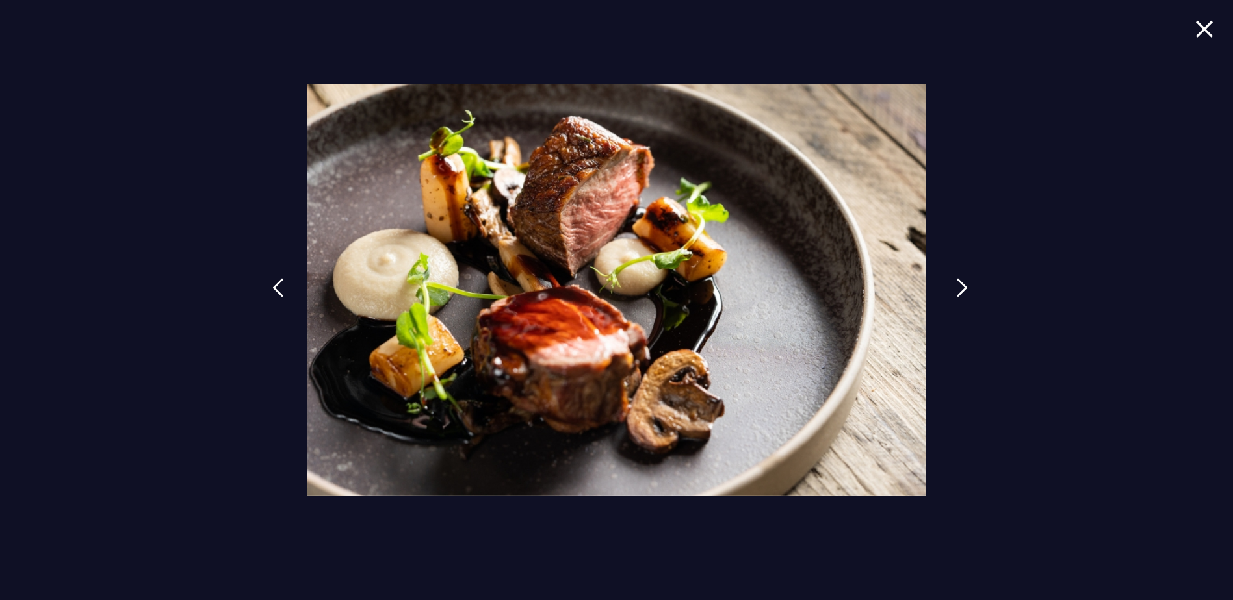
click at [956, 287] on img at bounding box center [962, 287] width 12 height 19
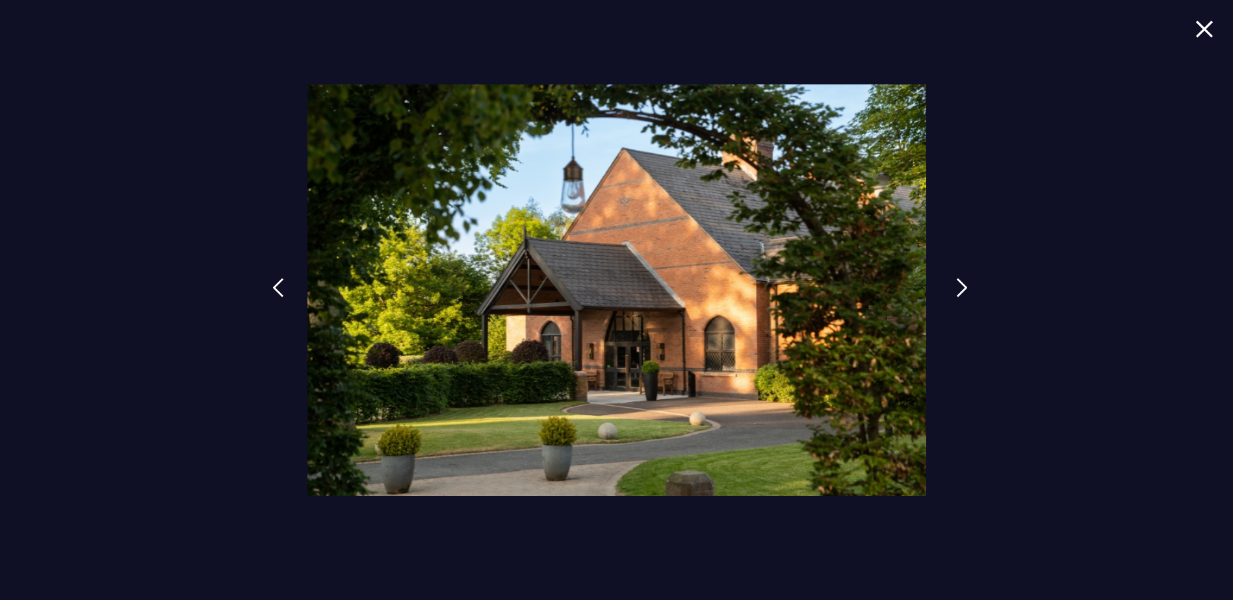
click at [956, 287] on img at bounding box center [962, 287] width 12 height 19
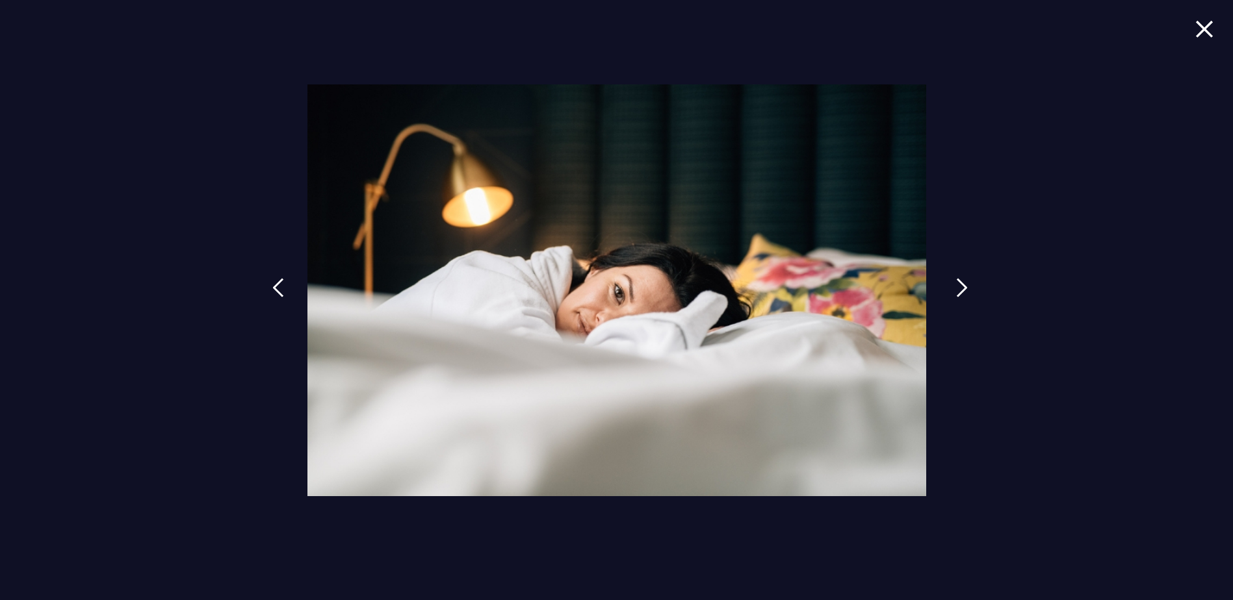
click at [956, 287] on img at bounding box center [962, 287] width 12 height 19
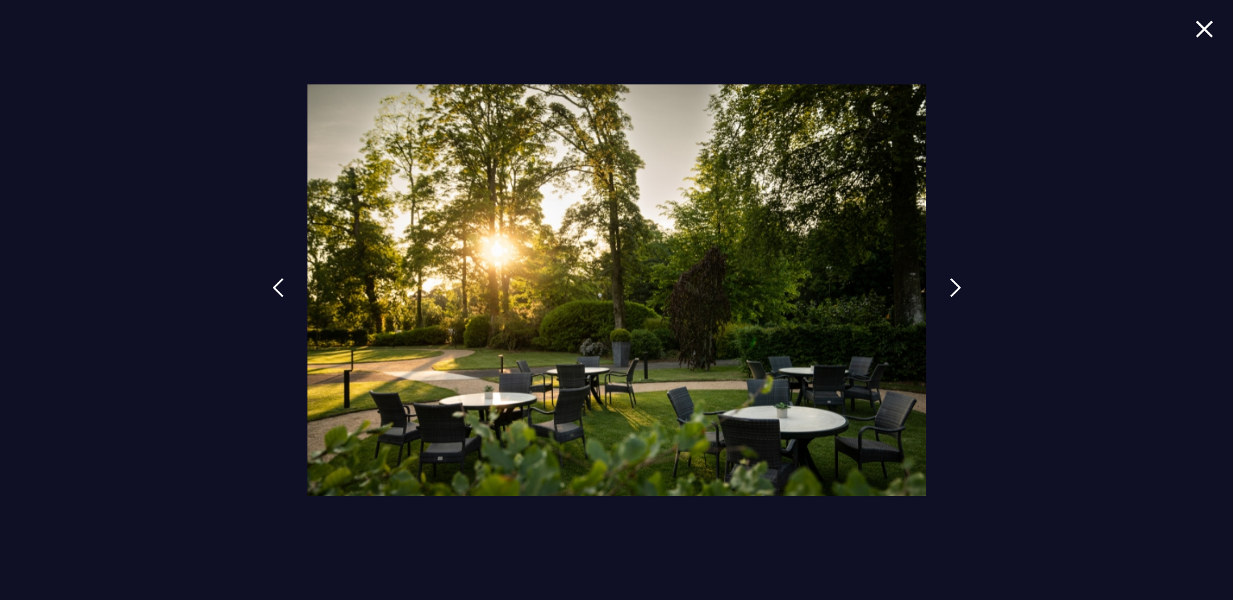
click at [1205, 27] on img at bounding box center [1204, 29] width 18 height 18
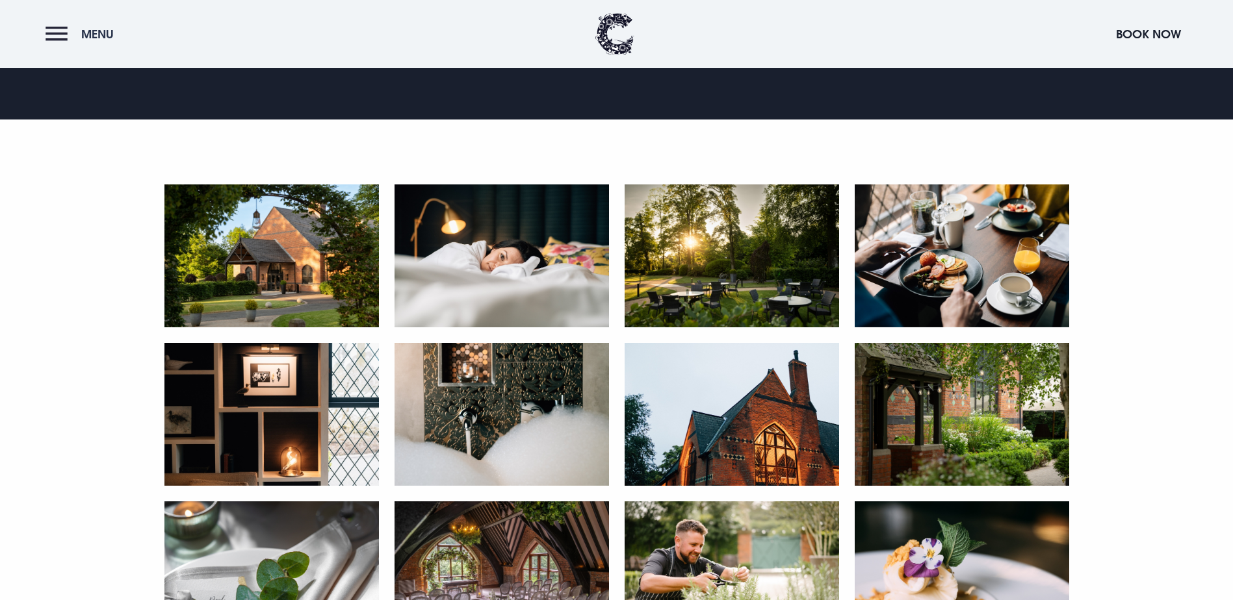
click at [45, 30] on button "Menu" at bounding box center [82, 34] width 75 height 28
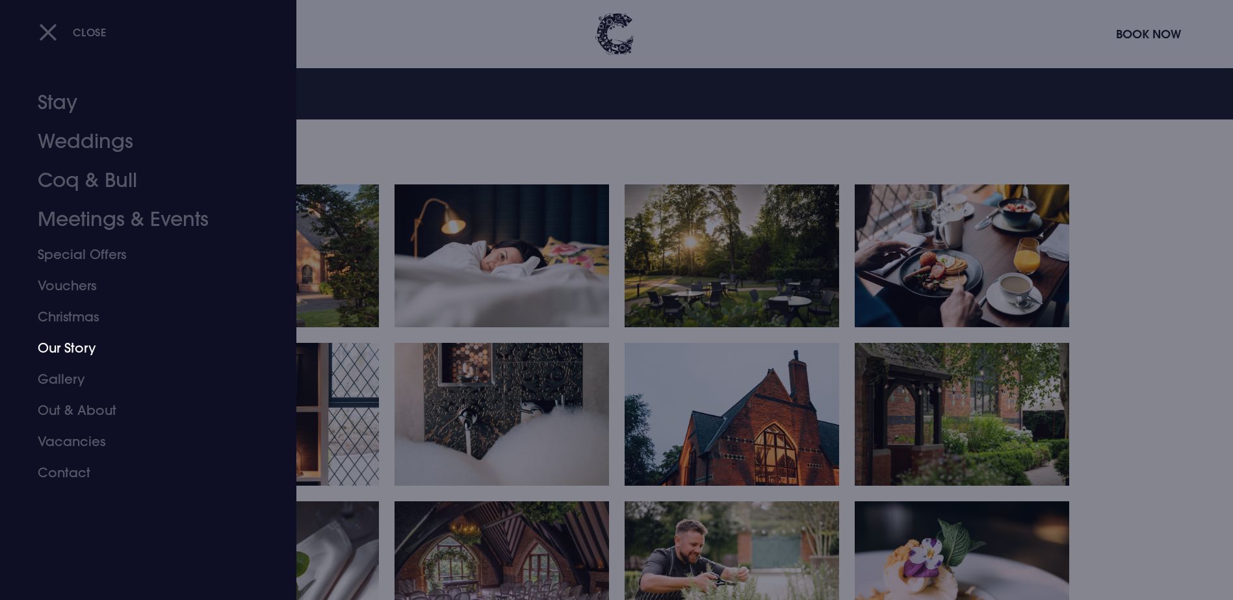
click at [55, 345] on link "Our Story" at bounding box center [140, 348] width 205 height 31
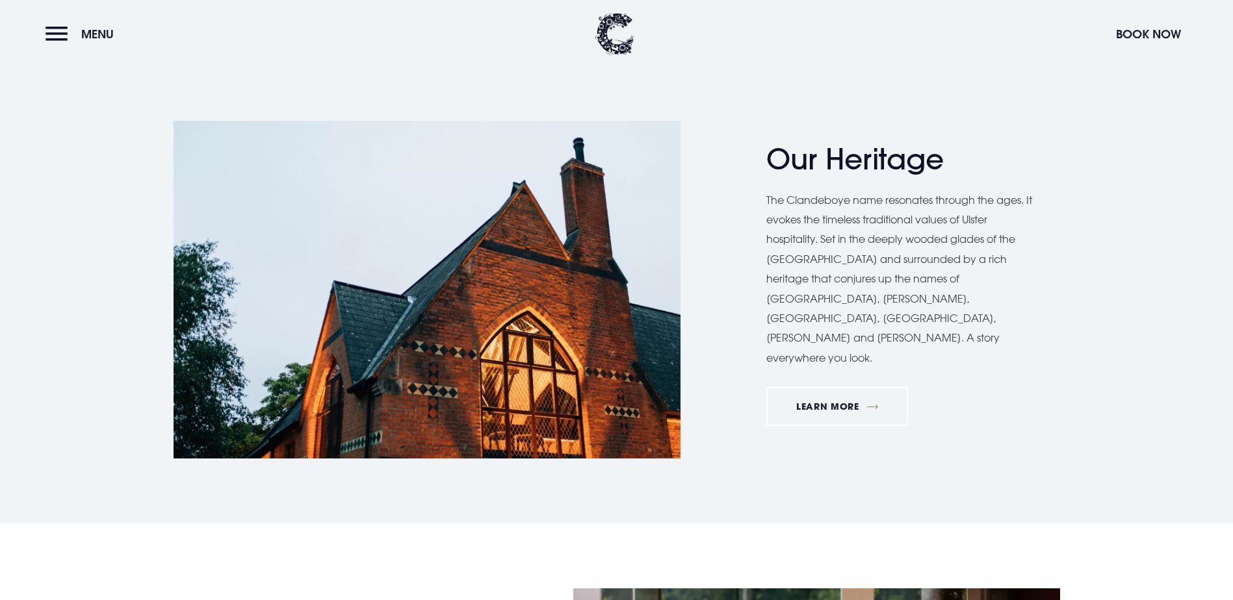
scroll to position [780, 0]
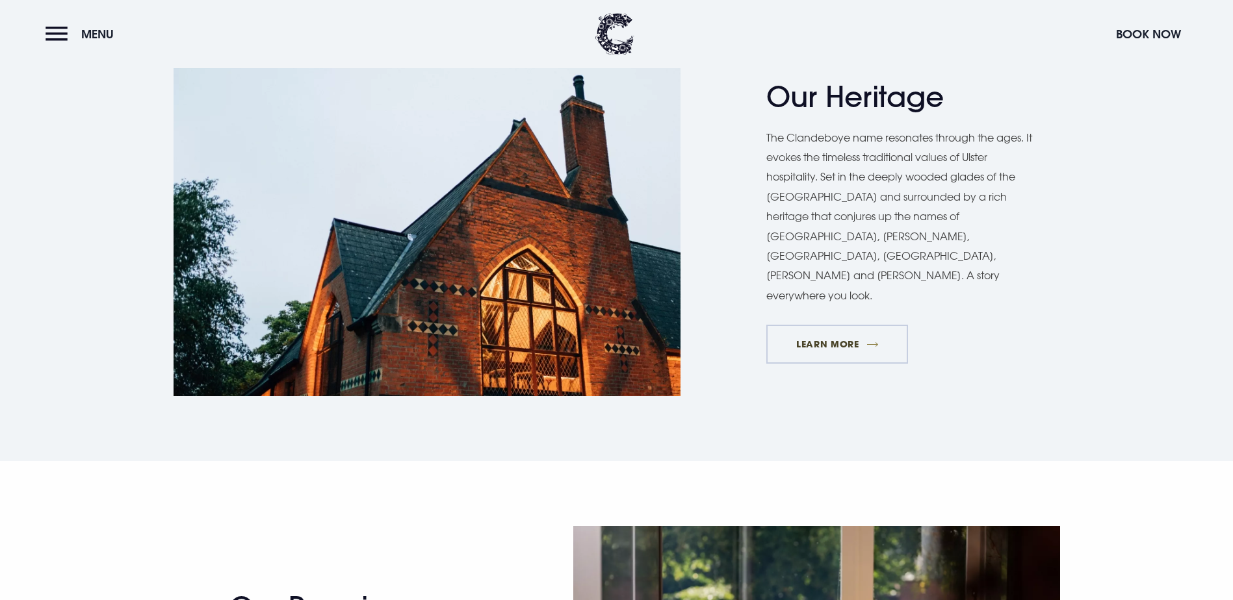
click at [828, 364] on link "Learn More" at bounding box center [837, 344] width 142 height 39
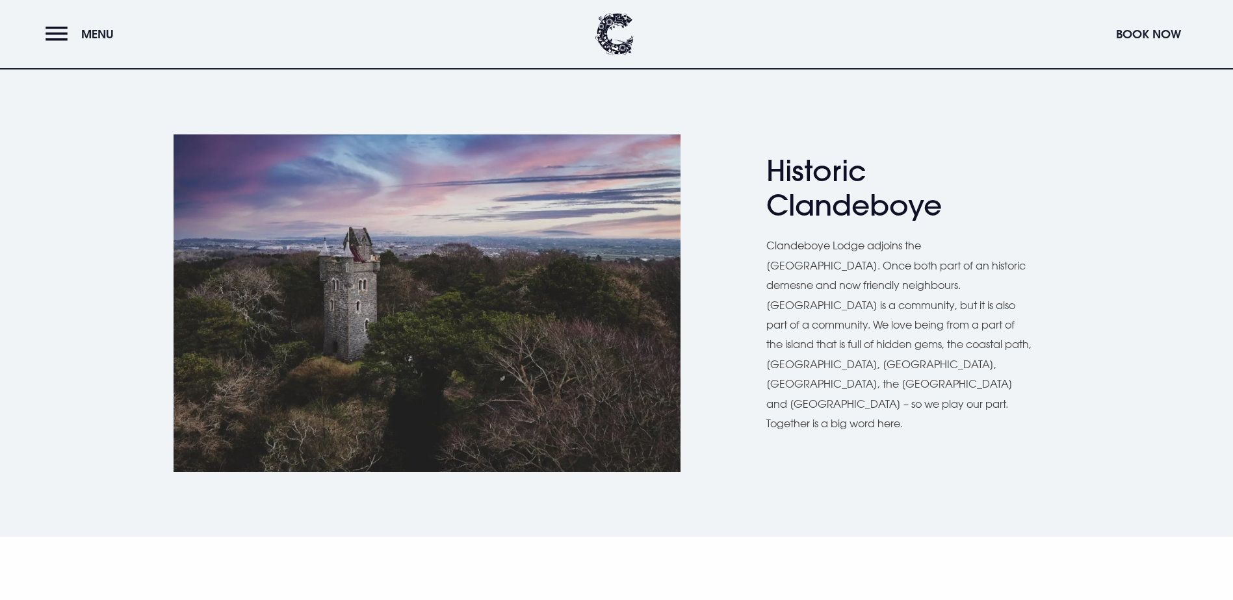
scroll to position [455, 0]
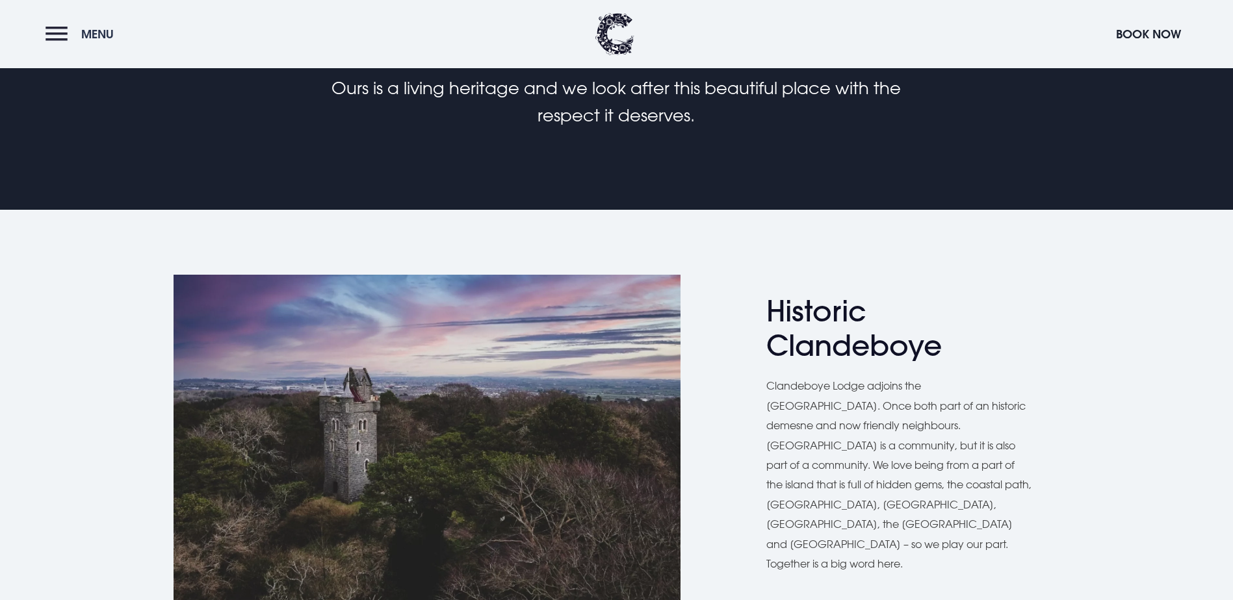
click at [55, 32] on button "Menu" at bounding box center [82, 34] width 75 height 28
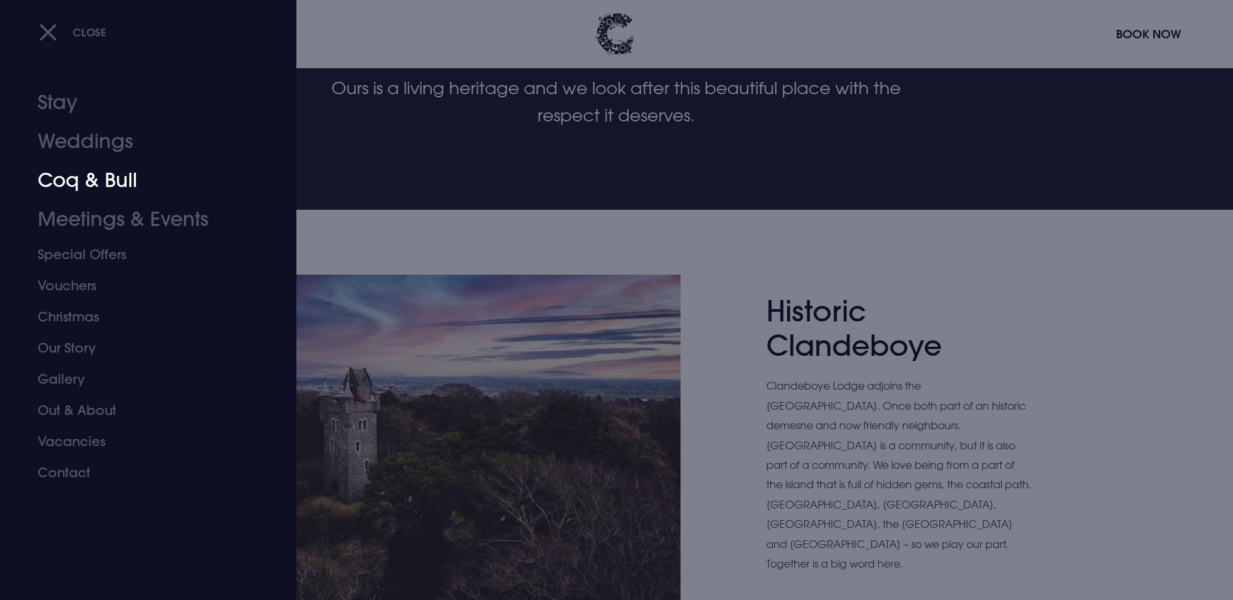
click at [118, 180] on link "Coq & Bull" at bounding box center [140, 180] width 205 height 39
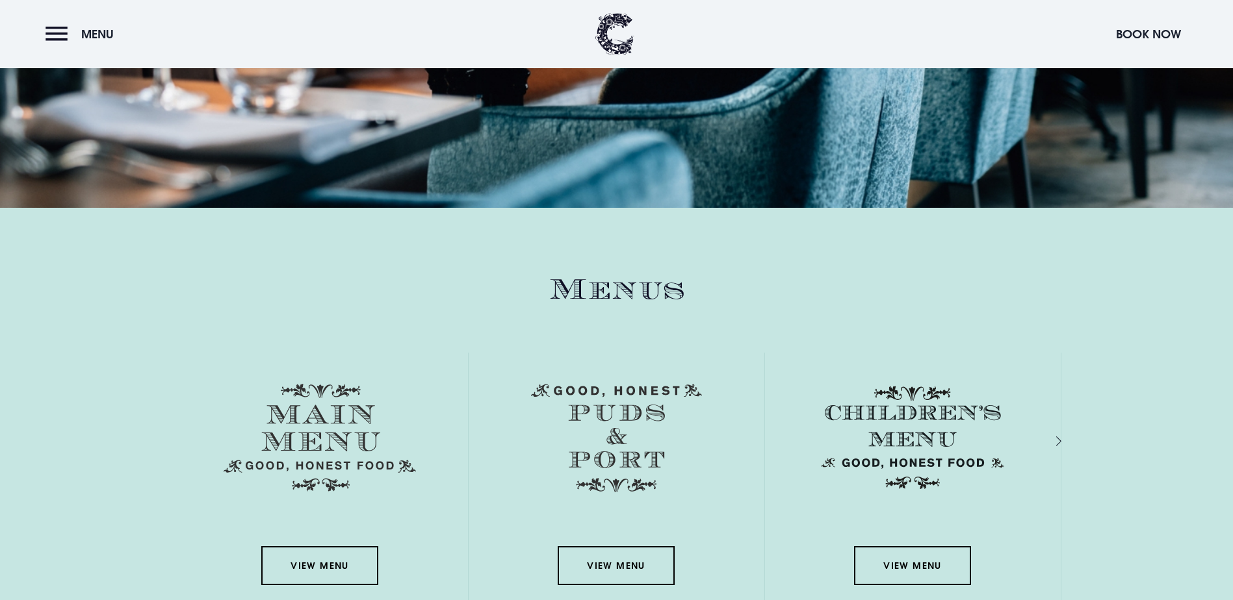
scroll to position [1885, 0]
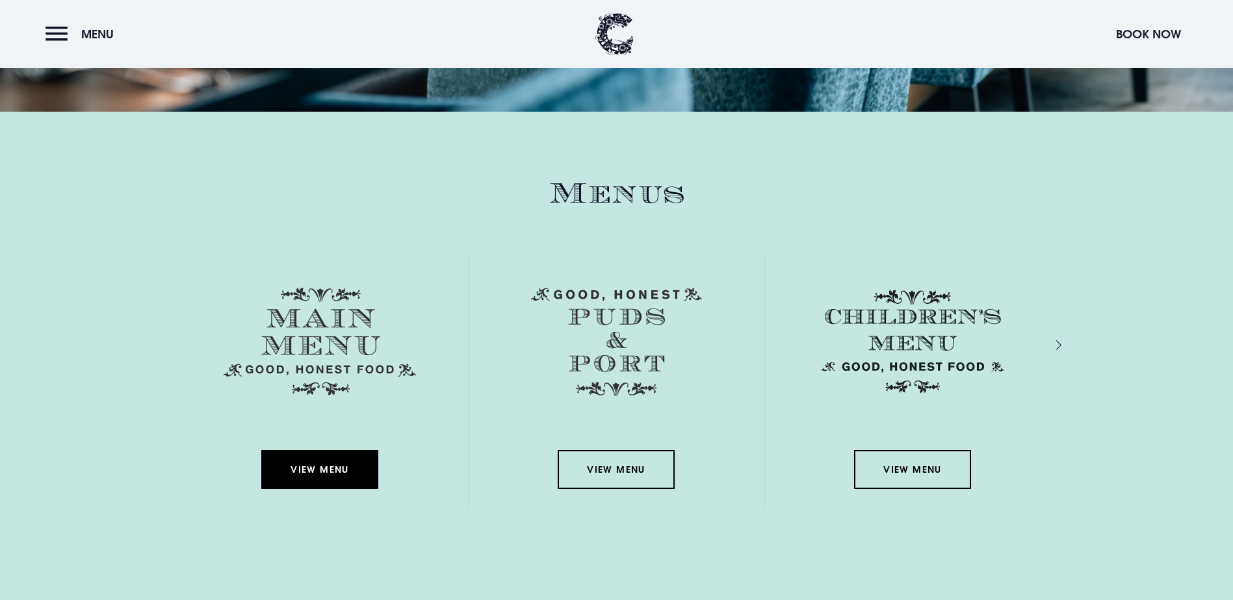
click at [354, 450] on link "View Menu" at bounding box center [319, 469] width 117 height 39
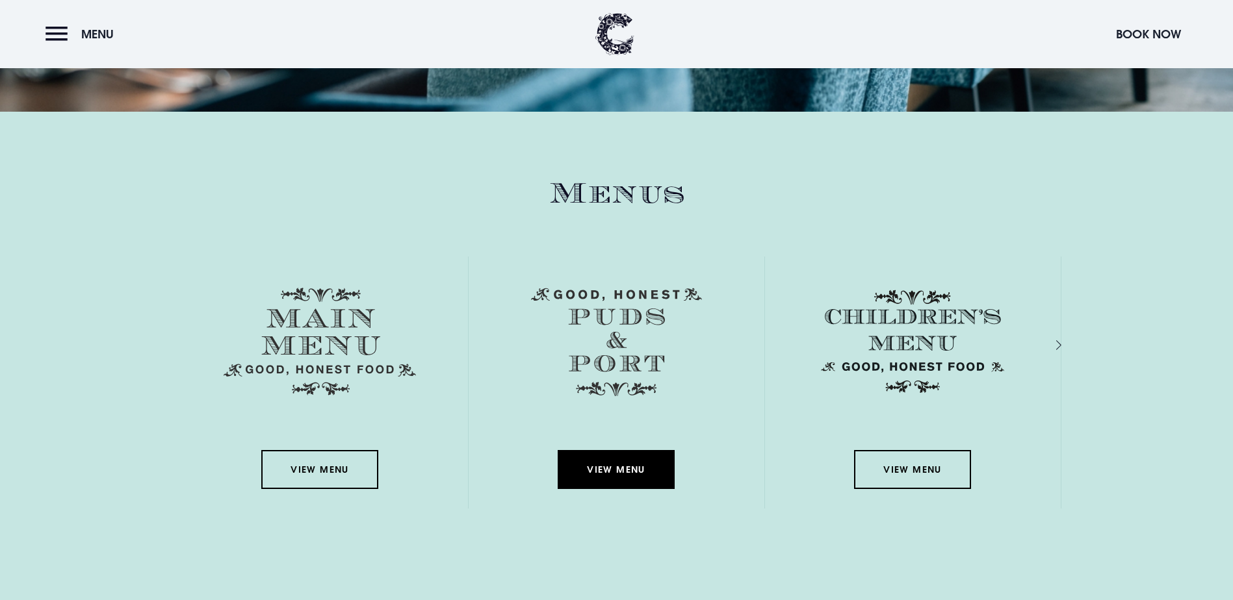
click at [645, 450] on link "View Menu" at bounding box center [616, 469] width 117 height 39
click at [1051, 336] on div "Next slide" at bounding box center [1044, 345] width 12 height 19
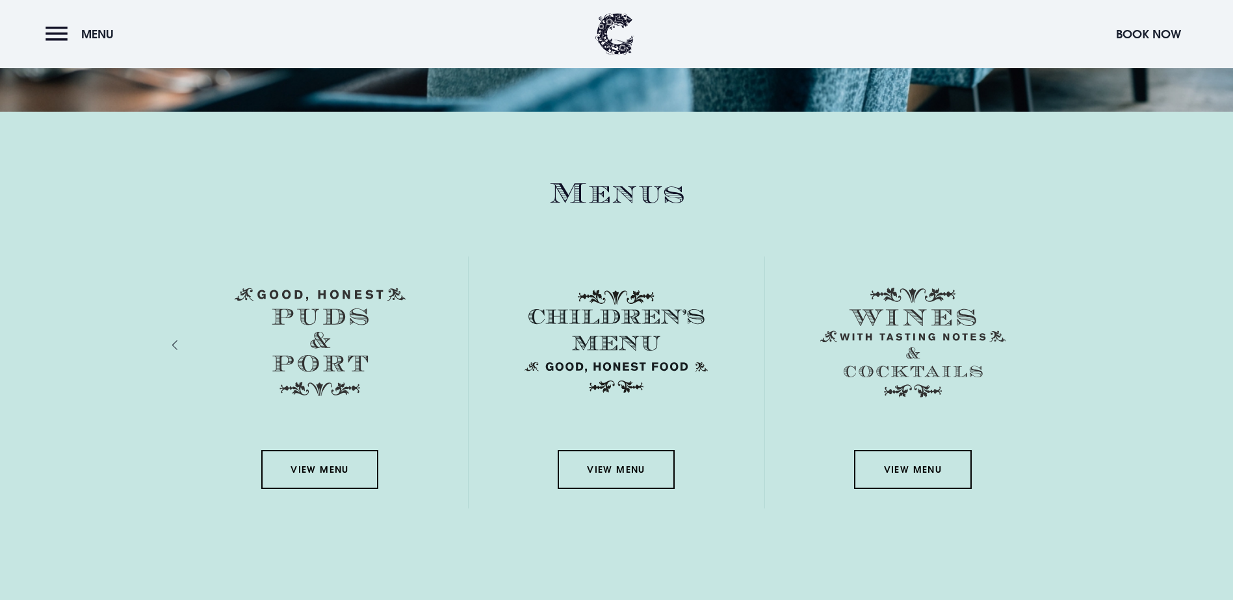
click at [182, 336] on div "Previous slide" at bounding box center [188, 345] width 12 height 19
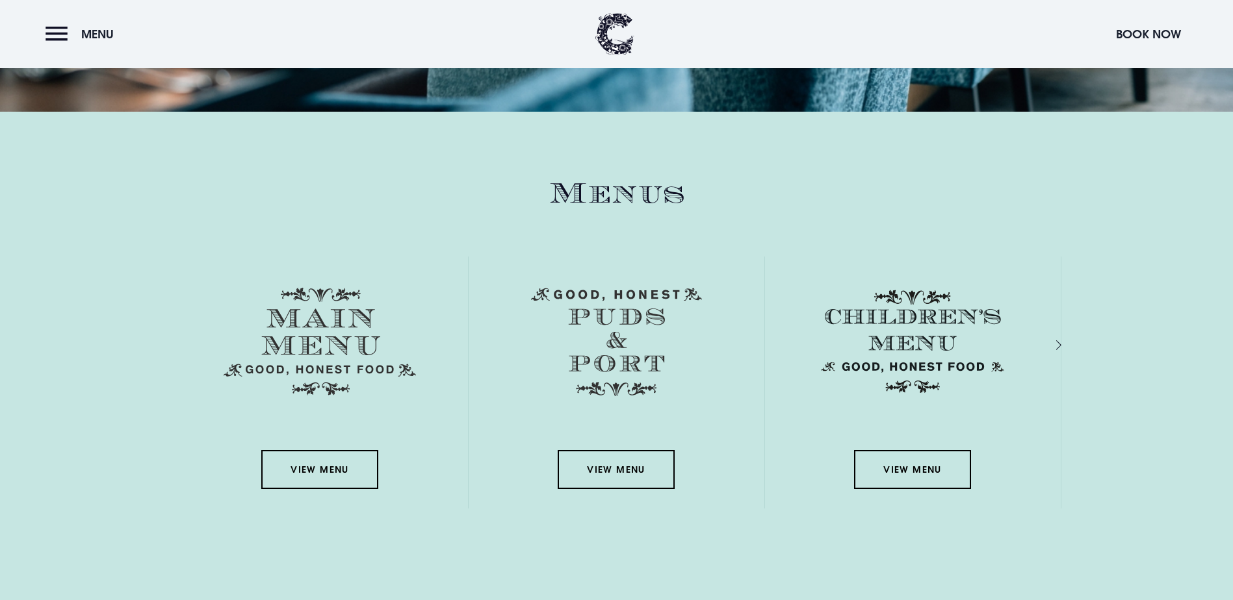
click at [172, 265] on div "View Menu" at bounding box center [320, 383] width 296 height 252
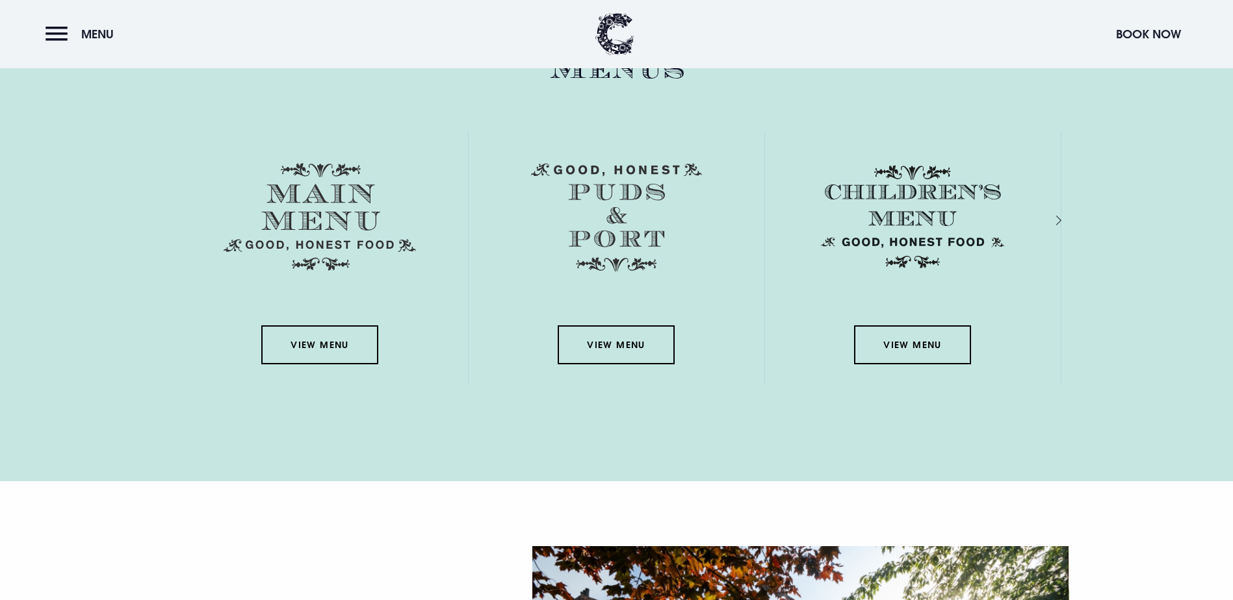
scroll to position [1779, 0]
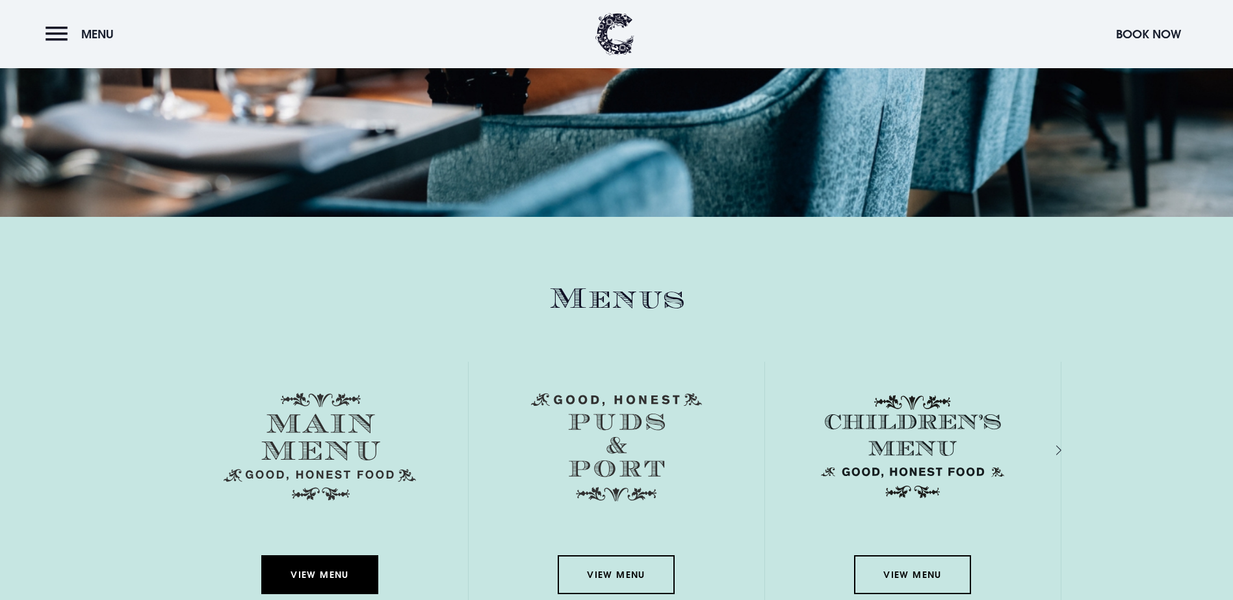
click at [309, 556] on link "View Menu" at bounding box center [319, 575] width 117 height 39
click at [311, 556] on link "View Menu" at bounding box center [319, 575] width 117 height 39
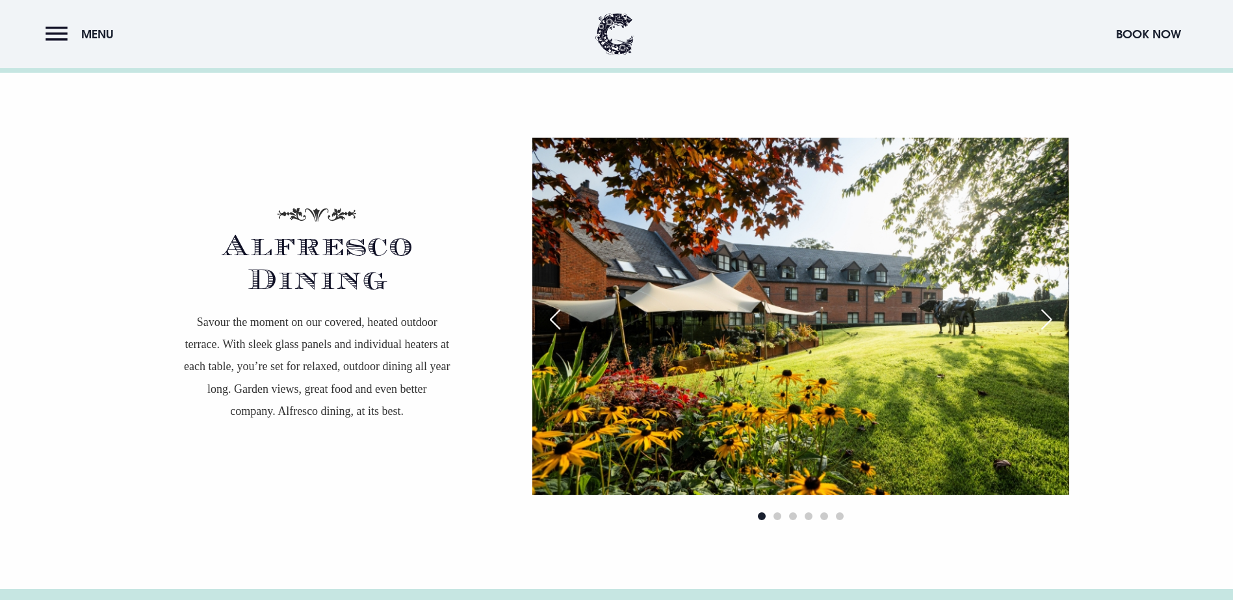
scroll to position [2299, 0]
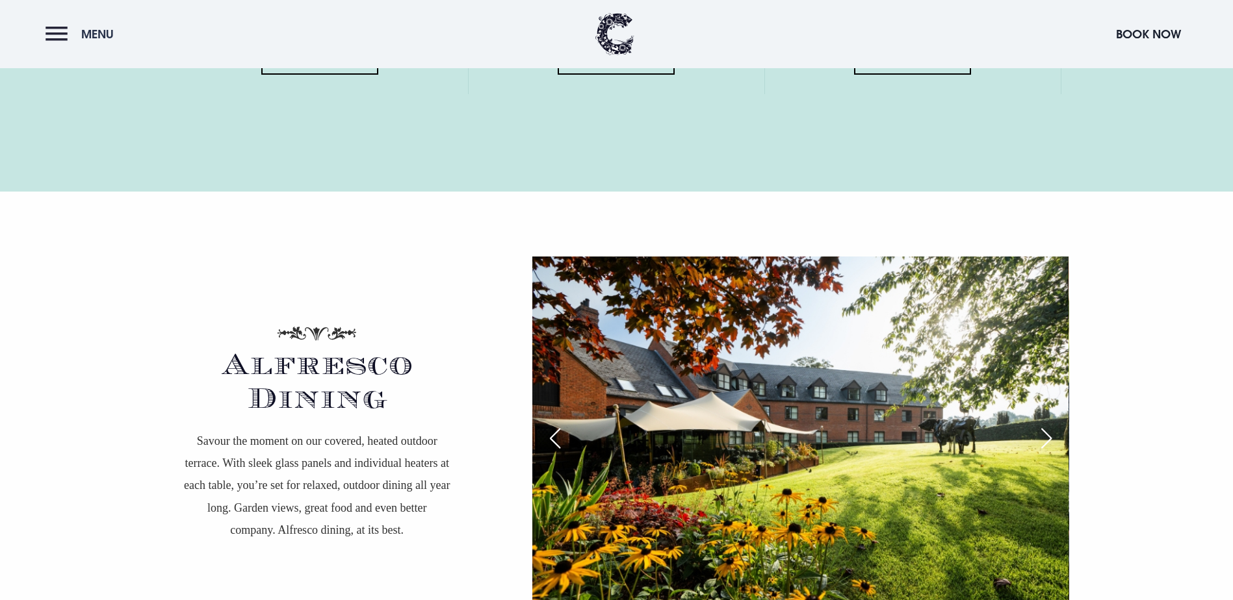
click at [51, 33] on button "Menu" at bounding box center [82, 34] width 75 height 28
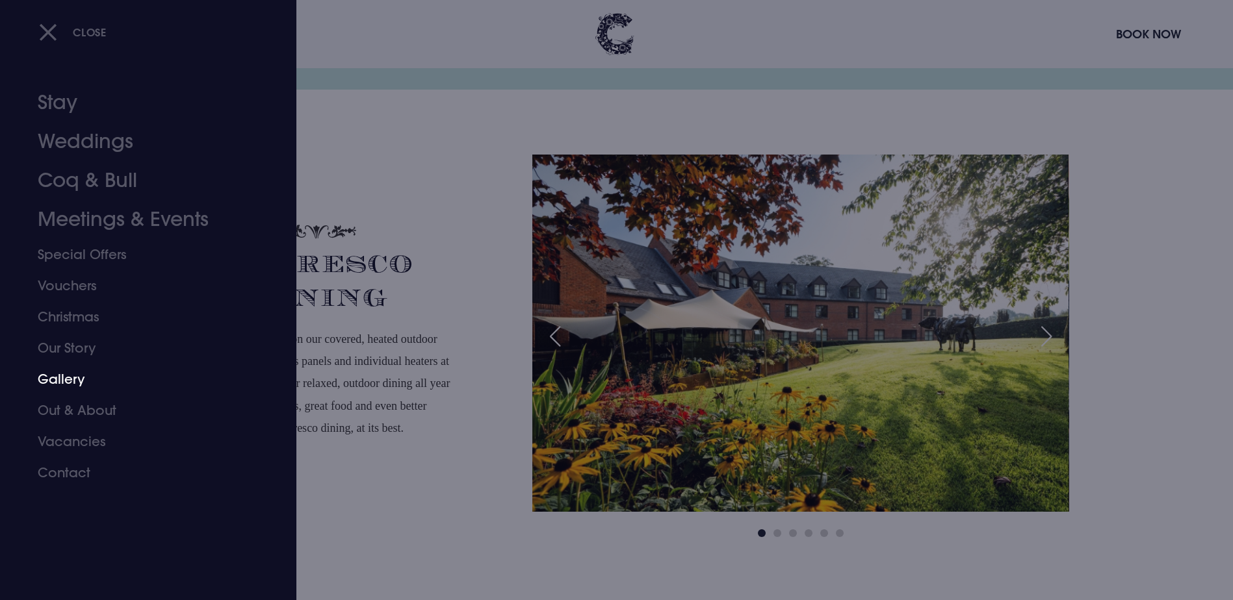
scroll to position [2494, 0]
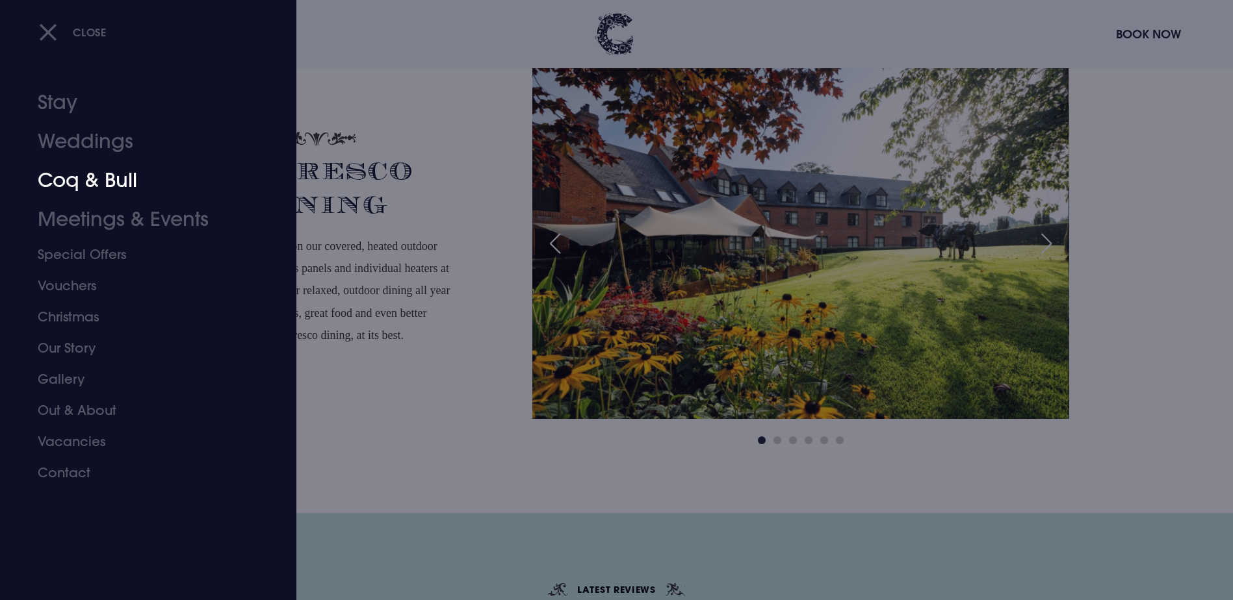
click at [76, 196] on link "Coq & Bull" at bounding box center [140, 180] width 205 height 39
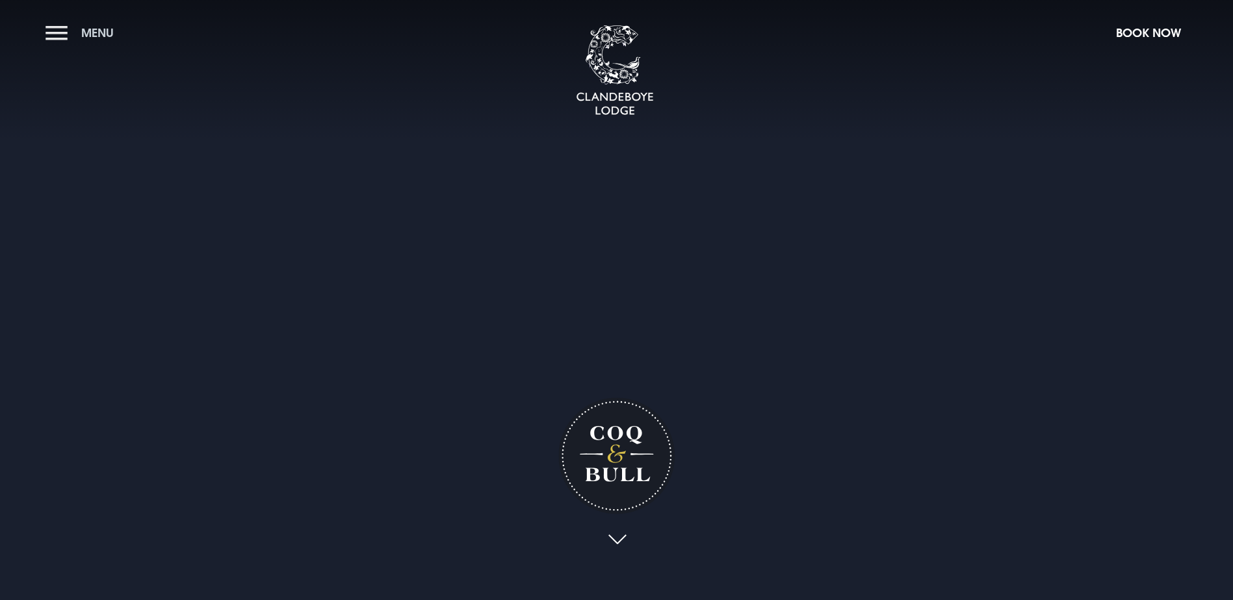
click at [70, 35] on button "Menu" at bounding box center [82, 33] width 75 height 28
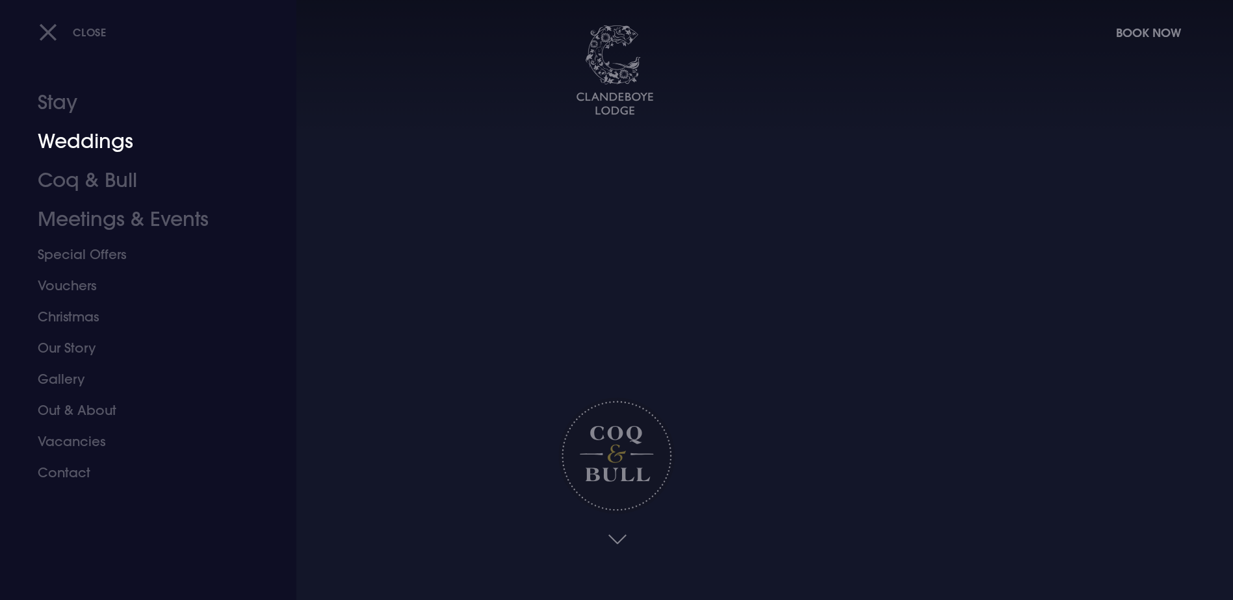
click at [86, 152] on link "Weddings" at bounding box center [140, 141] width 205 height 39
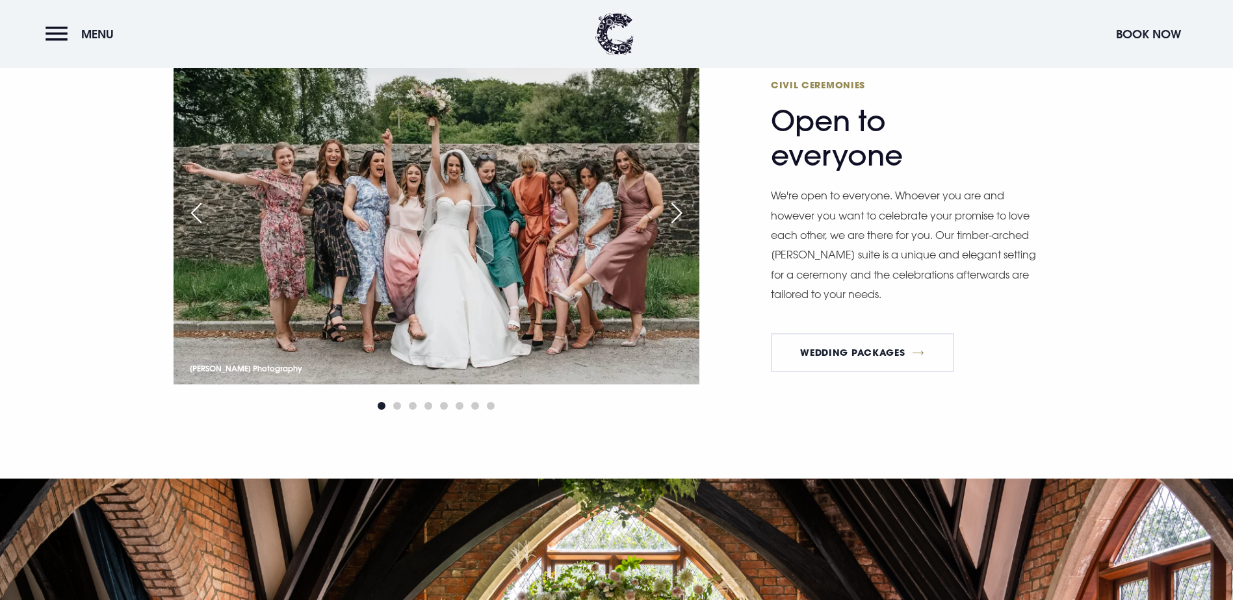
scroll to position [1495, 0]
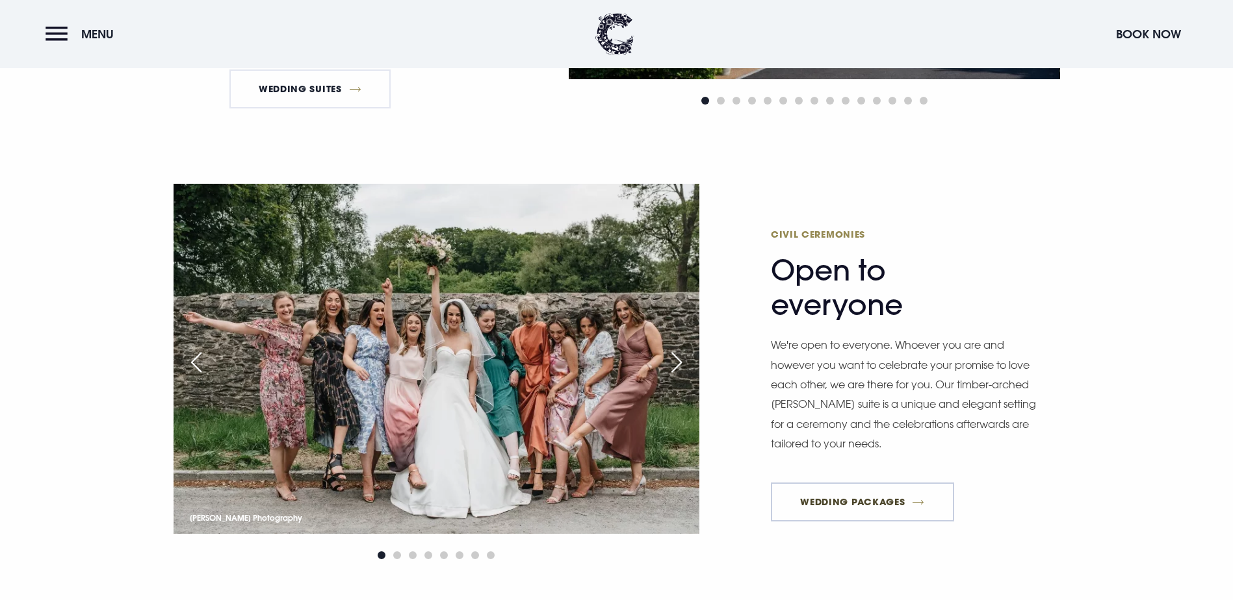
click at [825, 483] on link "Wedding Packages" at bounding box center [862, 502] width 183 height 39
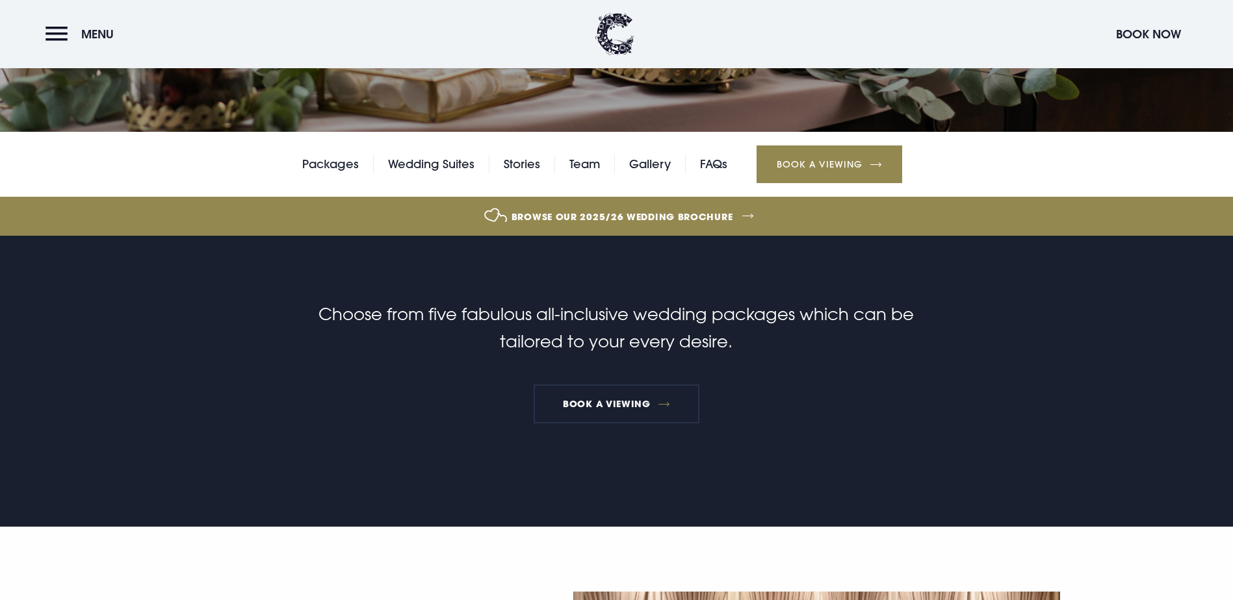
scroll to position [260, 0]
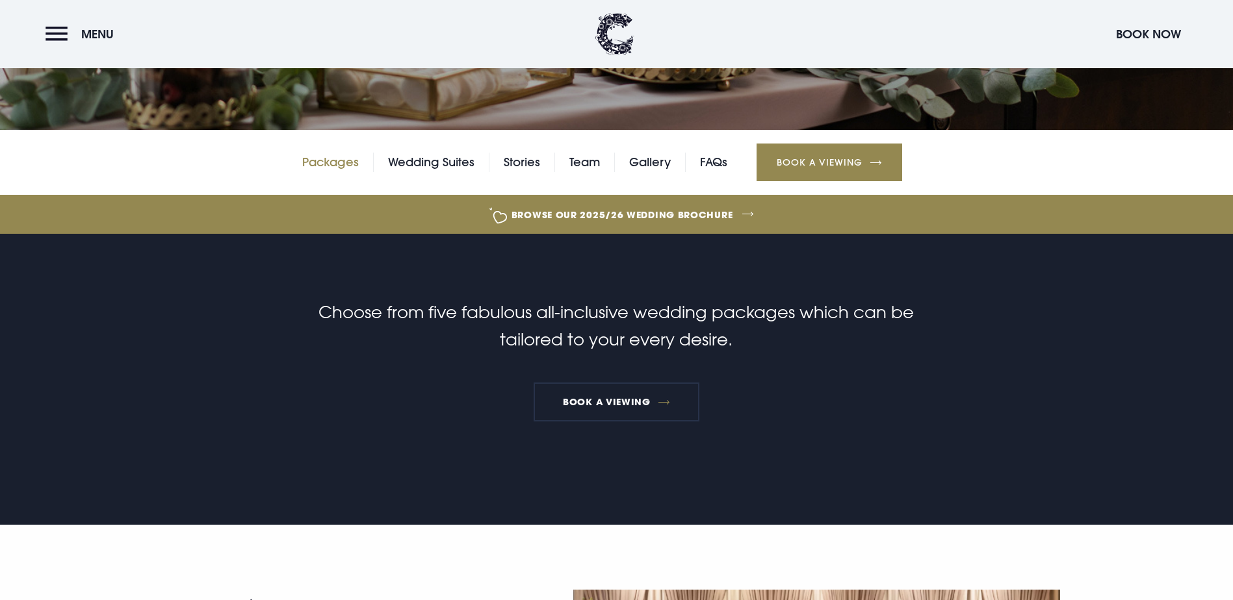
click at [335, 172] on link "Packages" at bounding box center [330, 162] width 57 height 19
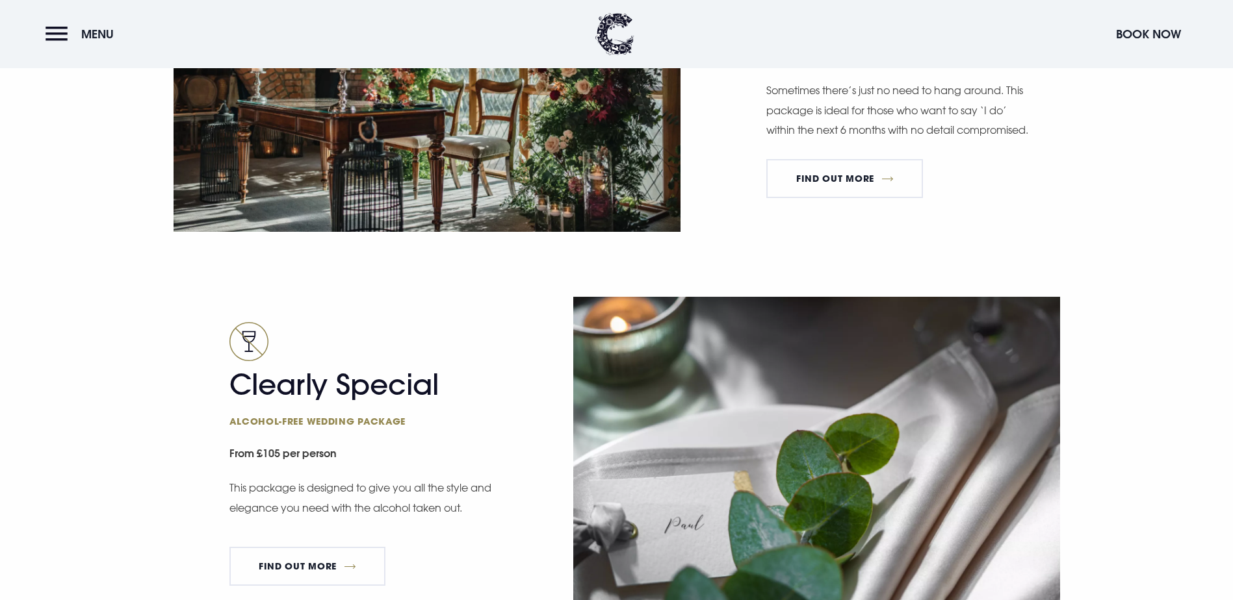
scroll to position [2015, 0]
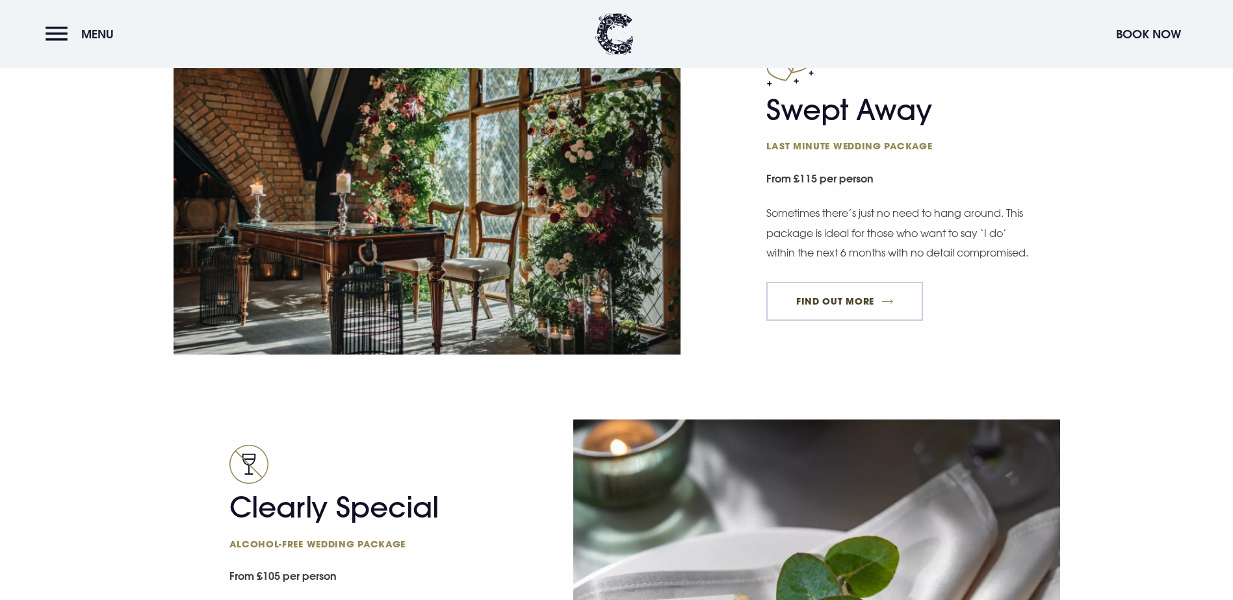
click at [841, 321] on link "FIND OUT MORE" at bounding box center [844, 301] width 157 height 39
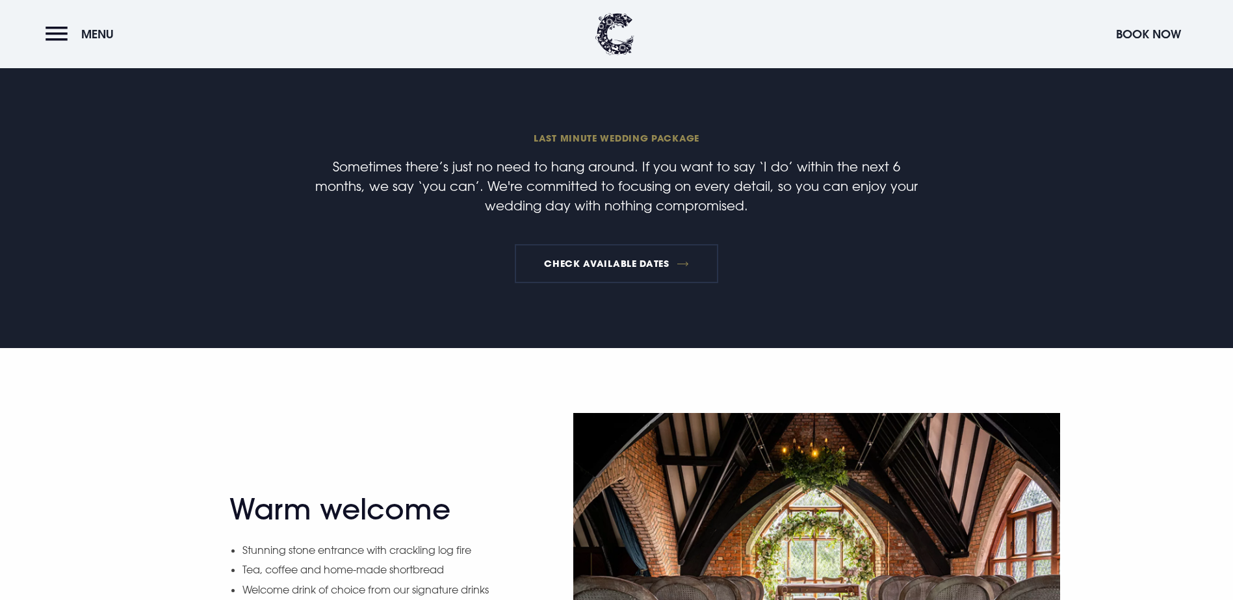
scroll to position [260, 0]
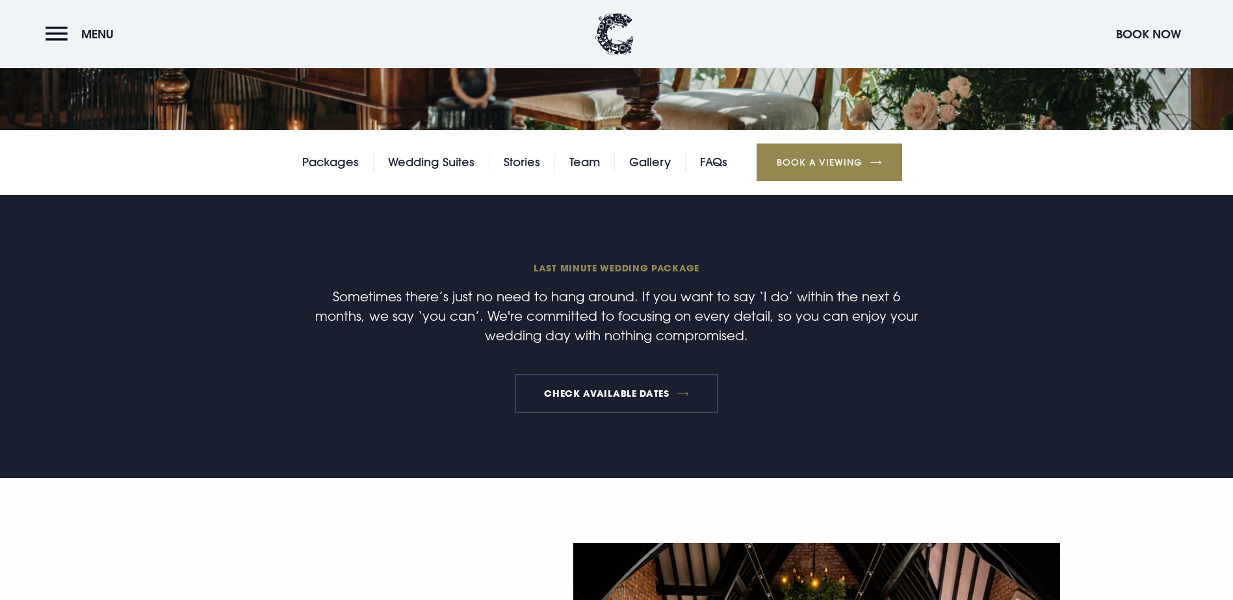
click at [617, 413] on link "Check available dates" at bounding box center [616, 393] width 203 height 39
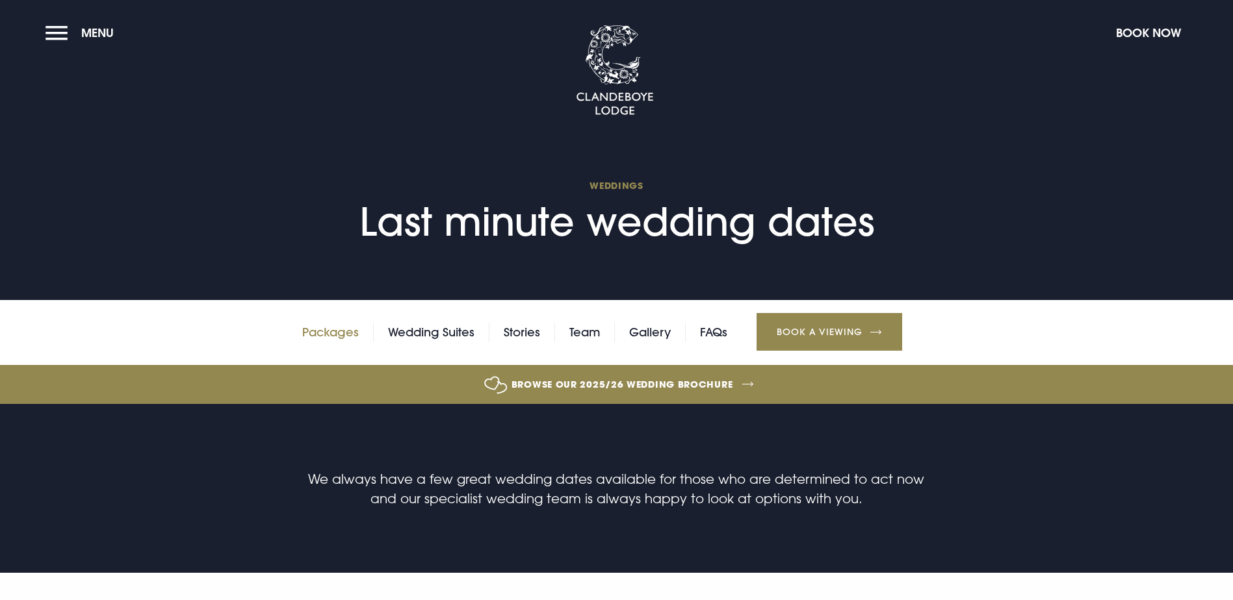
click at [346, 334] on link "Packages" at bounding box center [330, 332] width 57 height 19
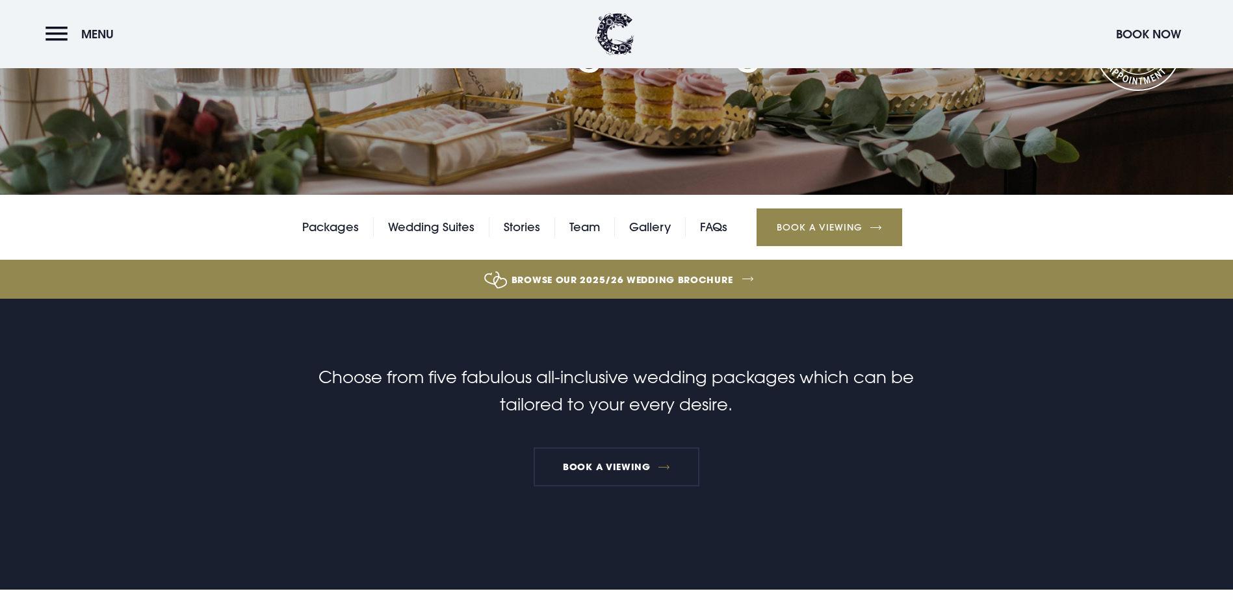
scroll to position [390, 0]
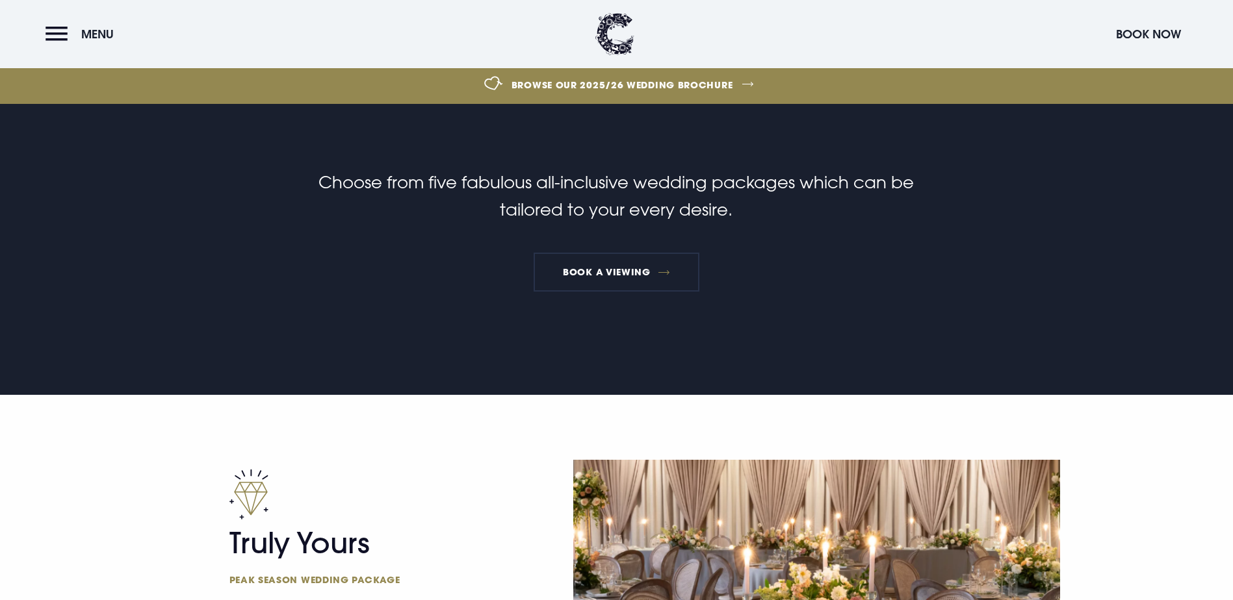
click at [327, 42] on link "Packages" at bounding box center [330, 32] width 57 height 19
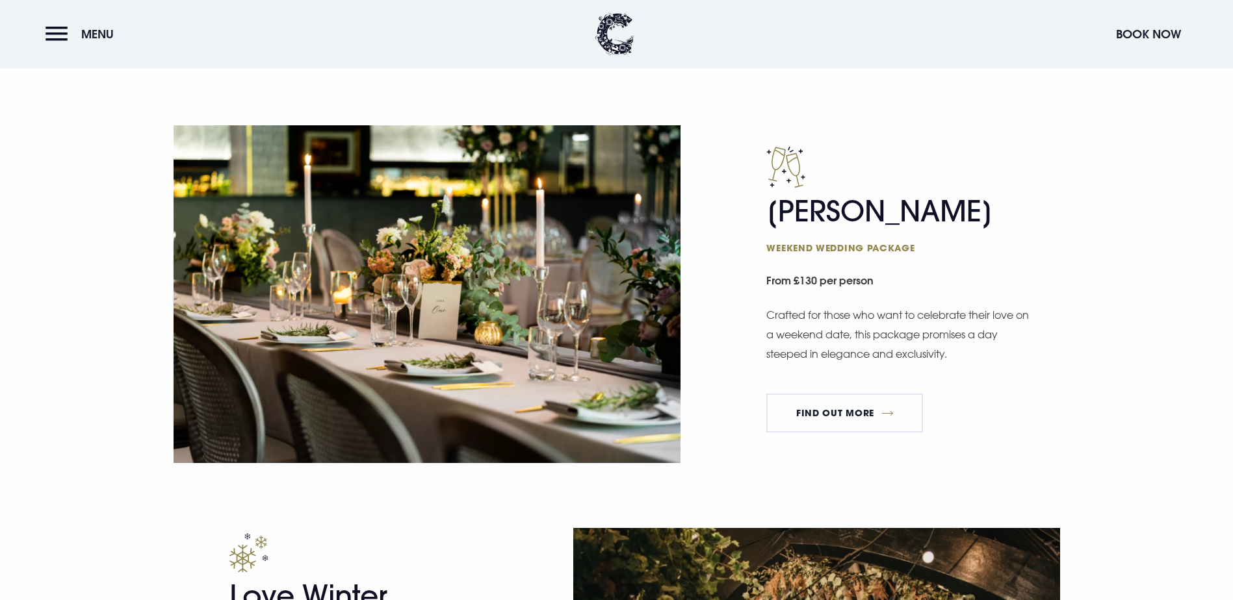
scroll to position [1235, 0]
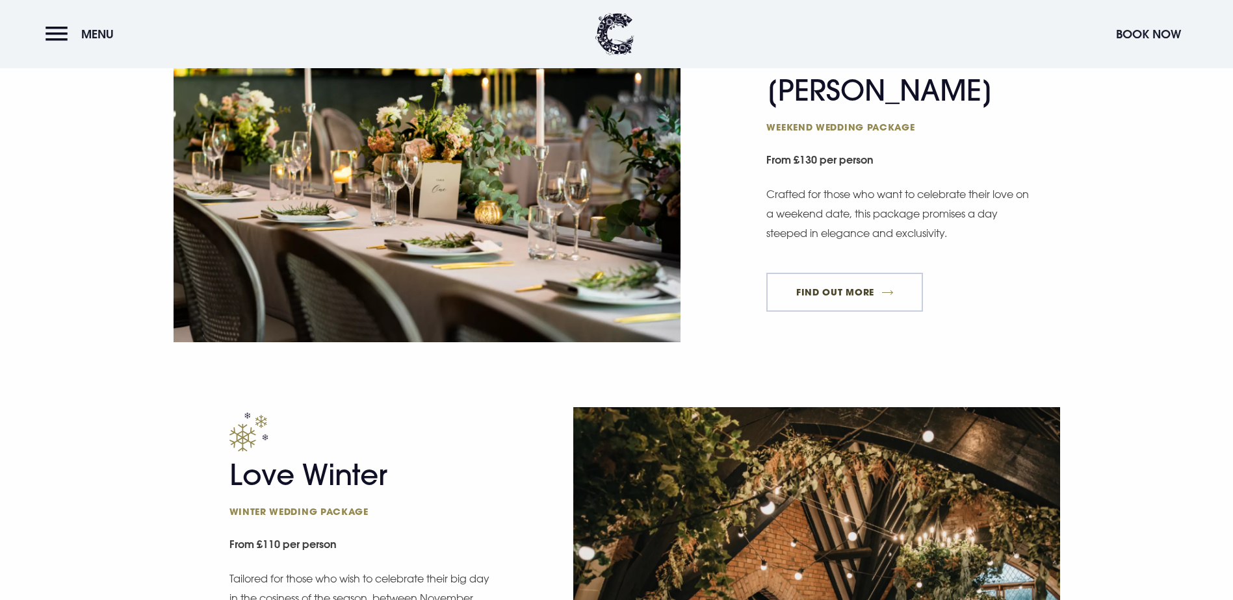
click at [840, 312] on link "FIND OUT MORE" at bounding box center [844, 292] width 157 height 39
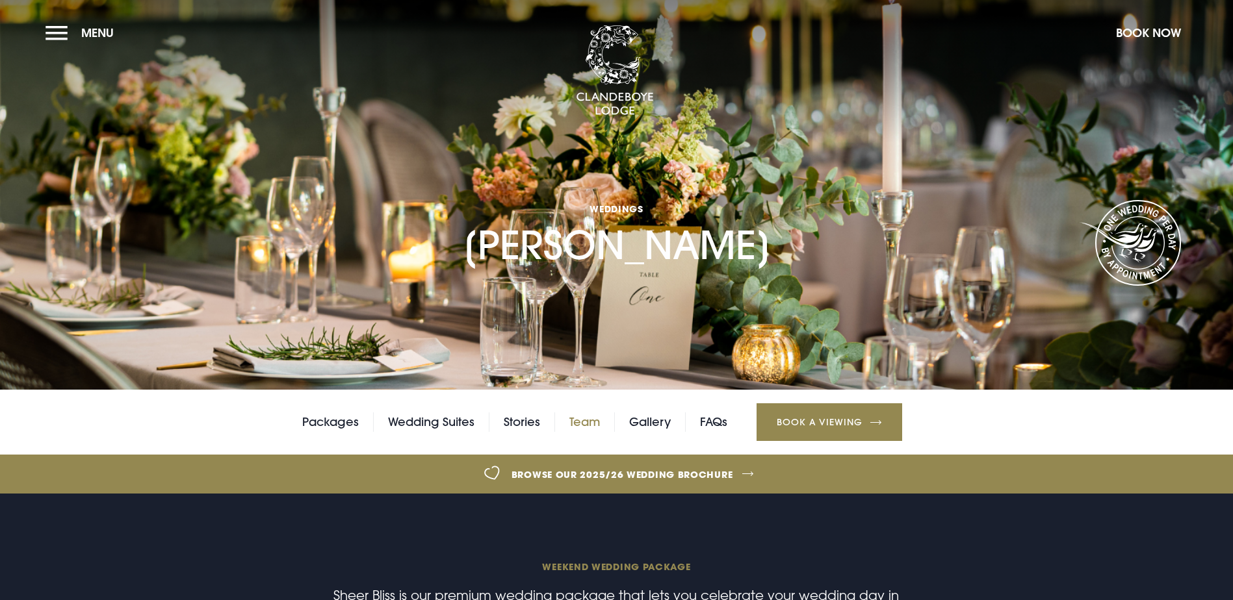
click at [580, 432] on link "Team" at bounding box center [584, 422] width 31 height 19
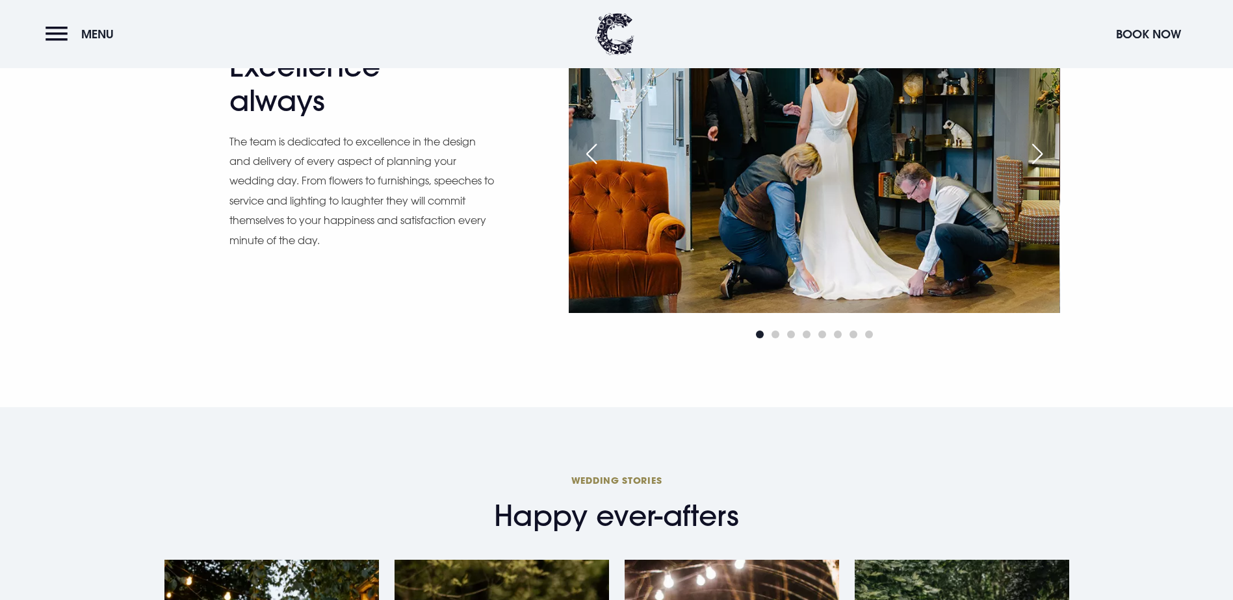
scroll to position [1300, 0]
